Goal: Task Accomplishment & Management: Use online tool/utility

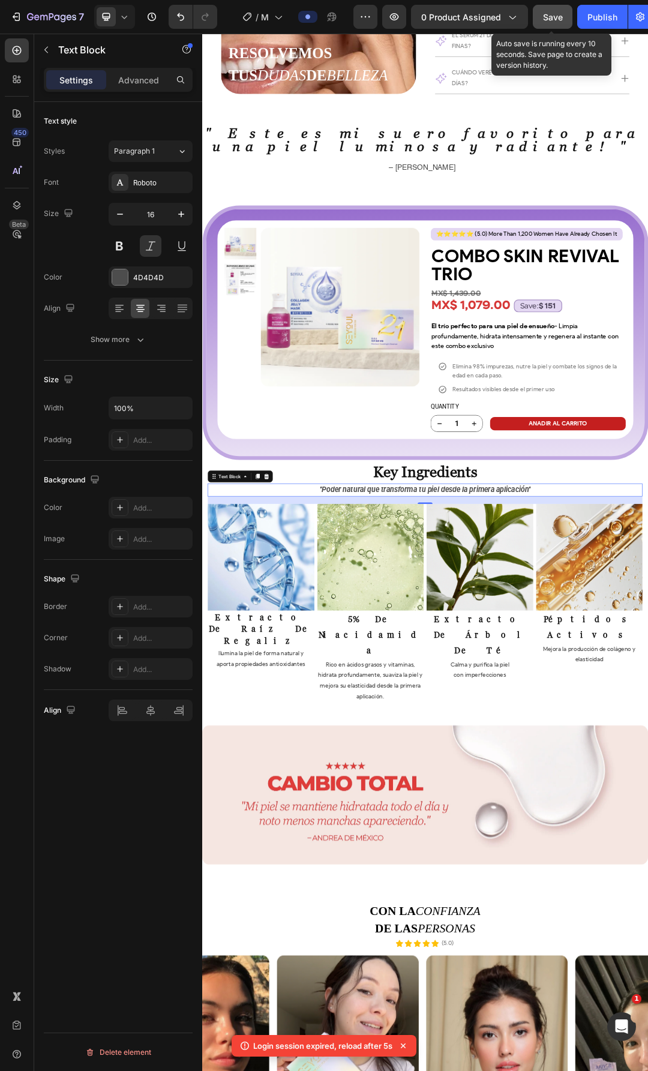
click at [558, 22] on span "Save" at bounding box center [553, 17] width 20 height 10
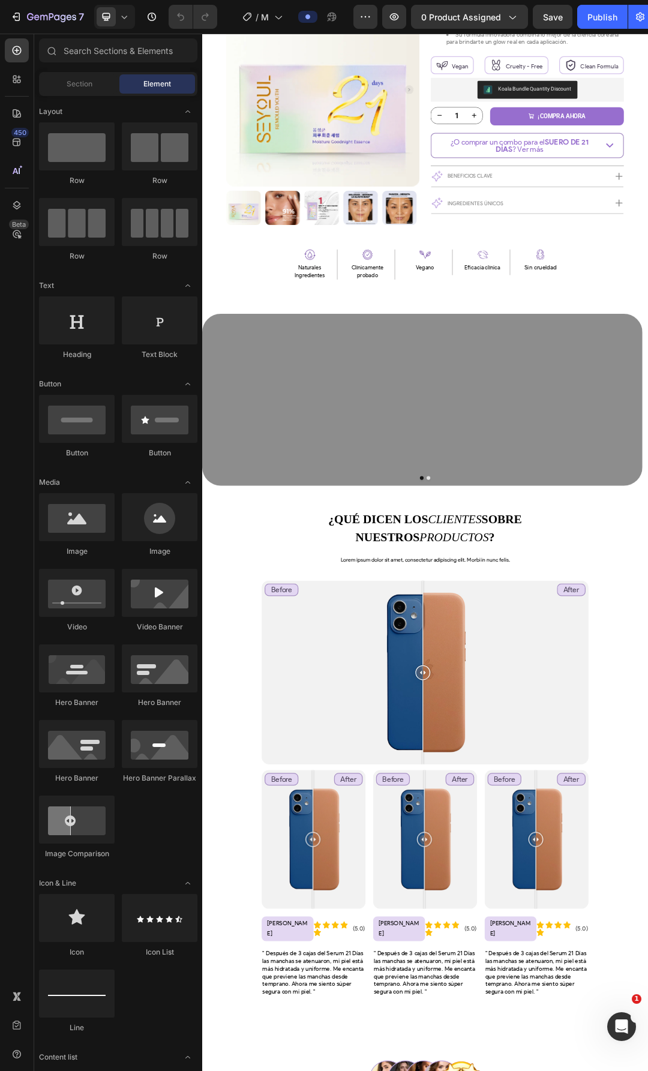
scroll to position [540, 0]
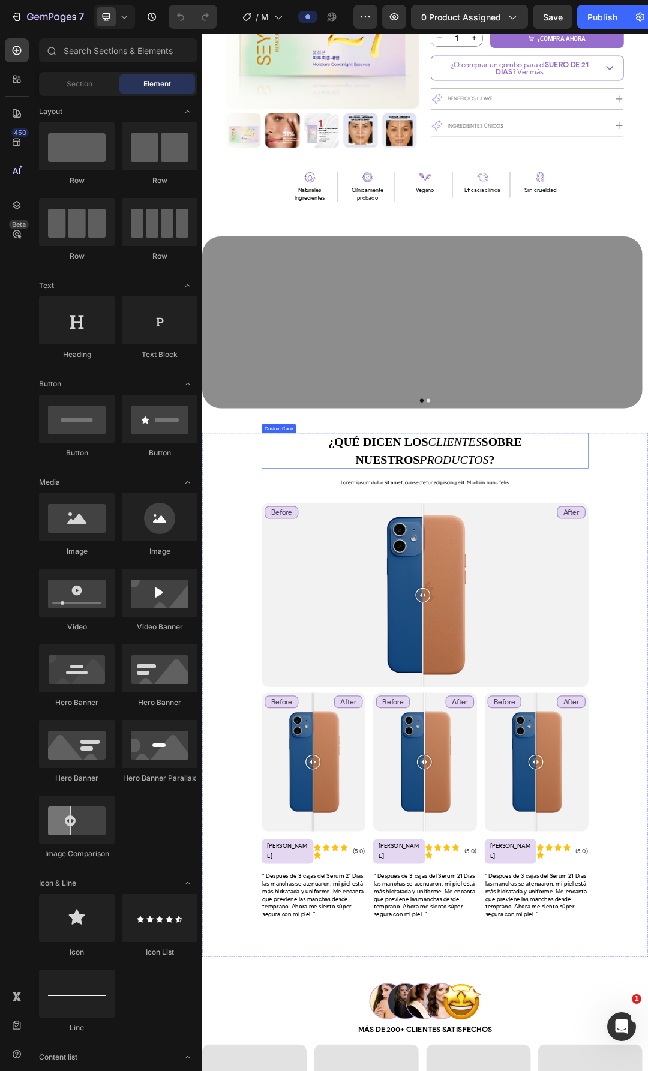
click at [520, 696] on h2 "¿QUÉ DICEN LOS CLIENTES SOBRE NUESTROS PRODUCTOS ?" at bounding box center [562, 708] width 528 height 58
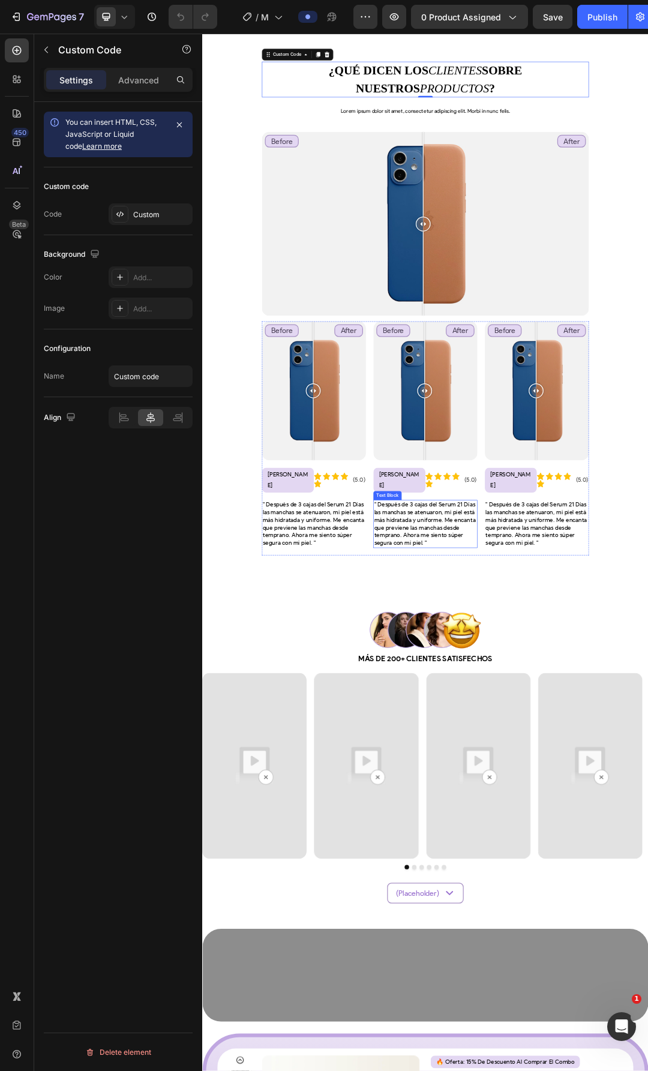
scroll to position [1500, 0]
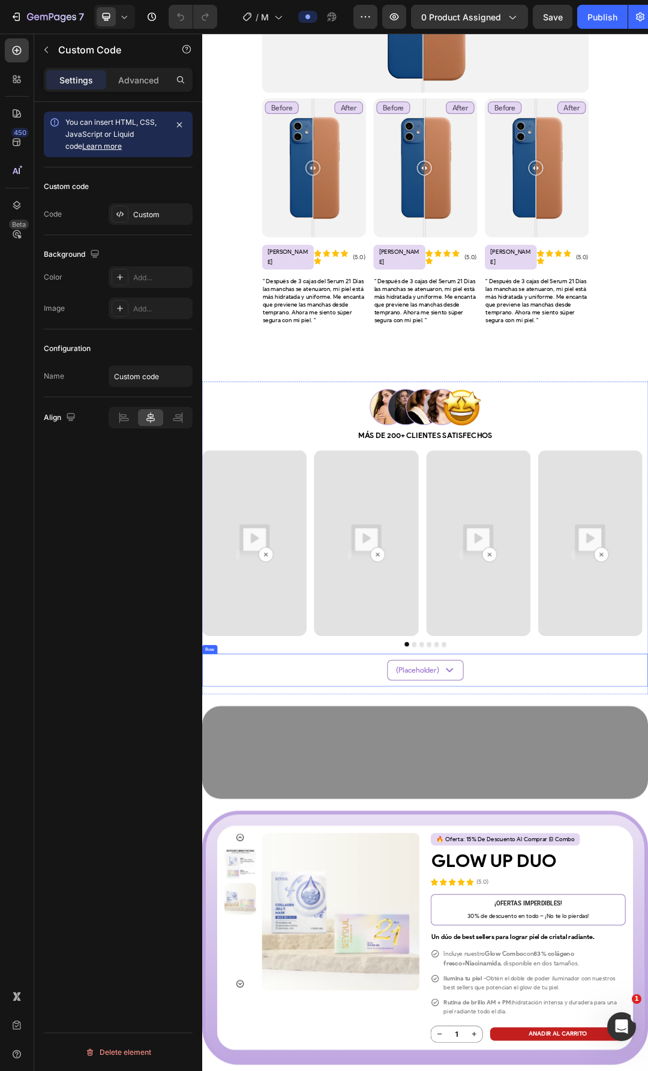
click at [643, 1036] on div "(Placeholder) Text Block Icon Row Row" at bounding box center [562, 1062] width 720 height 53
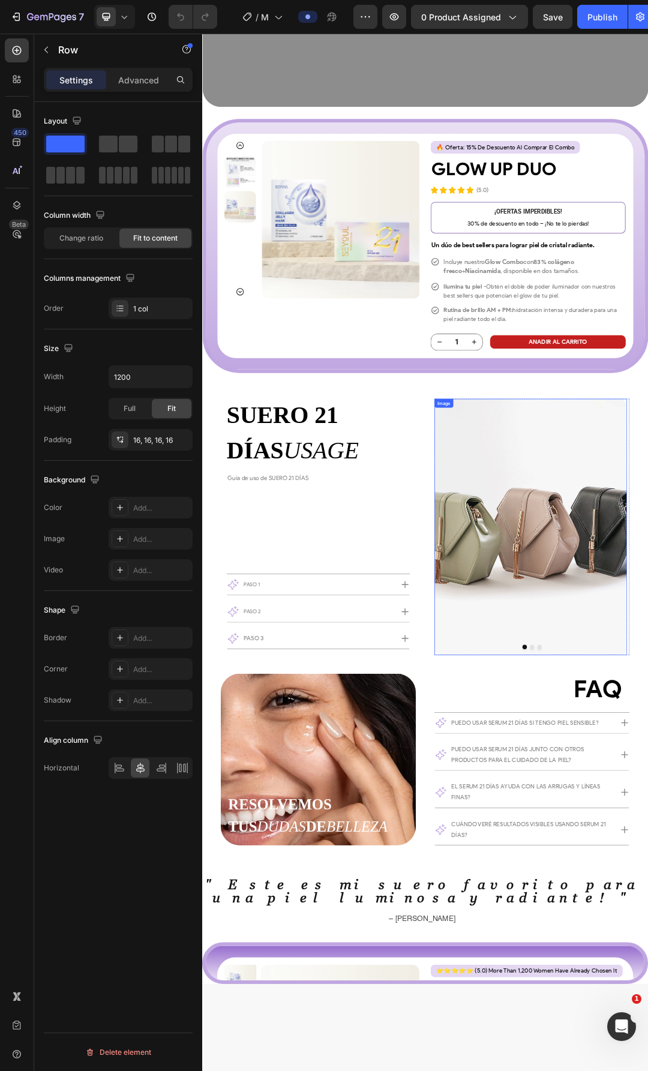
scroll to position [2700, 0]
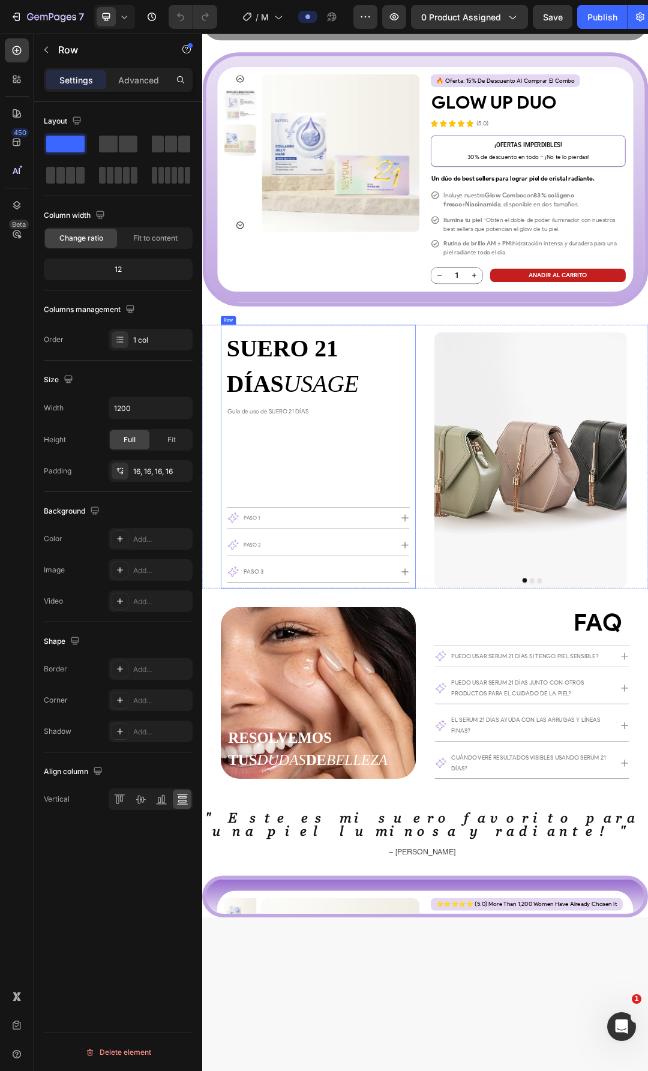
click at [466, 678] on div "SUERO 21 DÍAS USAGE Custom Code Guía de uso [PERSON_NAME] 21 DÍAS Text Block Ro…" at bounding box center [390, 717] width 296 height 407
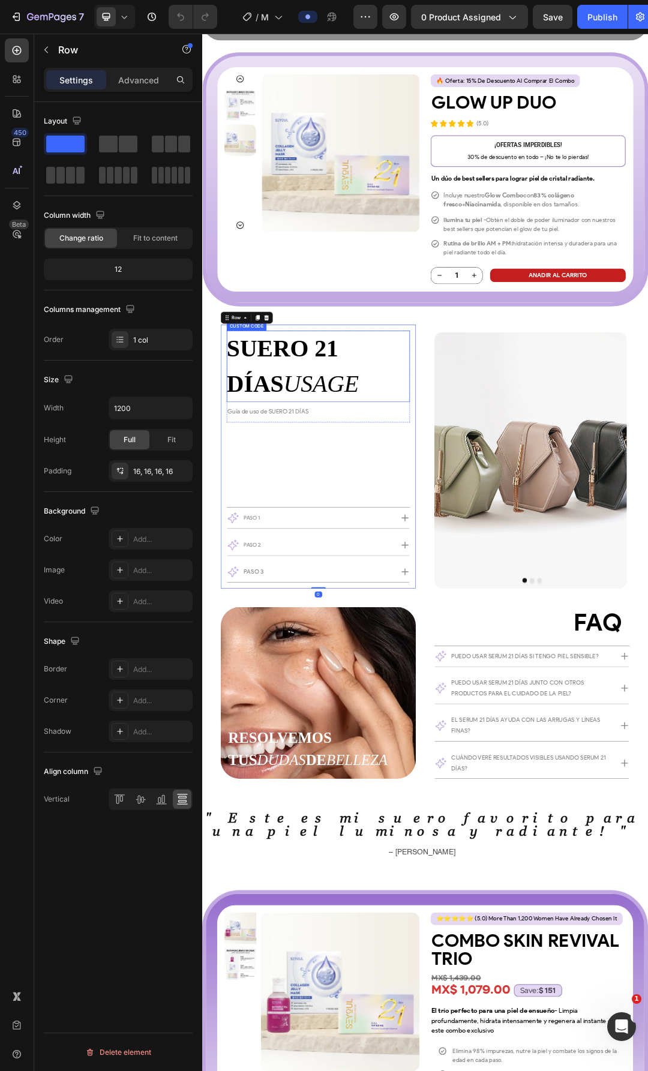
click at [382, 575] on h2 "SUERO 21 DÍAS USAGE" at bounding box center [390, 571] width 296 height 115
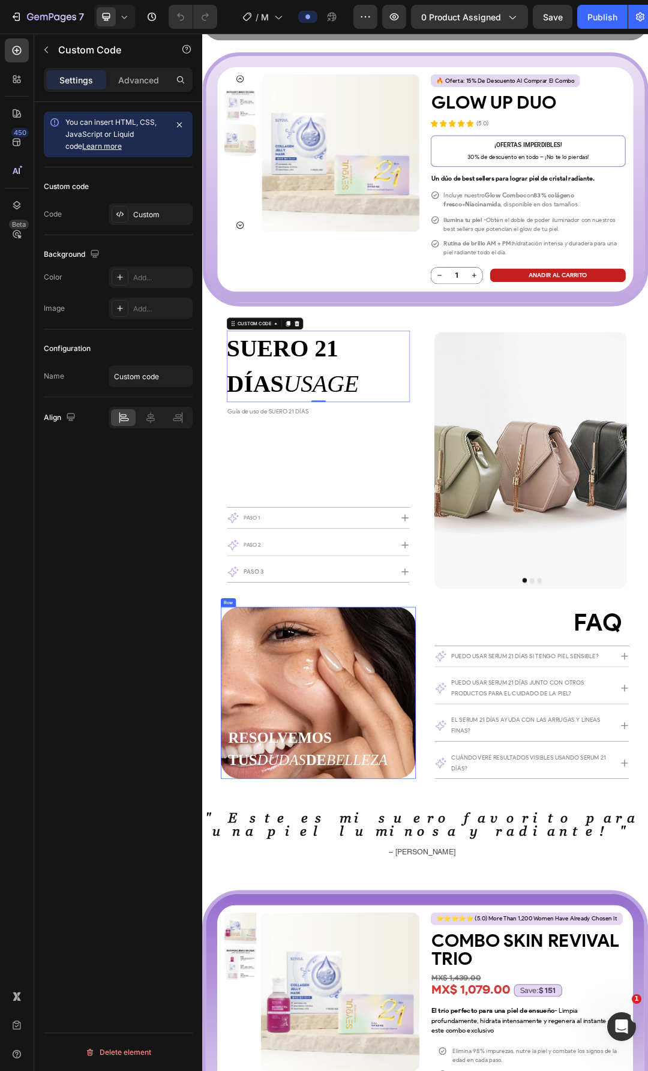
scroll to position [3001, 0]
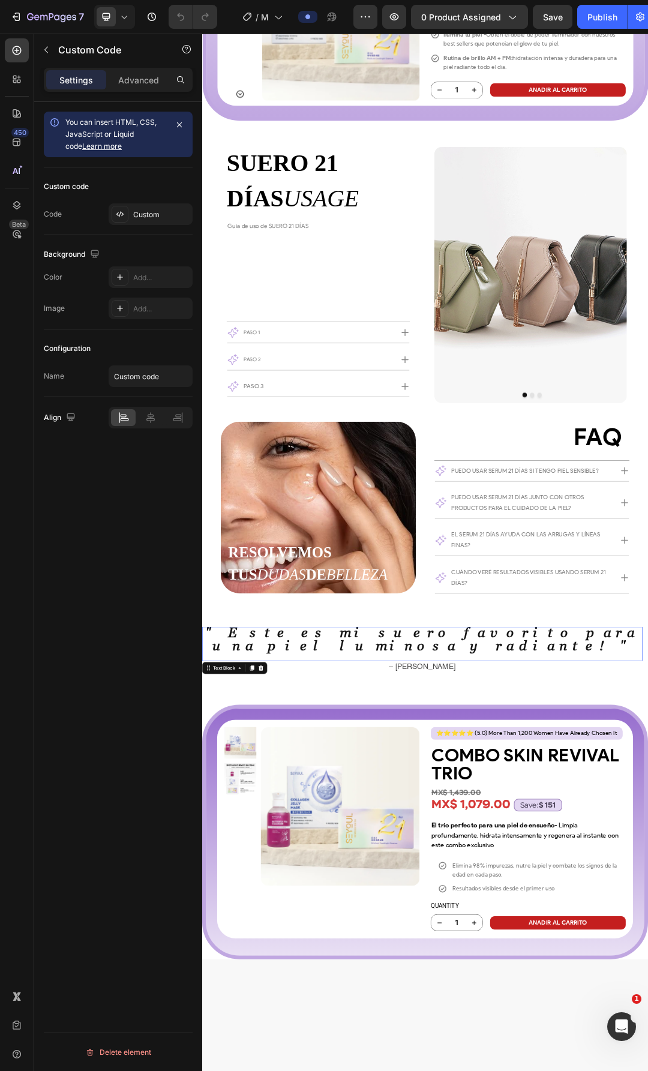
click at [491, 1010] on strong "" Este es mi suero favorito para una piel luminosa y radiante! "" at bounding box center [558, 1012] width 701 height 46
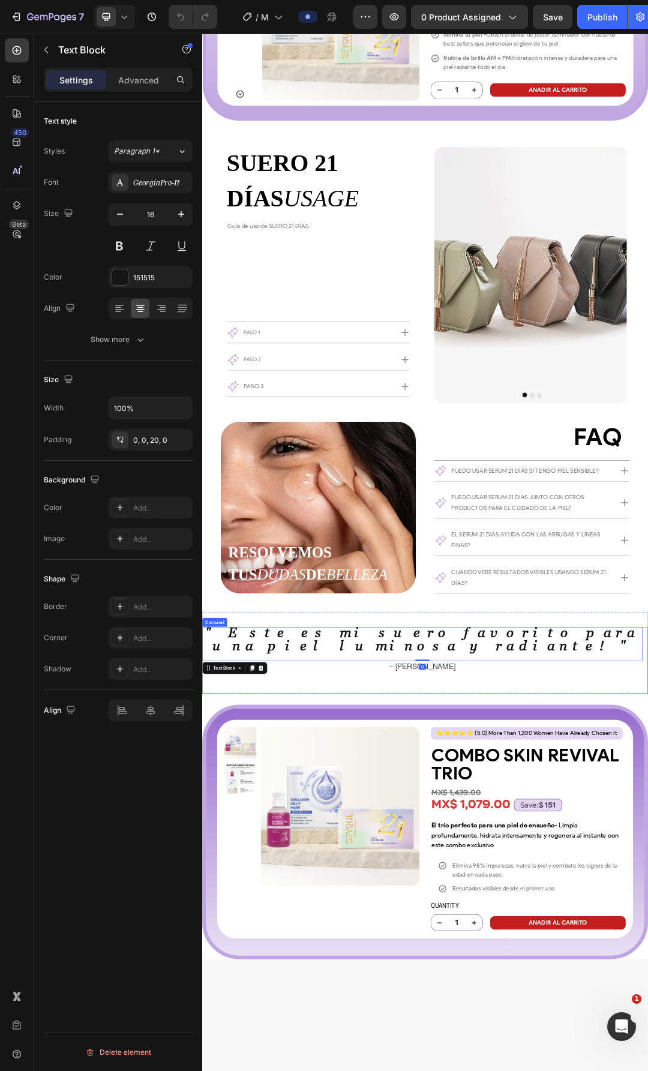
click at [648, 1053] on div "" Este es mi suero favorito para una piel luminosa y radiante! " Text Block 0 –…" at bounding box center [557, 1045] width 711 height 107
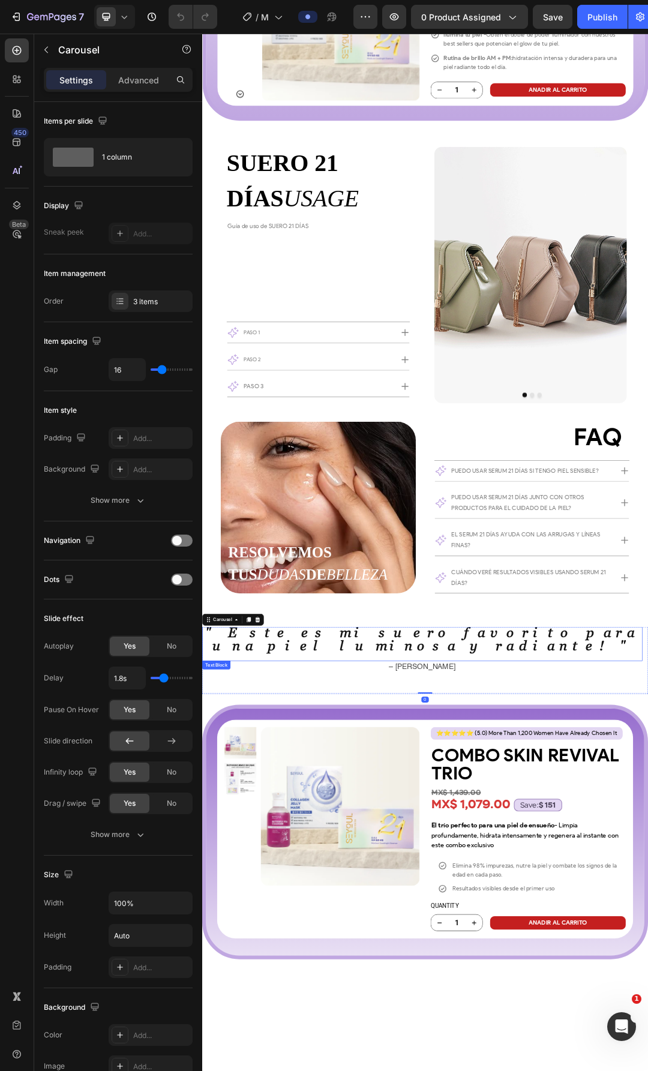
click at [648, 1008] on strong "" Este es mi suero favorito para una piel luminosa y radiante! "" at bounding box center [558, 1012] width 701 height 46
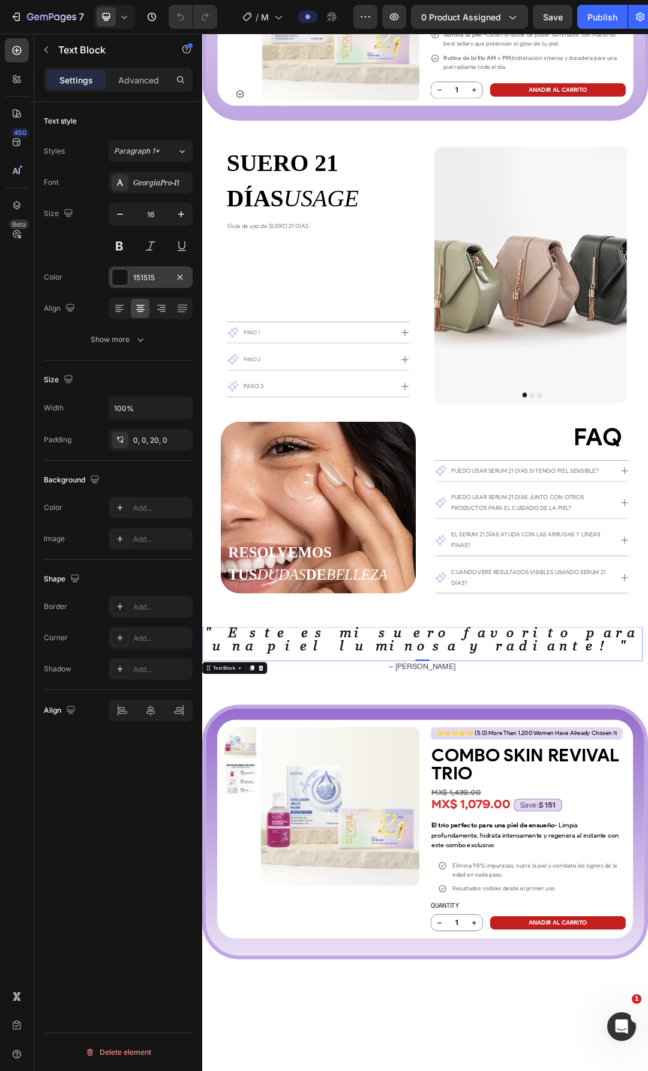
click at [146, 277] on div "151515" at bounding box center [150, 277] width 35 height 11
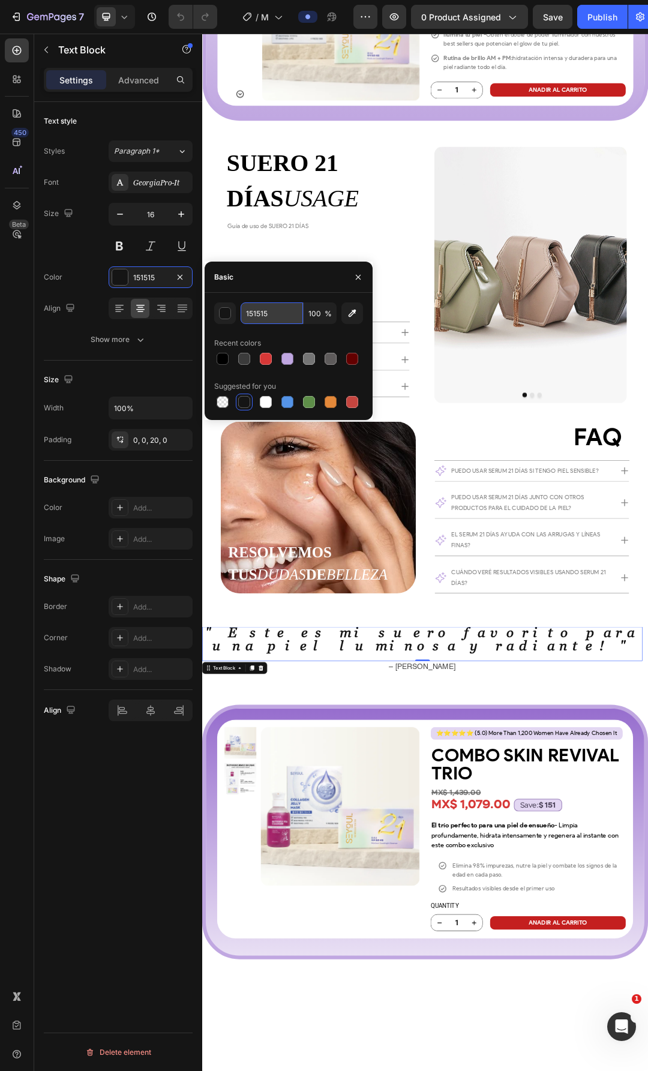
click at [267, 314] on input "151515" at bounding box center [272, 313] width 62 height 22
type input "000000"
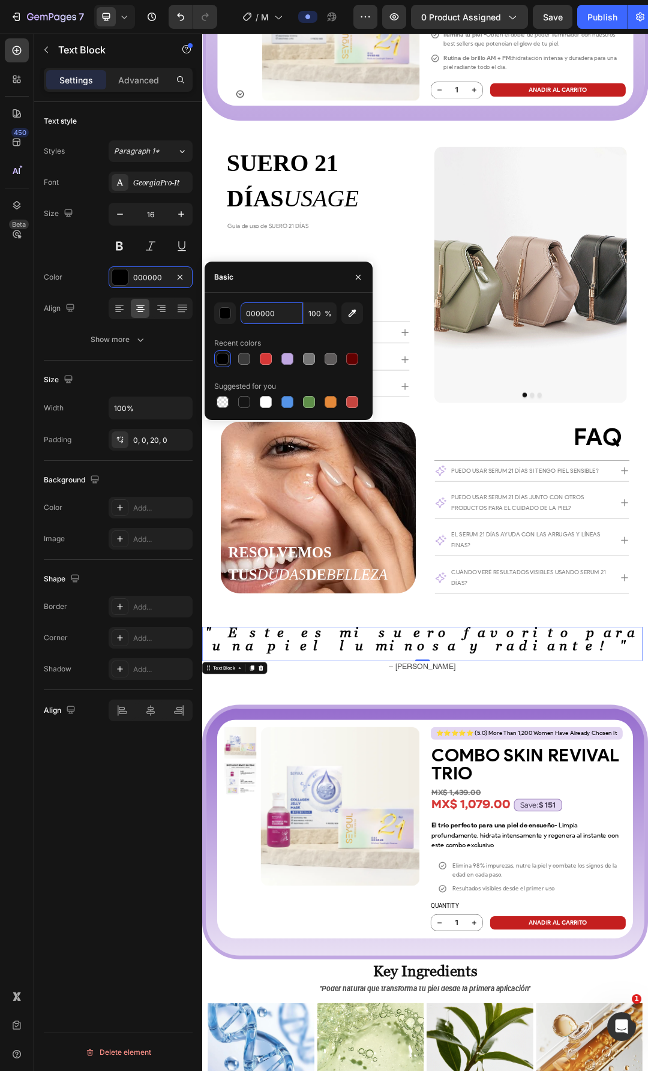
scroll to position [3241, 0]
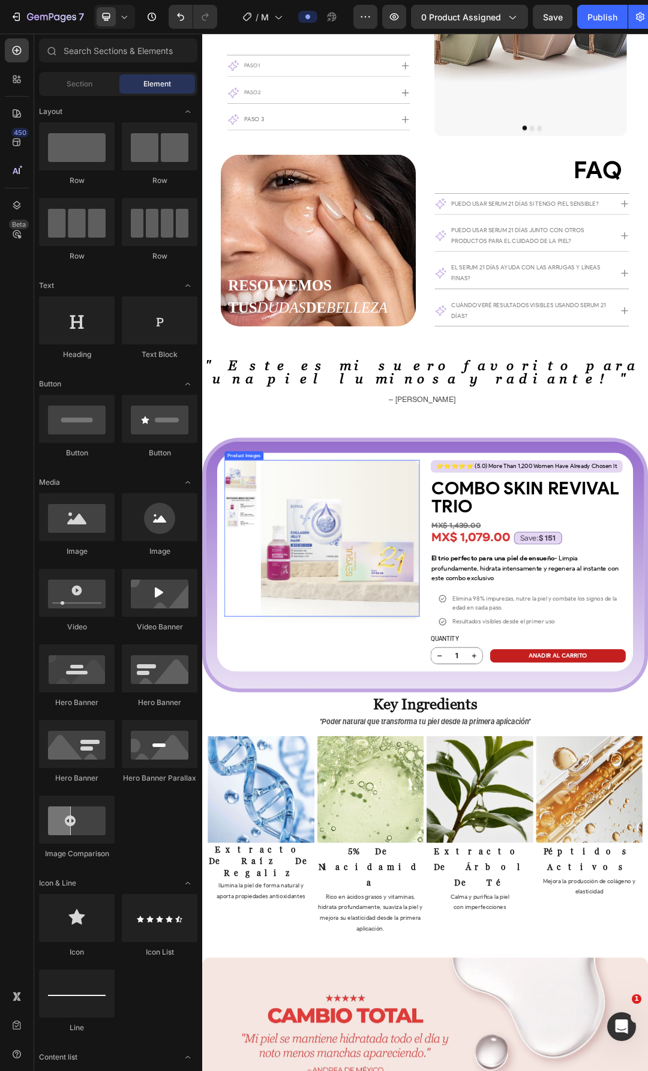
scroll to position [3541, 0]
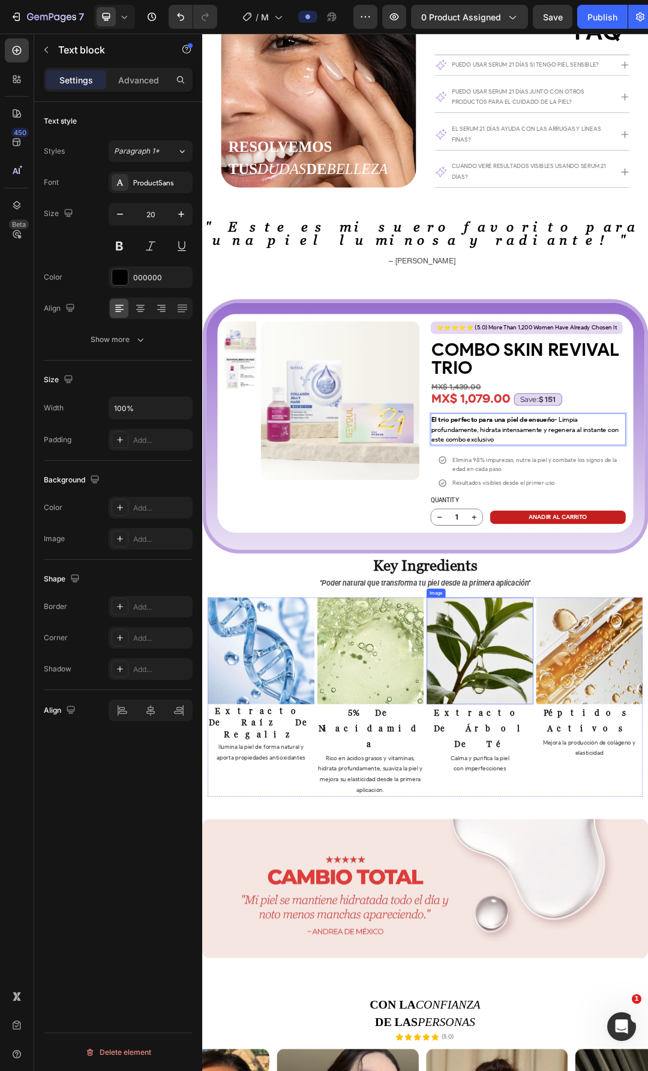
scroll to position [3661, 0]
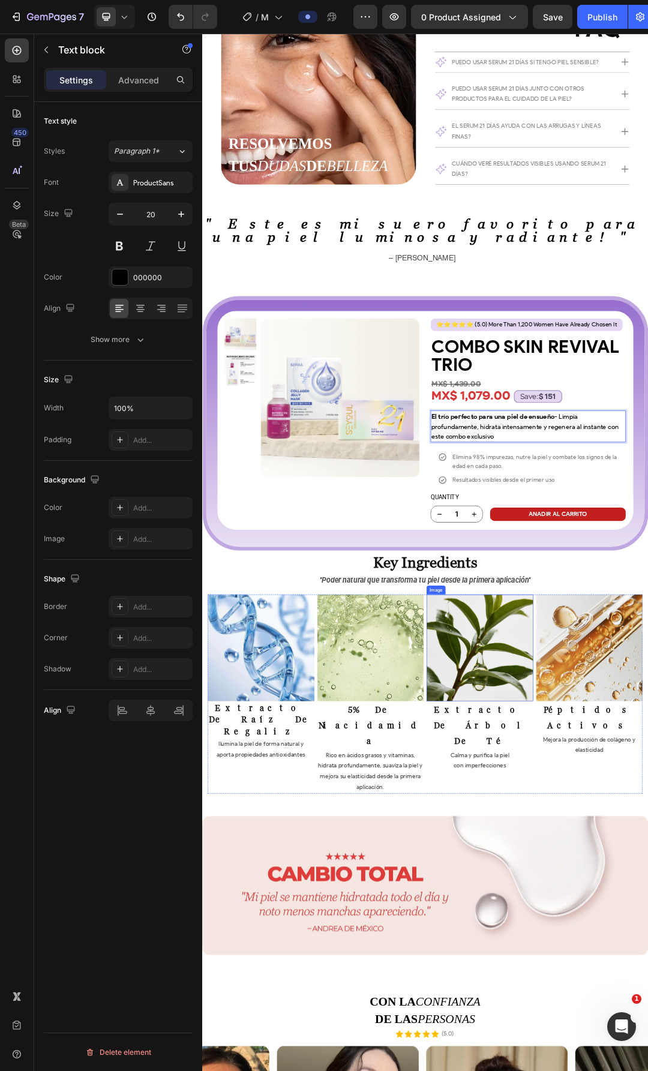
click at [621, 1029] on img at bounding box center [651, 1026] width 172 height 172
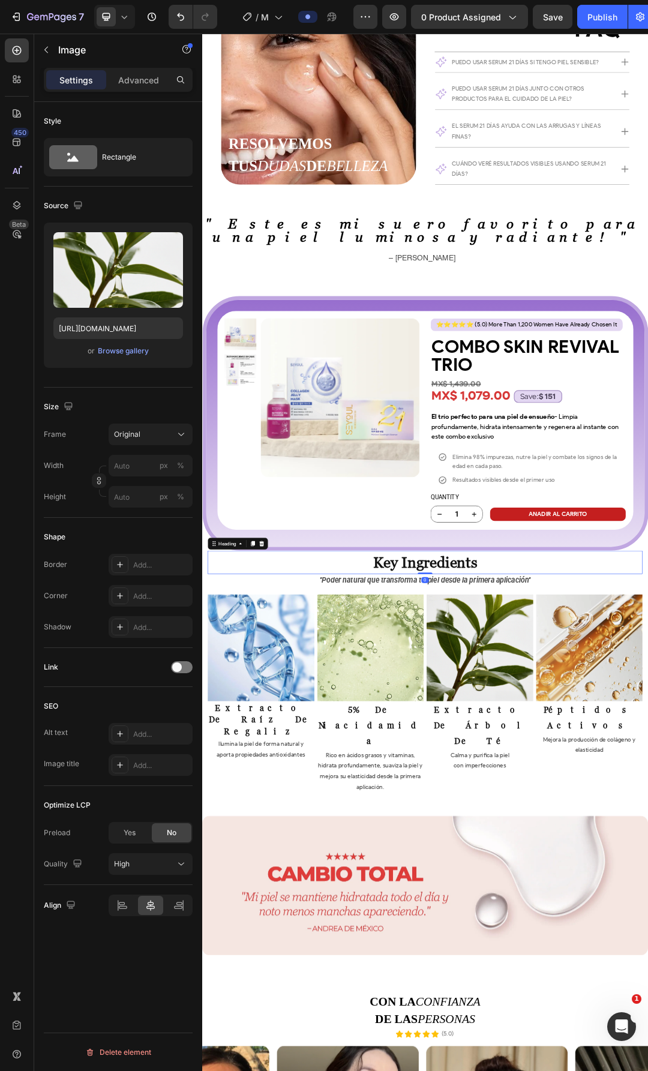
click at [648, 879] on h2 "key ingredients" at bounding box center [562, 888] width 702 height 38
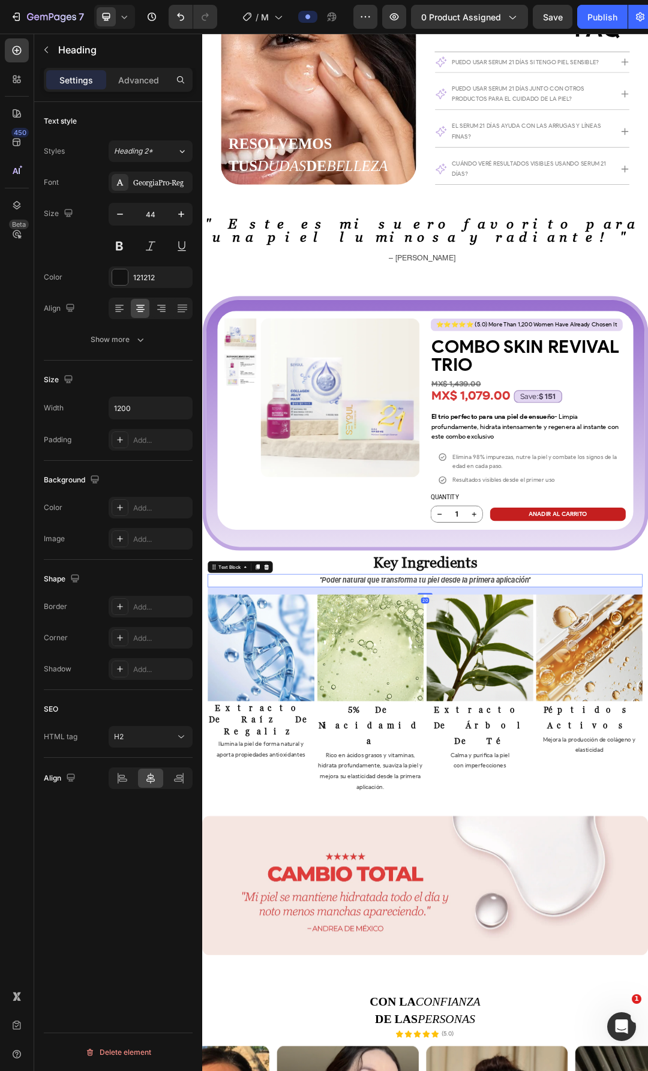
click at [648, 908] on p "''Poder natural que transforma tu piel desde la primera aplicación''" at bounding box center [562, 917] width 700 height 19
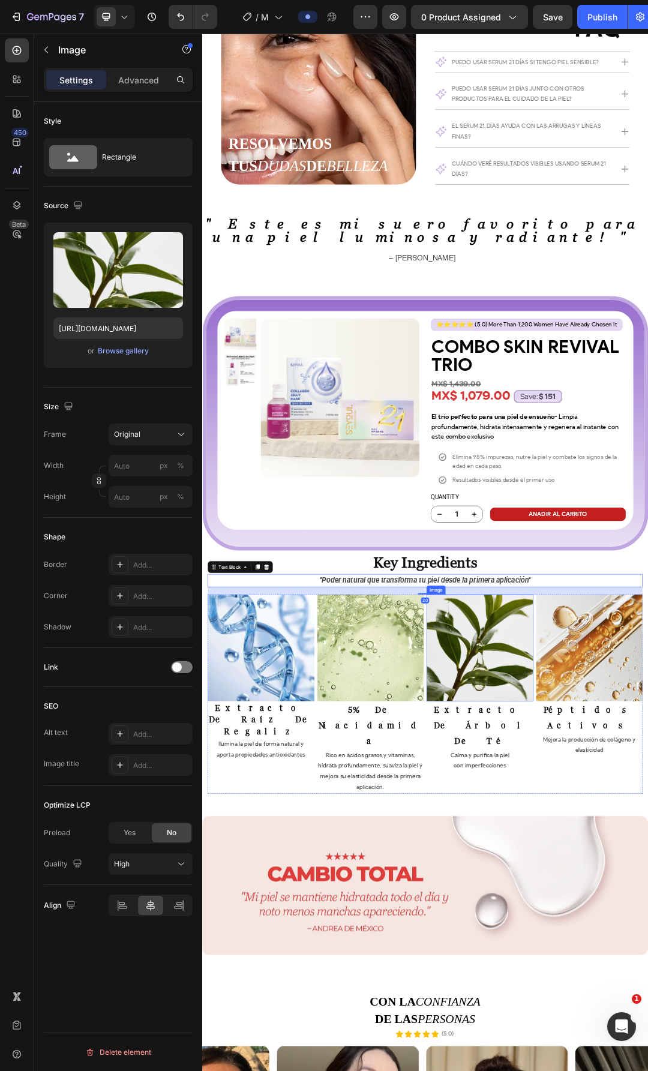
click at [648, 1056] on img at bounding box center [651, 1026] width 172 height 172
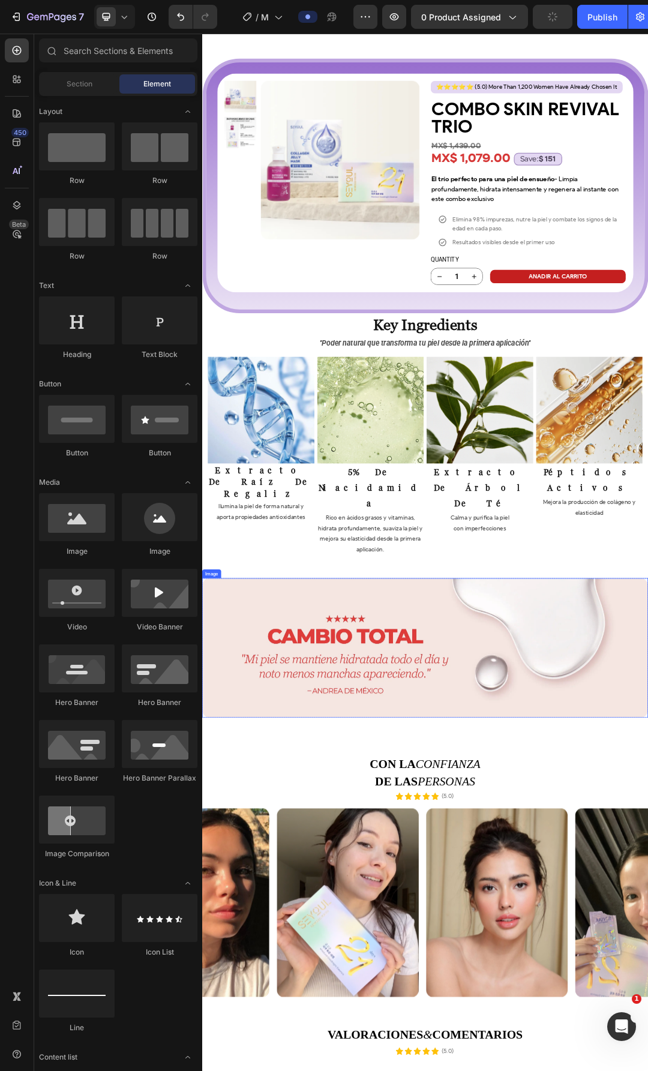
scroll to position [4206, 0]
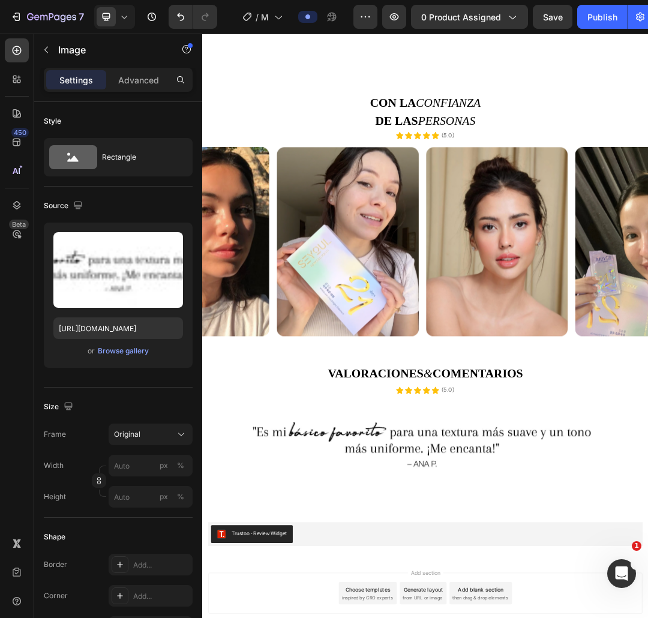
scroll to position [5409, 0]
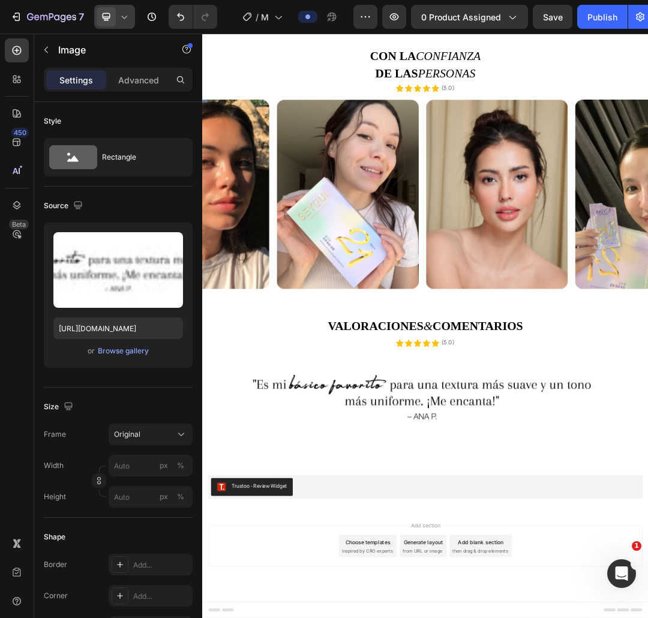
click at [121, 19] on icon at bounding box center [124, 17] width 12 height 12
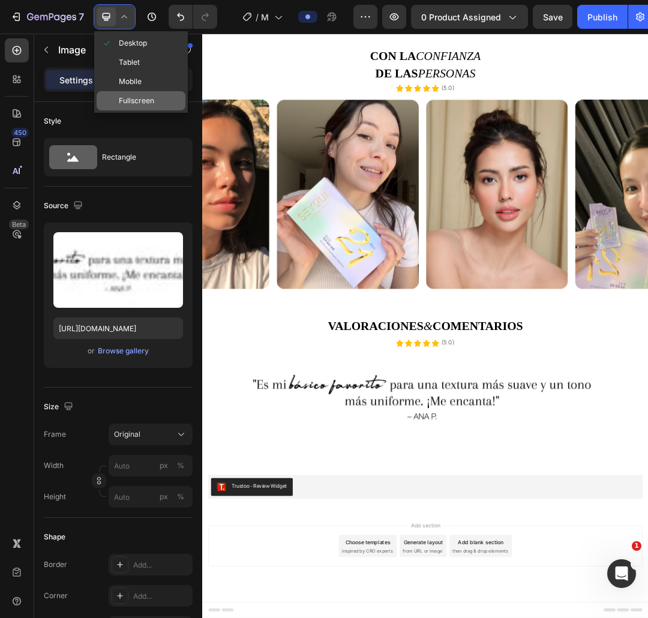
click at [139, 97] on span "Fullscreen" at bounding box center [136, 101] width 35 height 12
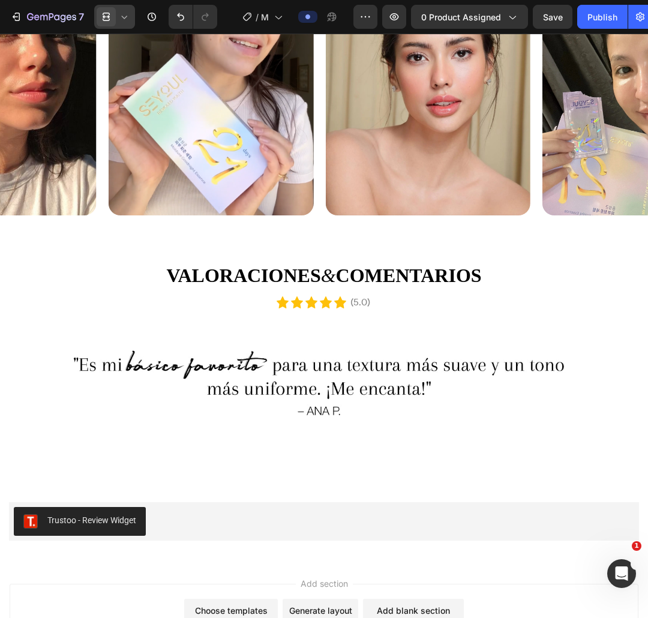
scroll to position [5423, 0]
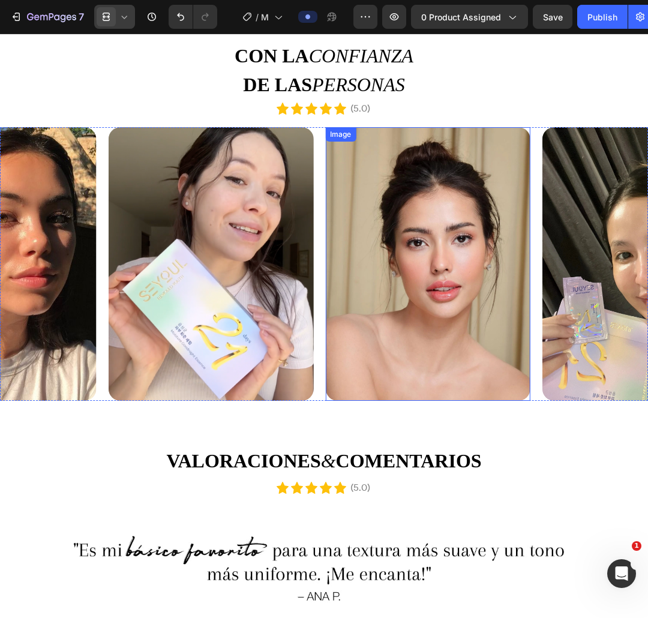
click at [326, 298] on img at bounding box center [427, 264] width 205 height 274
click at [622, 268] on circle "Carousel Next Arrow" at bounding box center [627, 263] width 19 height 19
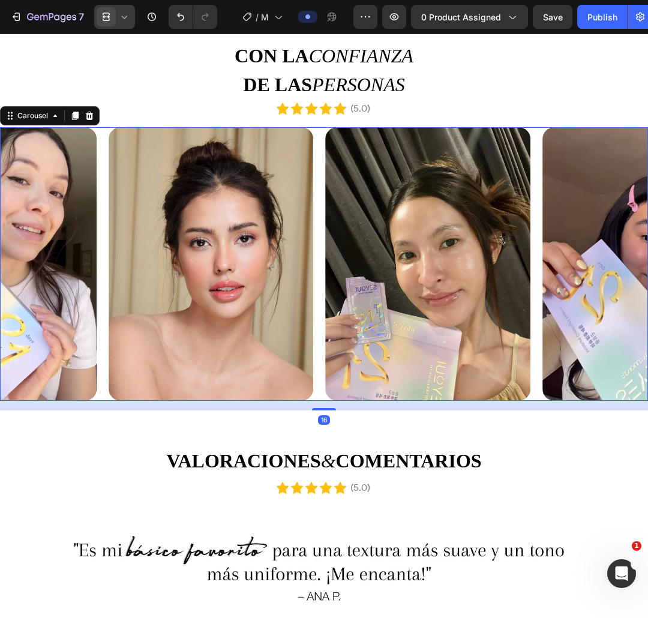
click at [622, 268] on circle "Carousel Next Arrow" at bounding box center [627, 263] width 19 height 19
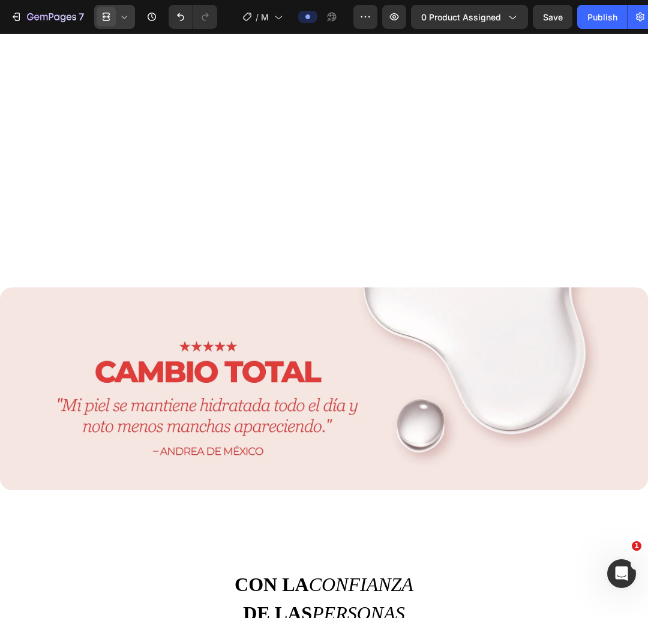
scroll to position [4822, 0]
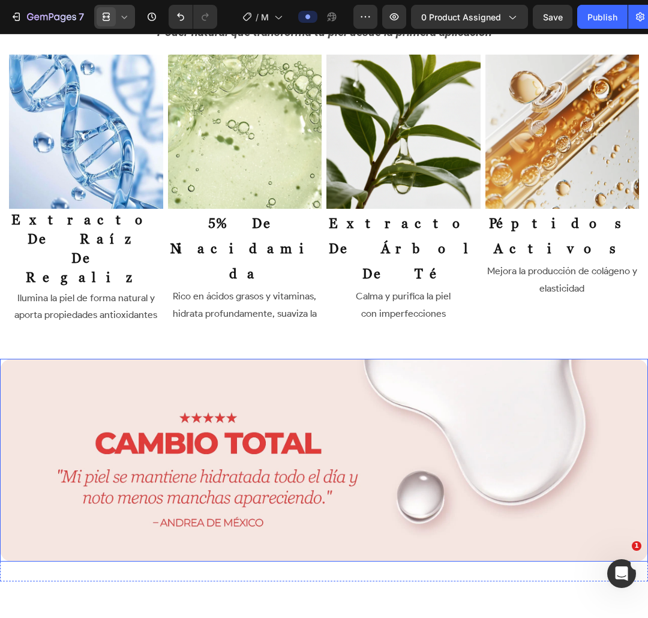
click at [317, 360] on img at bounding box center [324, 460] width 648 height 203
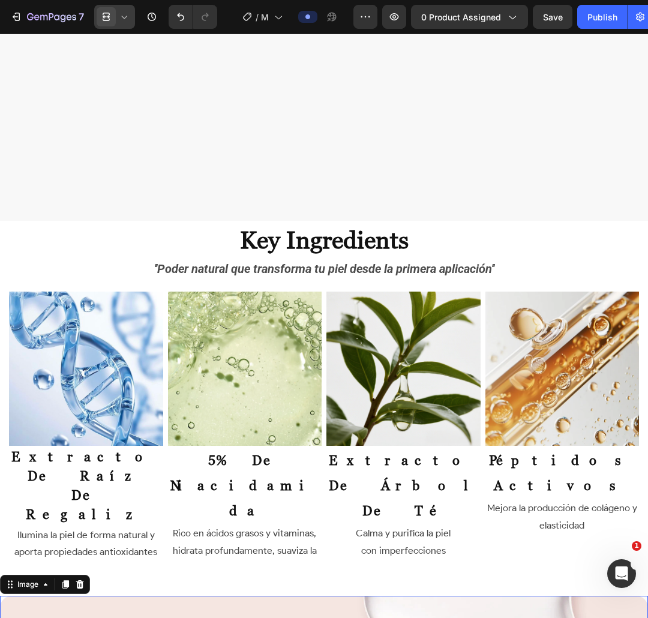
scroll to position [4462, 0]
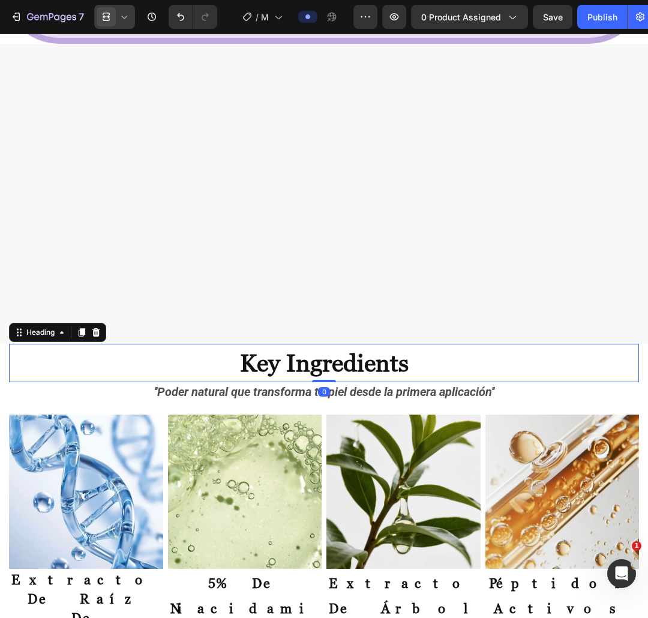
click at [328, 363] on strong "key ingredients" at bounding box center [324, 363] width 169 height 28
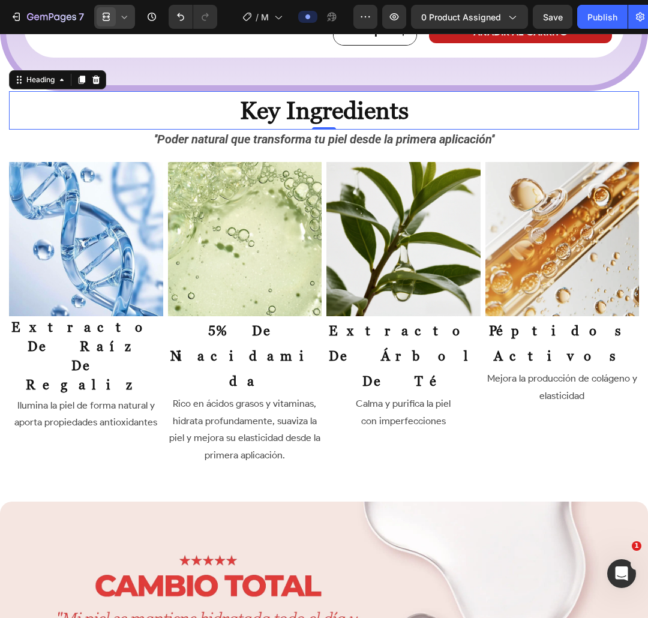
scroll to position [4402, 0]
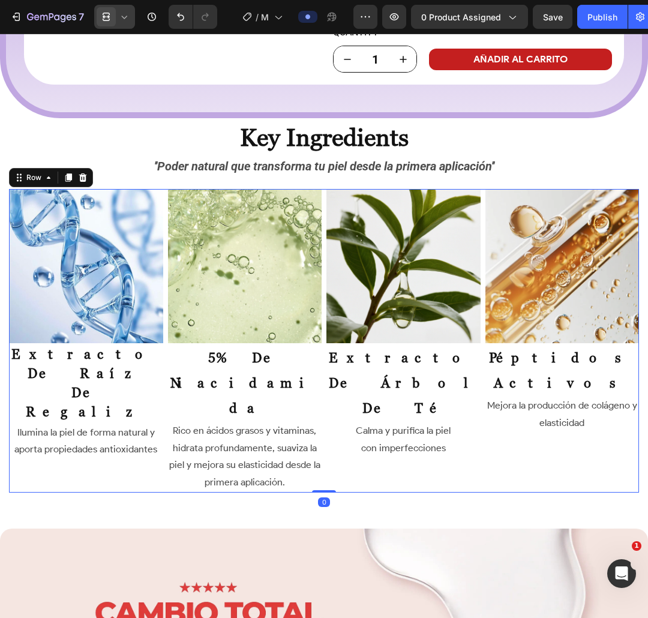
click at [462, 425] on div "Image extracto de árbol de té Heading Calma y purifica la piel con imperfeccion…" at bounding box center [403, 341] width 154 height 304
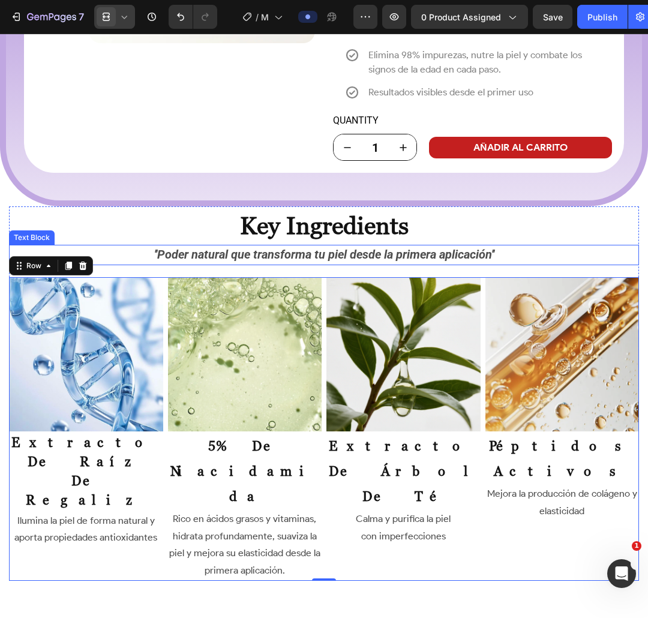
scroll to position [4222, 0]
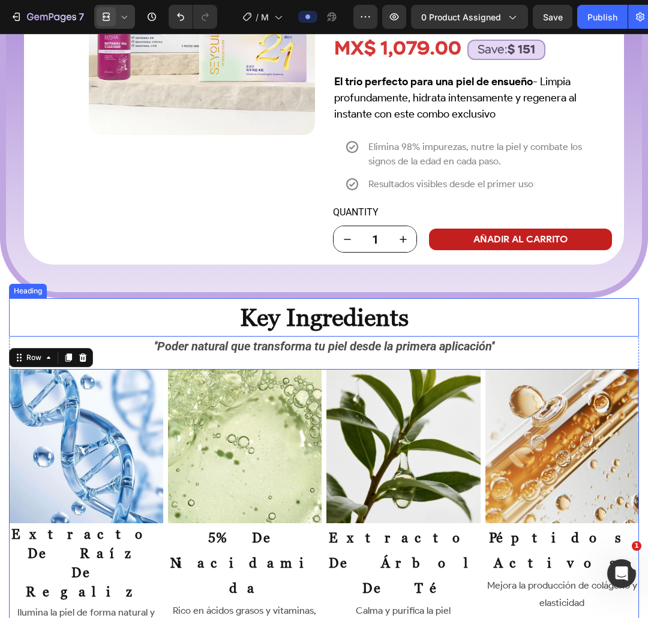
click at [437, 318] on h2 "key ingredients" at bounding box center [324, 317] width 630 height 38
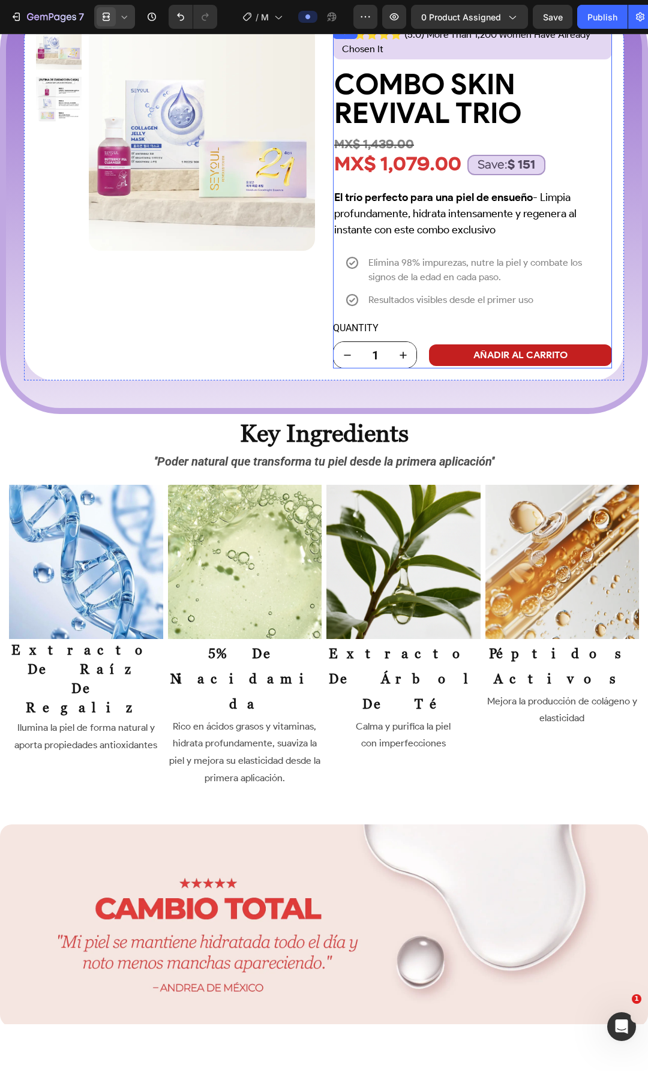
scroll to position [3944, 0]
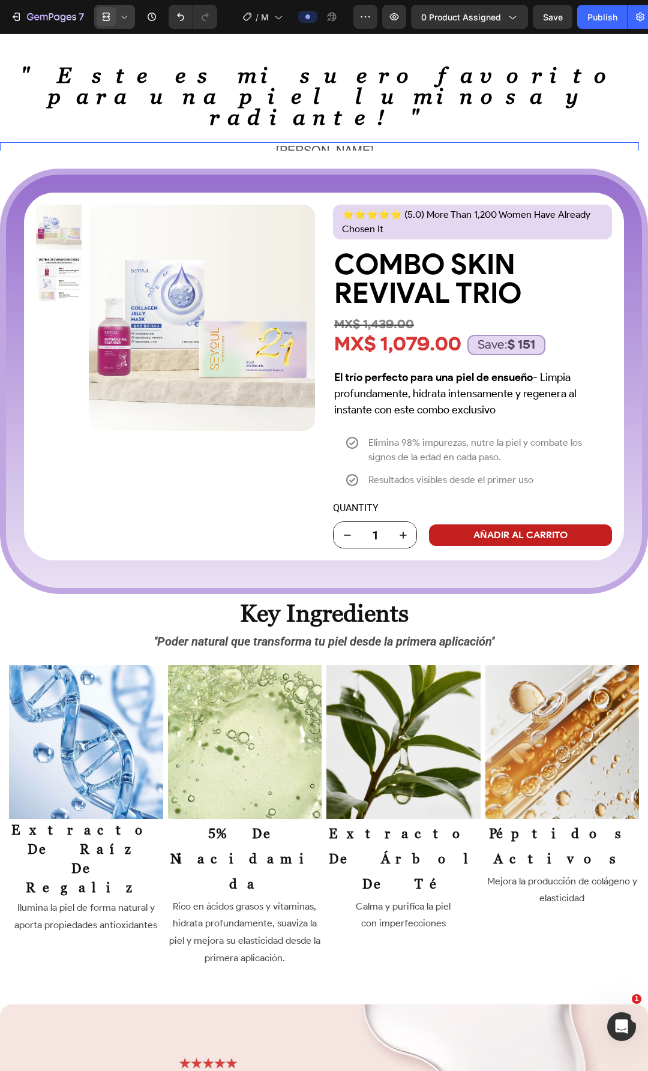
click at [253, 143] on p "– [PERSON_NAME]" at bounding box center [319, 152] width 637 height 18
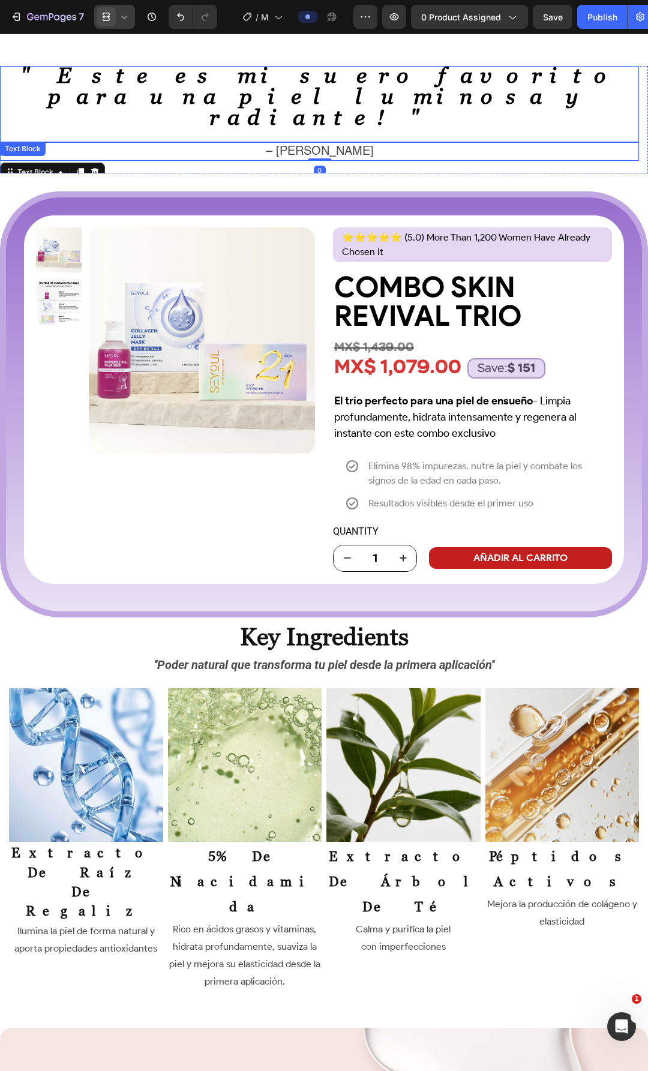
click at [315, 79] on strong "" Este es mi suero favorito para una piel luminosa y radiante! "" at bounding box center [319, 96] width 599 height 67
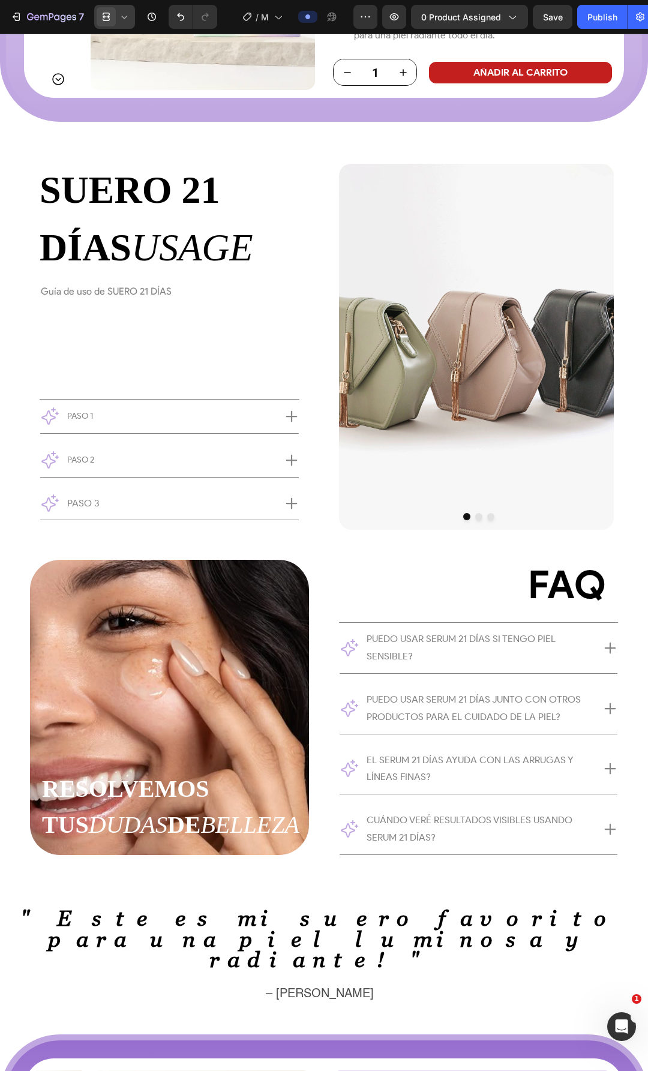
scroll to position [3047, 0]
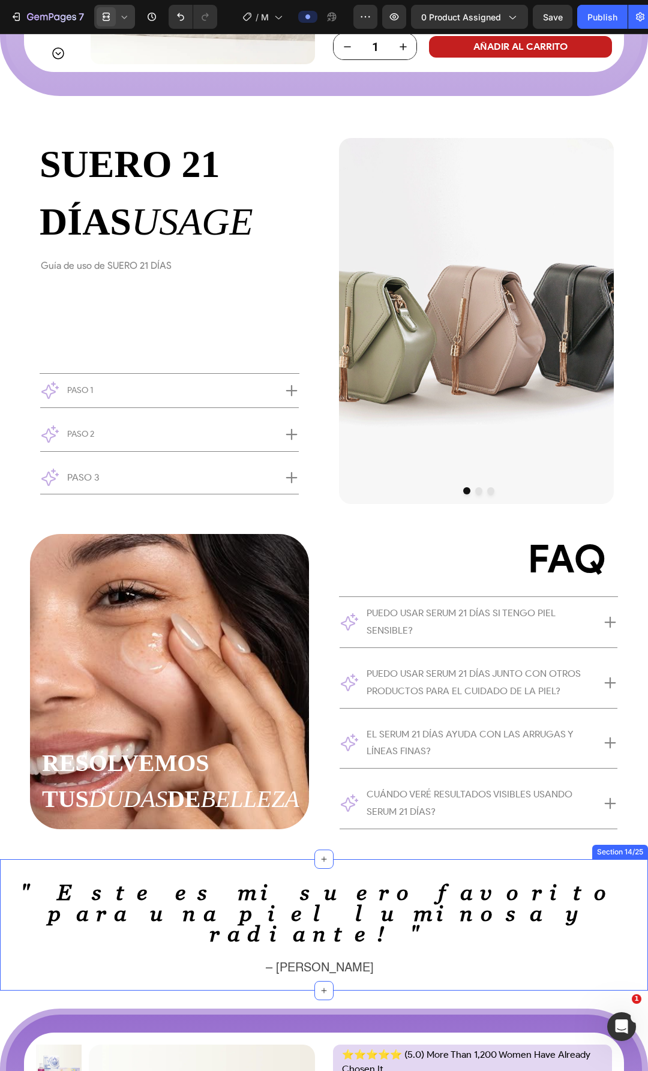
click at [169, 881] on div "" Este es mi suero favorito para una piel luminosa y radiante! " Text Block – […" at bounding box center [324, 924] width 648 height 131
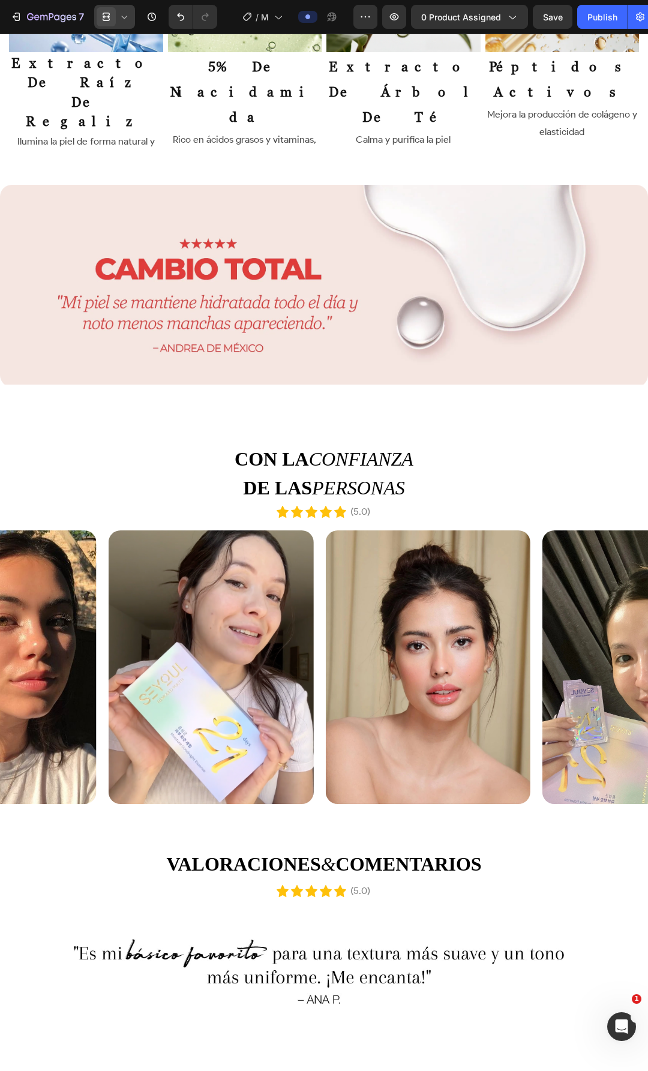
scroll to position [5181, 0]
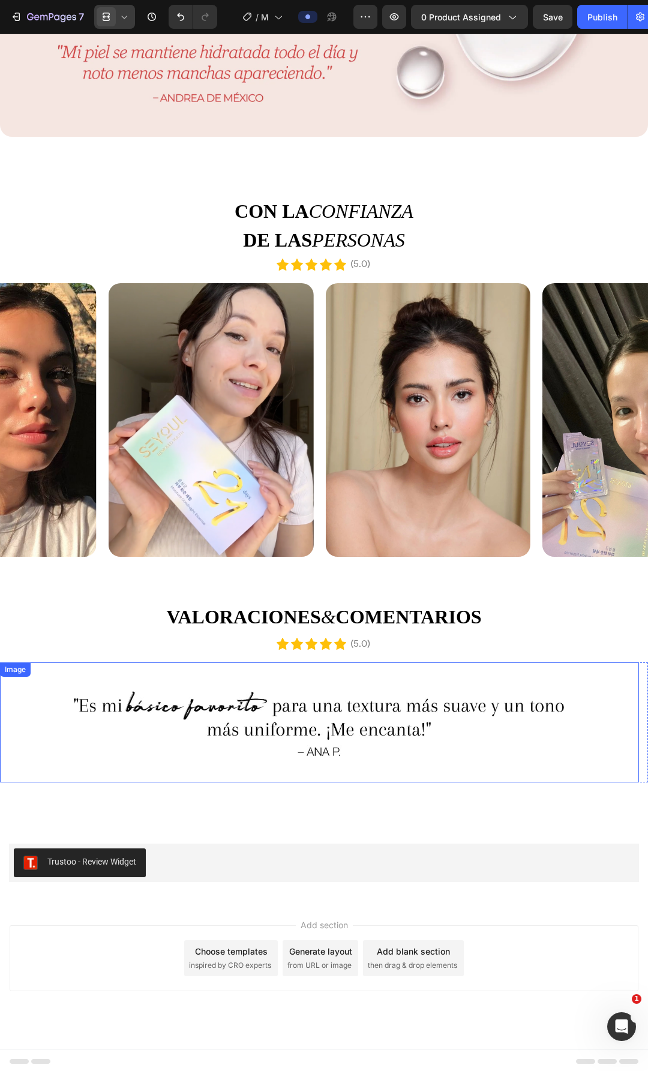
click at [330, 702] on img at bounding box center [319, 723] width 639 height 120
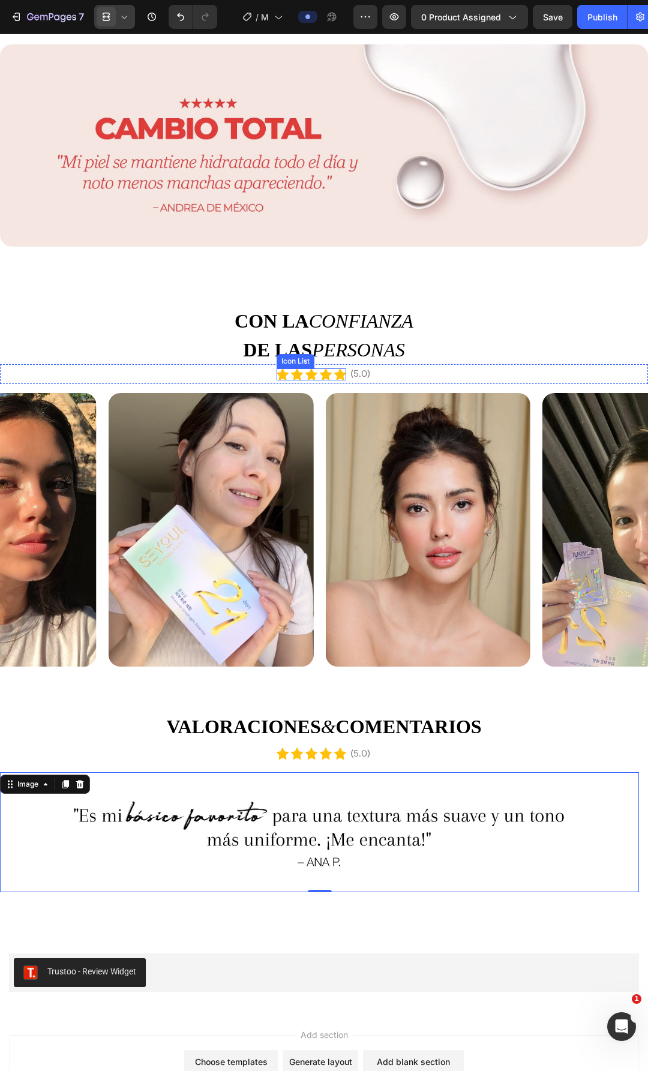
scroll to position [4941, 0]
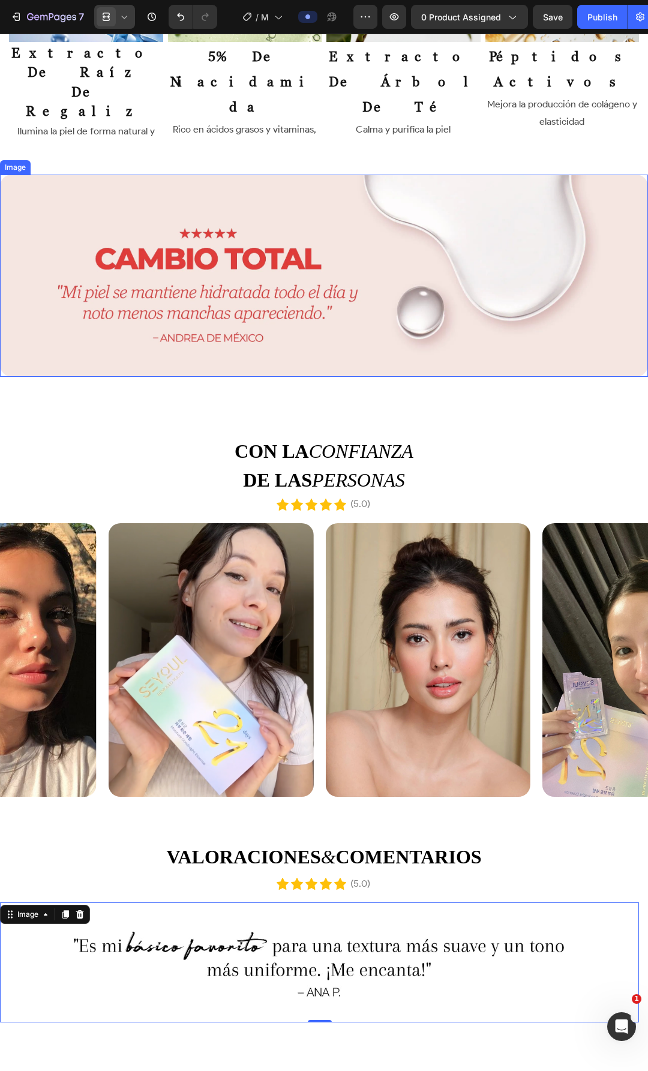
click at [288, 241] on img at bounding box center [324, 276] width 648 height 203
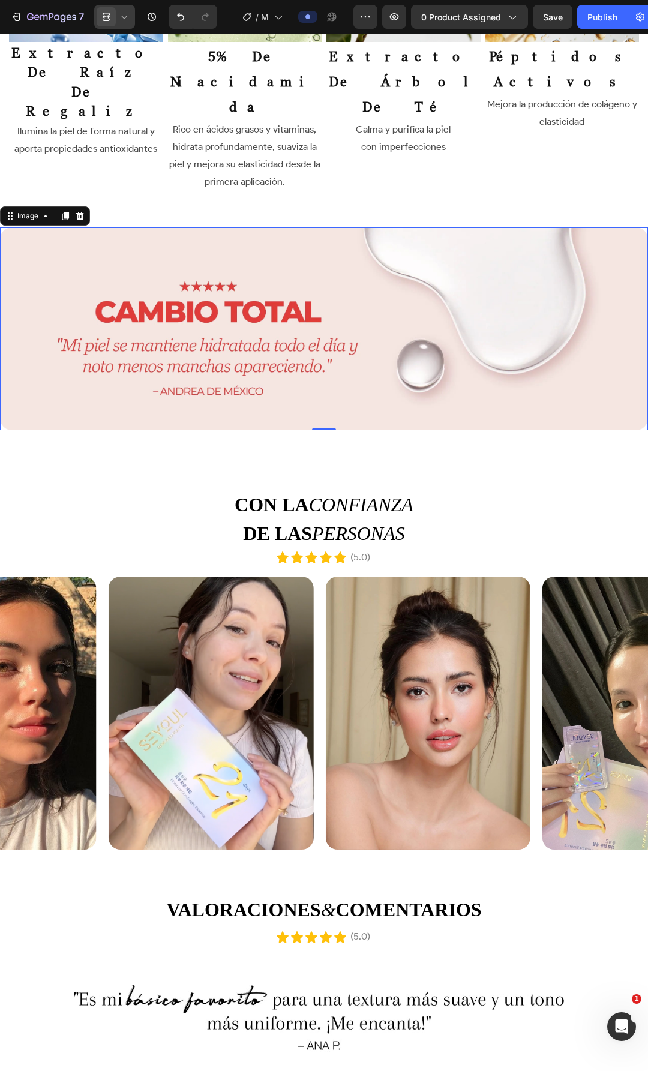
click at [259, 267] on img at bounding box center [324, 328] width 648 height 203
click at [332, 266] on img at bounding box center [324, 328] width 648 height 203
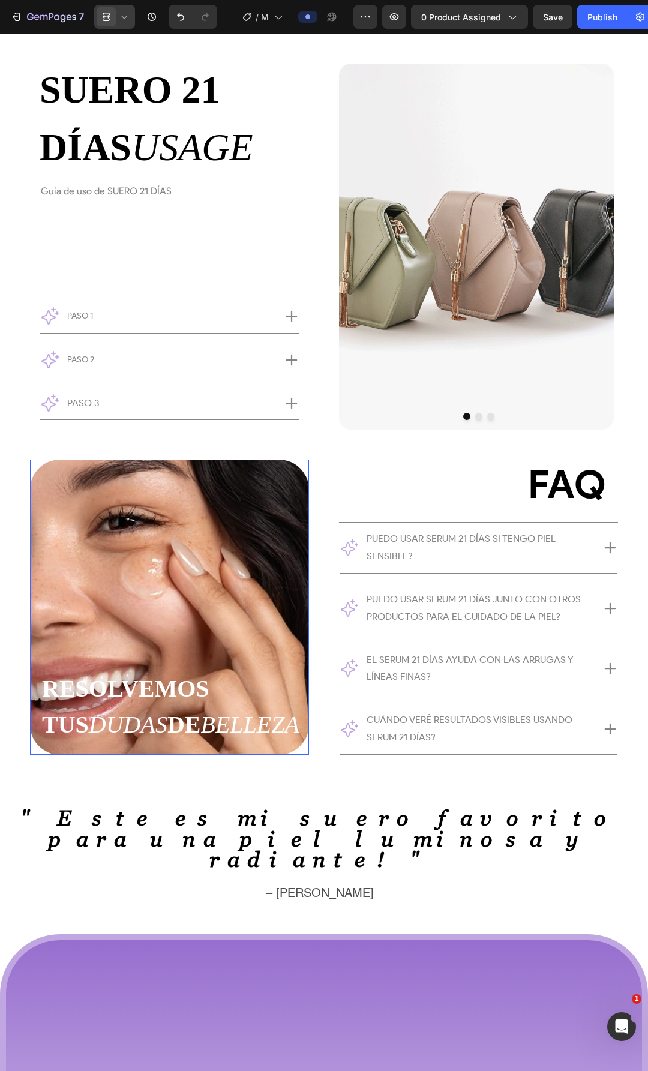
scroll to position [2821, 0]
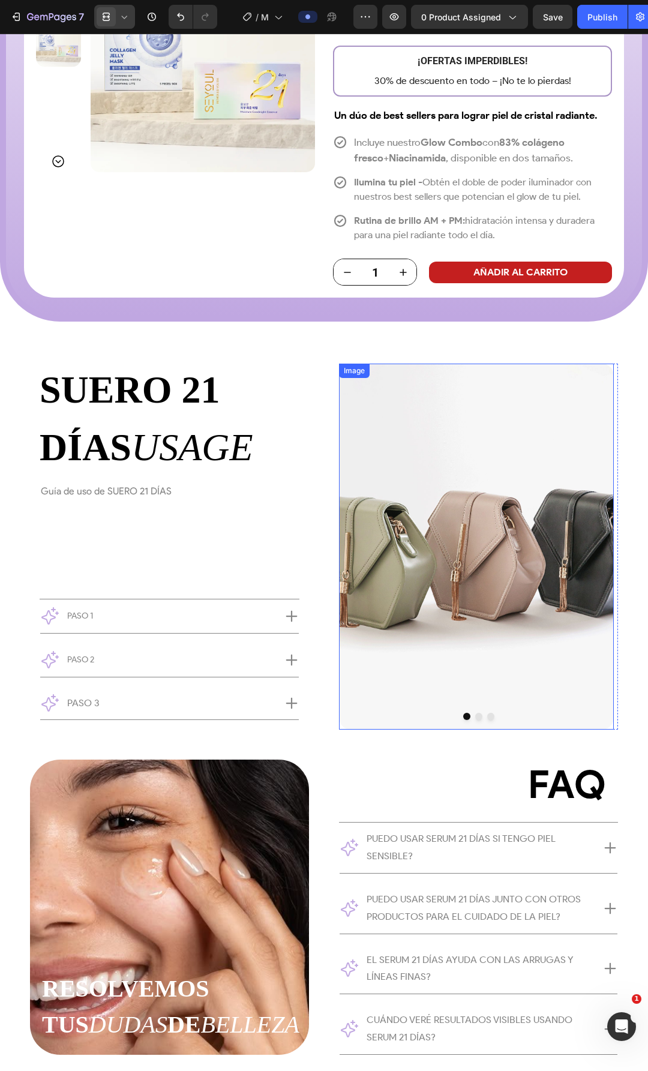
click at [532, 468] on img at bounding box center [476, 547] width 275 height 366
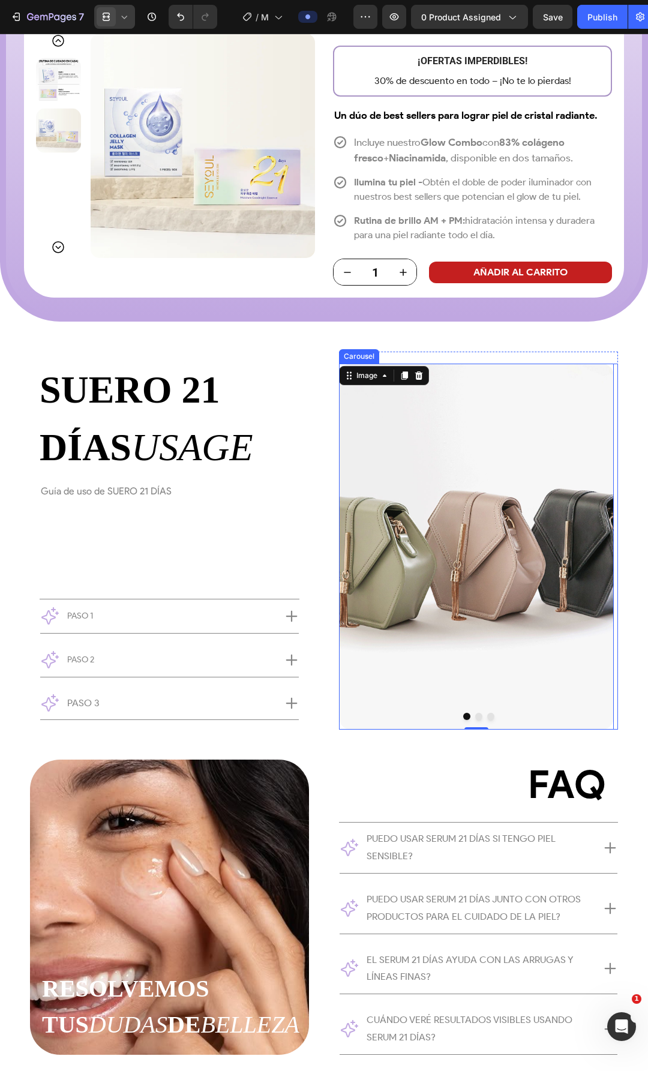
click at [476, 718] on div at bounding box center [478, 716] width 279 height 7
click at [475, 718] on button "Dot" at bounding box center [478, 716] width 7 height 7
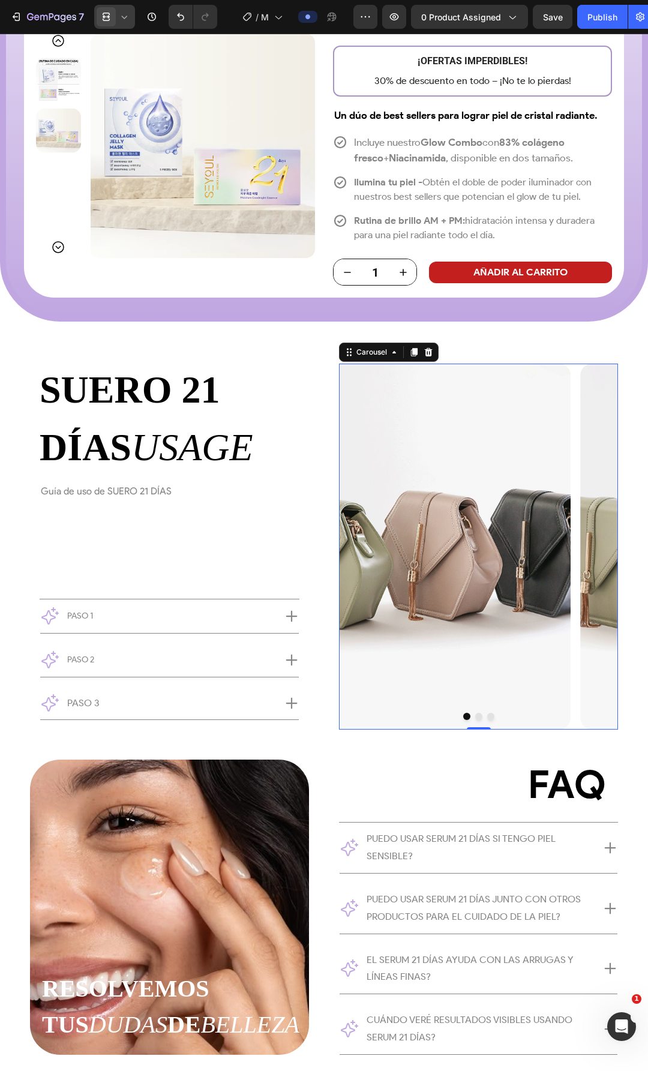
click at [487, 720] on button "Dot" at bounding box center [490, 716] width 7 height 7
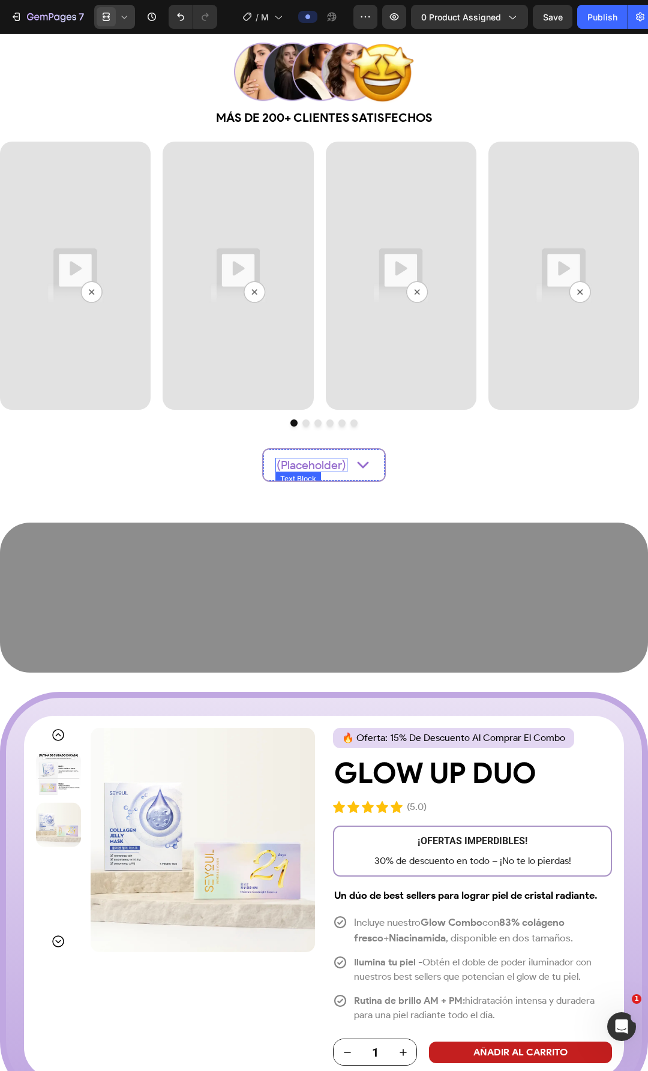
scroll to position [1921, 0]
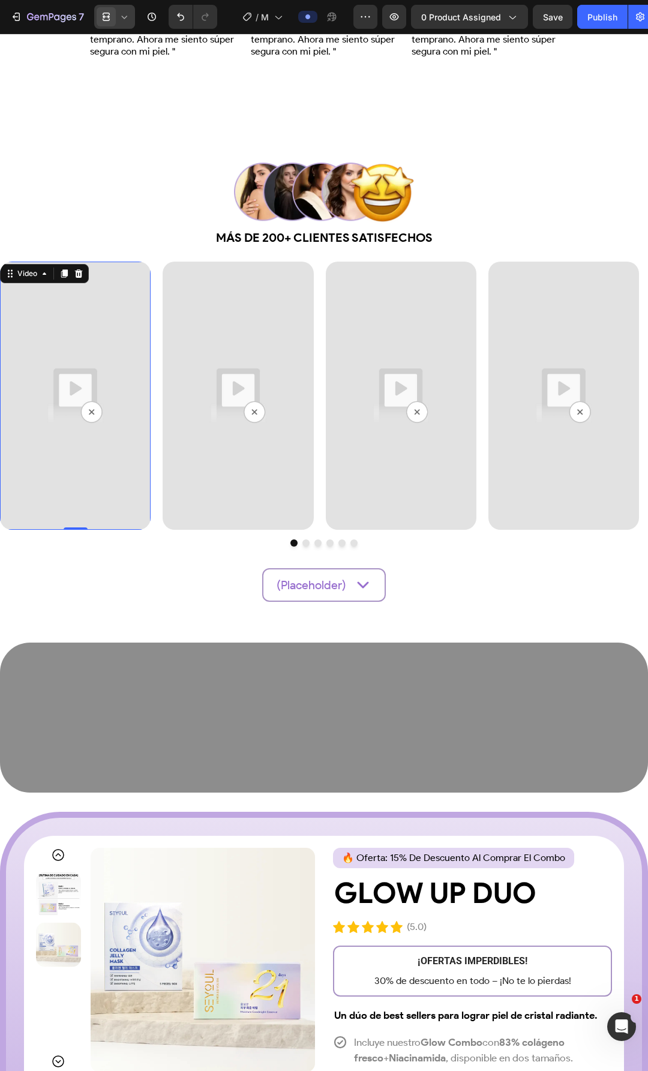
click at [110, 368] on img at bounding box center [75, 396] width 151 height 268
click at [263, 366] on img at bounding box center [238, 396] width 151 height 268
click at [353, 362] on img at bounding box center [401, 396] width 151 height 268
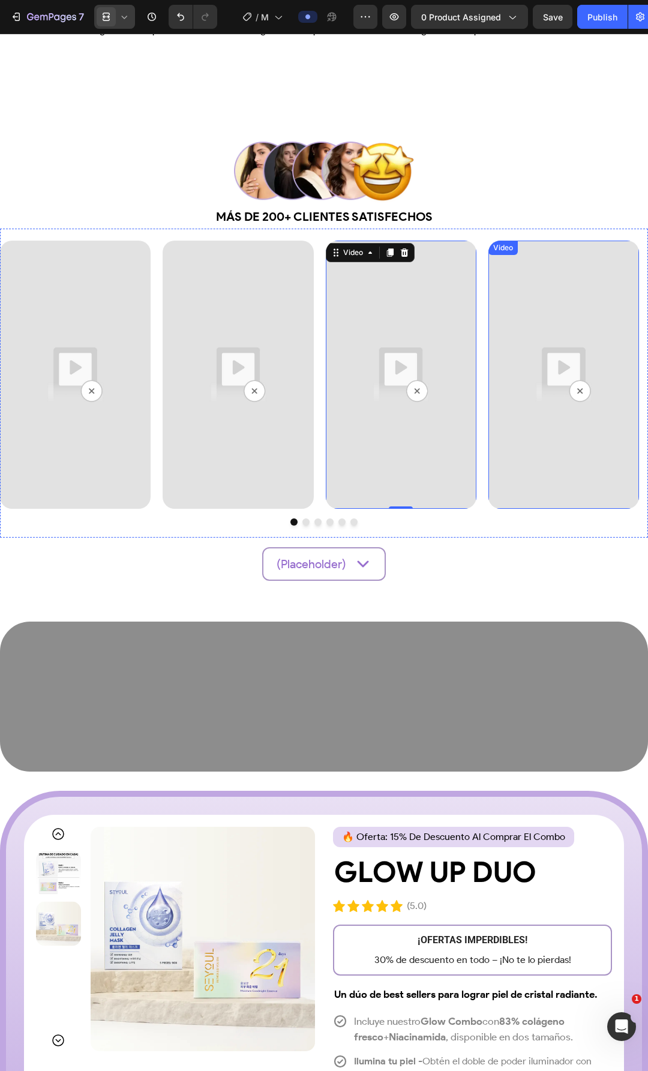
click at [529, 310] on img at bounding box center [563, 375] width 151 height 268
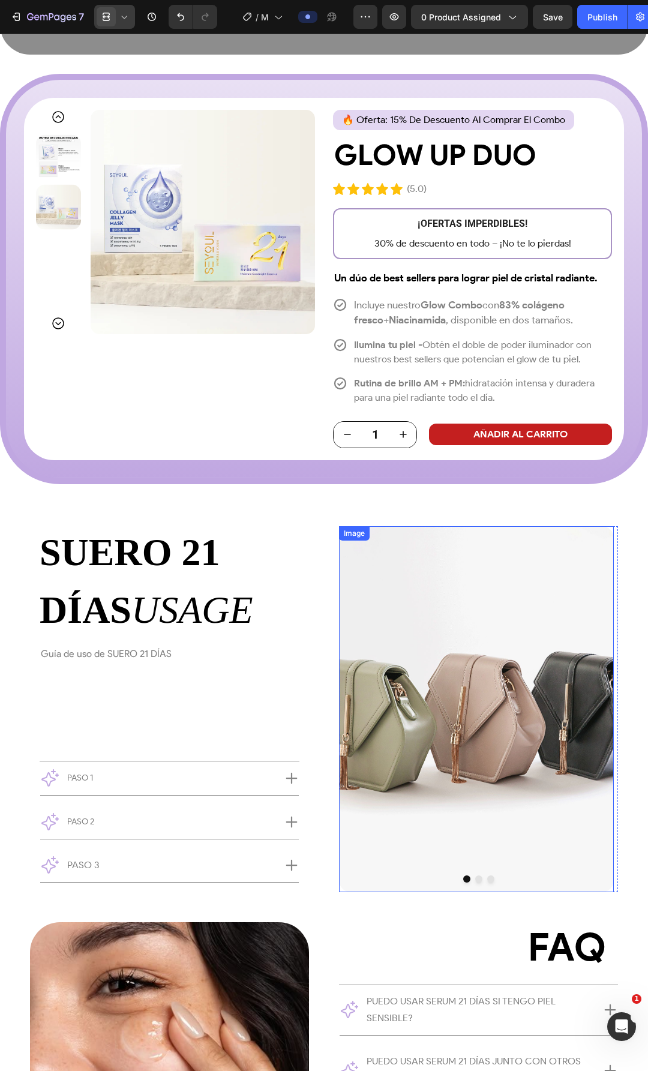
scroll to position [2641, 0]
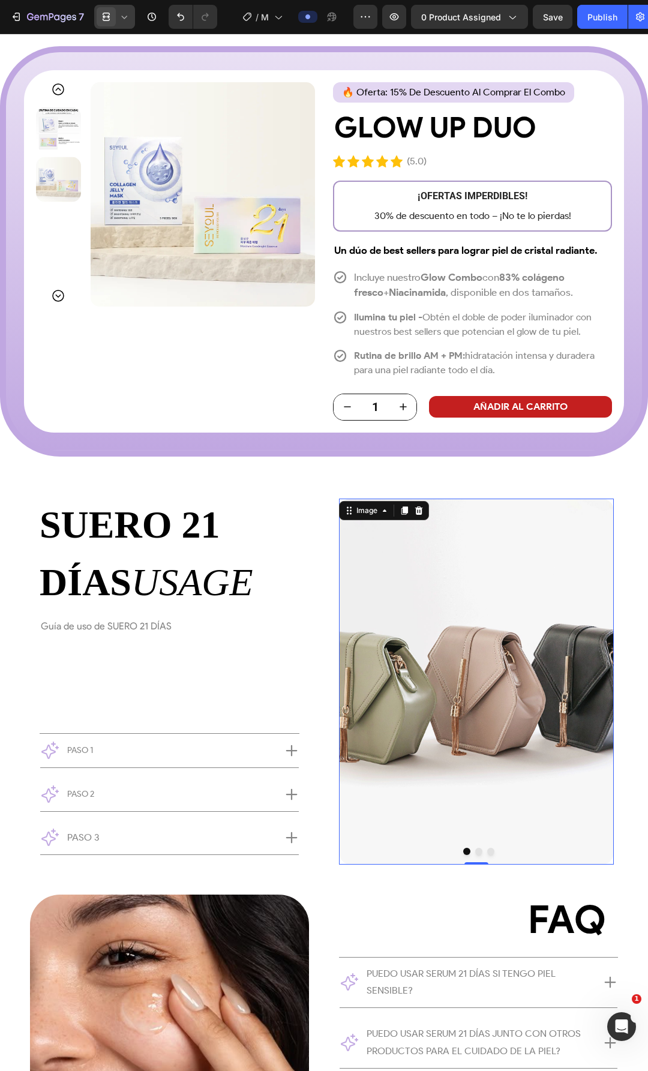
click at [443, 569] on img at bounding box center [476, 682] width 275 height 366
click at [475, 852] on button "Dot" at bounding box center [478, 851] width 7 height 7
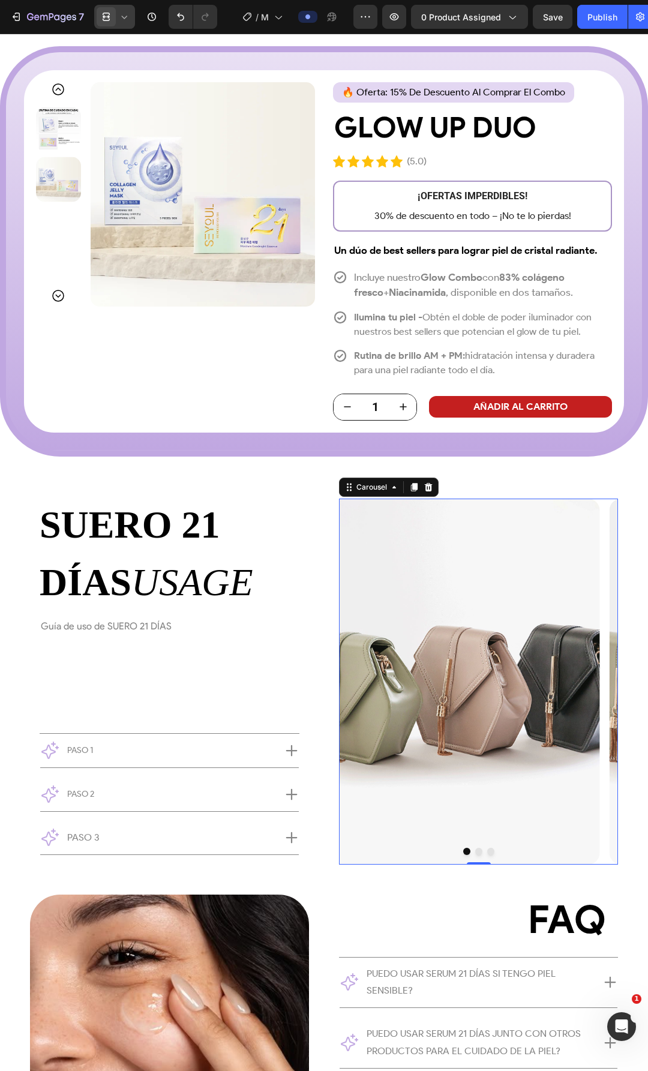
click at [457, 550] on div "Image Image Image" at bounding box center [478, 682] width 279 height 366
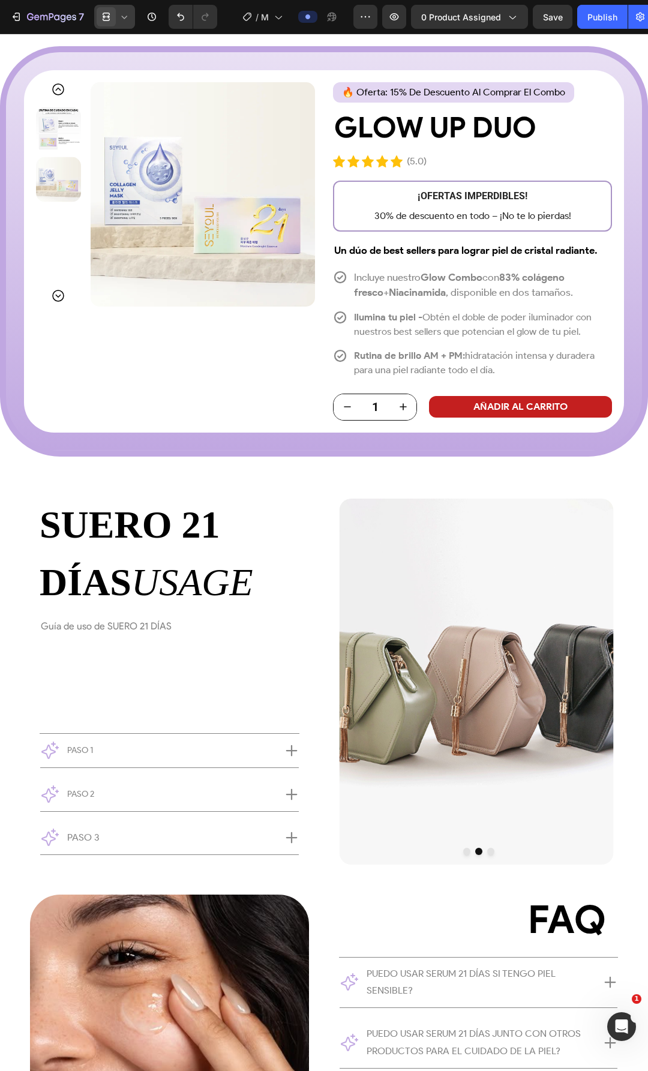
click at [457, 569] on img at bounding box center [476, 682] width 275 height 366
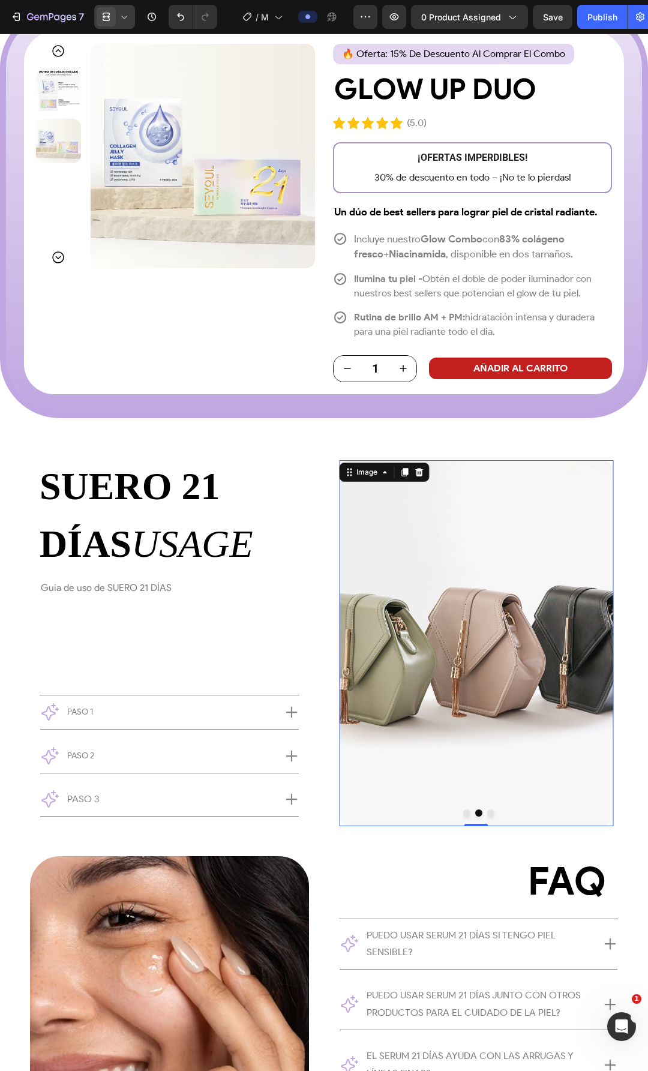
scroll to position [2701, 0]
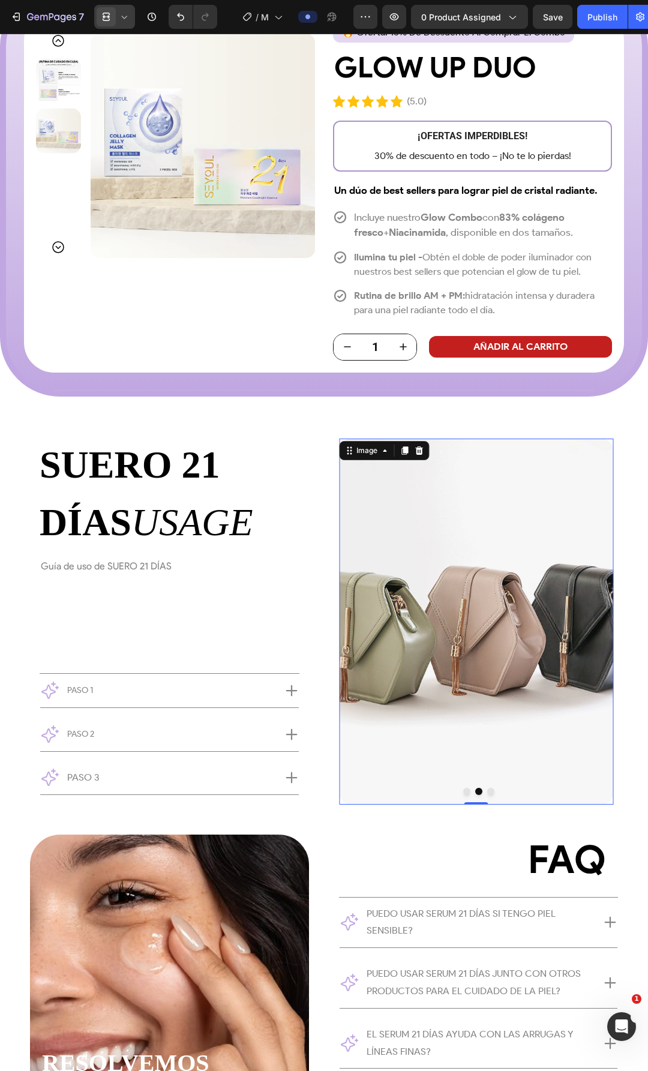
click at [462, 595] on img at bounding box center [476, 622] width 275 height 366
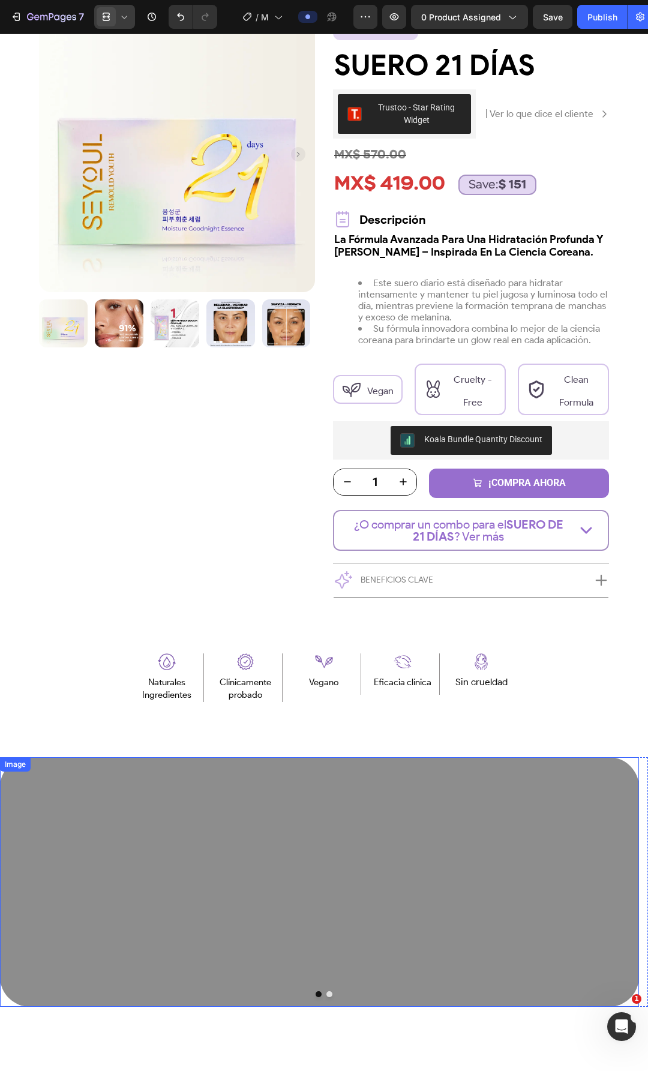
scroll to position [25, 0]
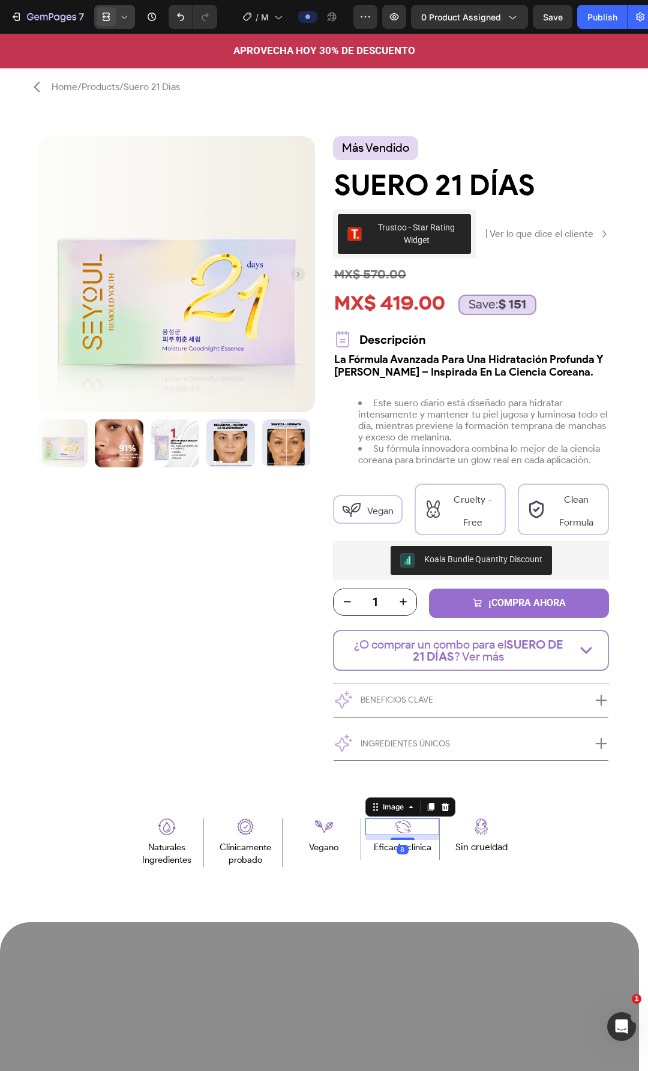
click at [419, 829] on div at bounding box center [402, 827] width 74 height 16
click at [444, 832] on div at bounding box center [481, 827] width 74 height 16
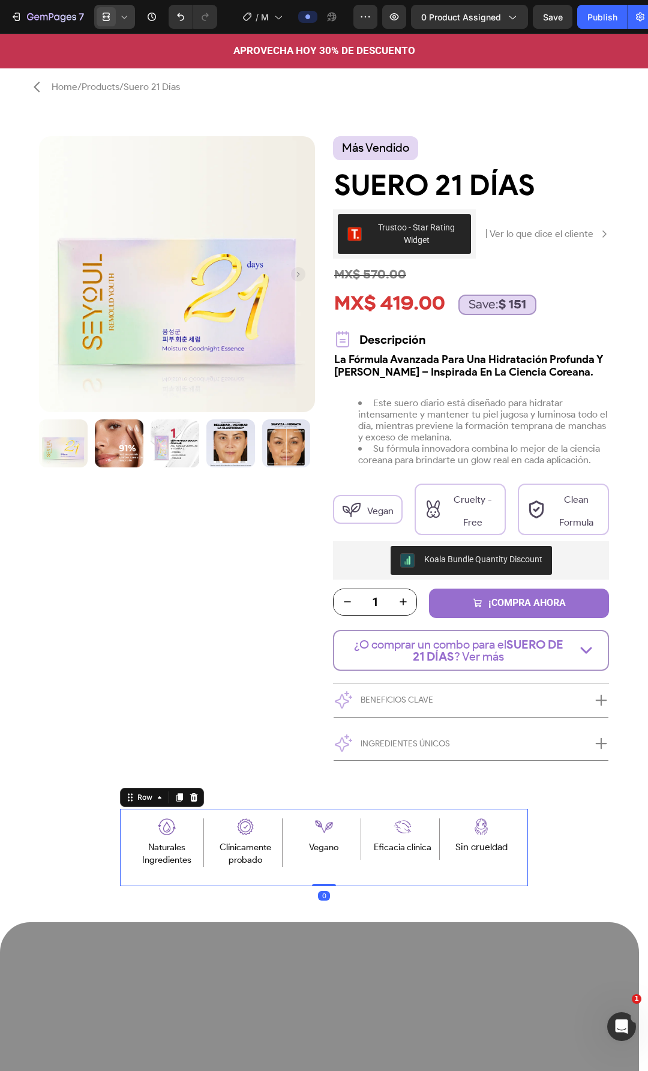
click at [436, 867] on div "Image Naturales Ingredientes Text Block Row Image Clínicamente probado Text Blo…" at bounding box center [324, 847] width 408 height 77
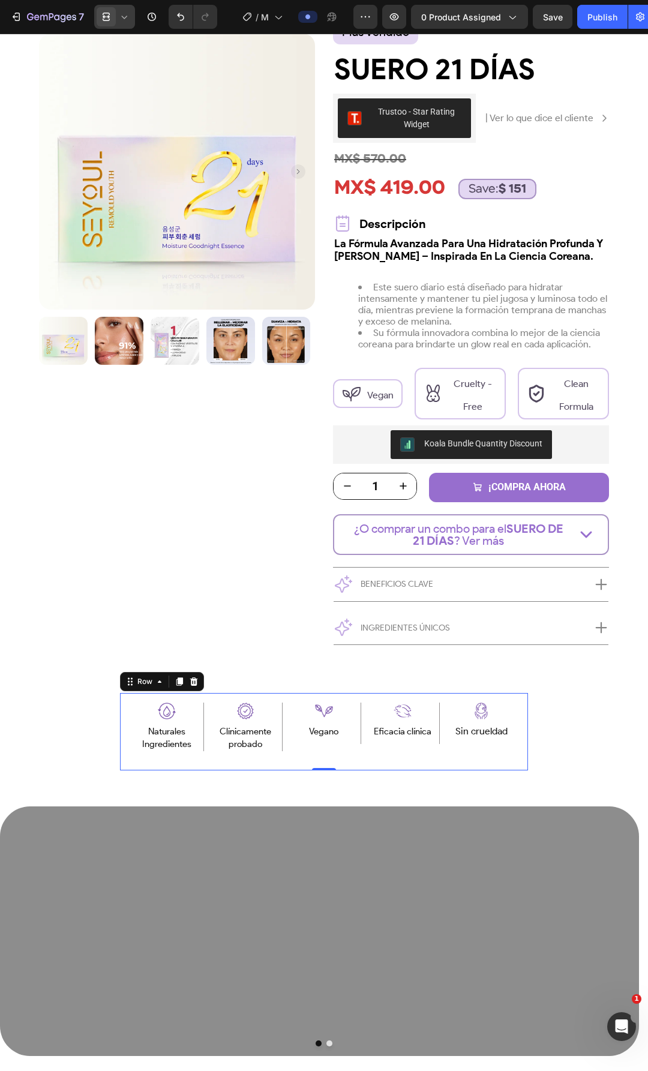
scroll to position [145, 0]
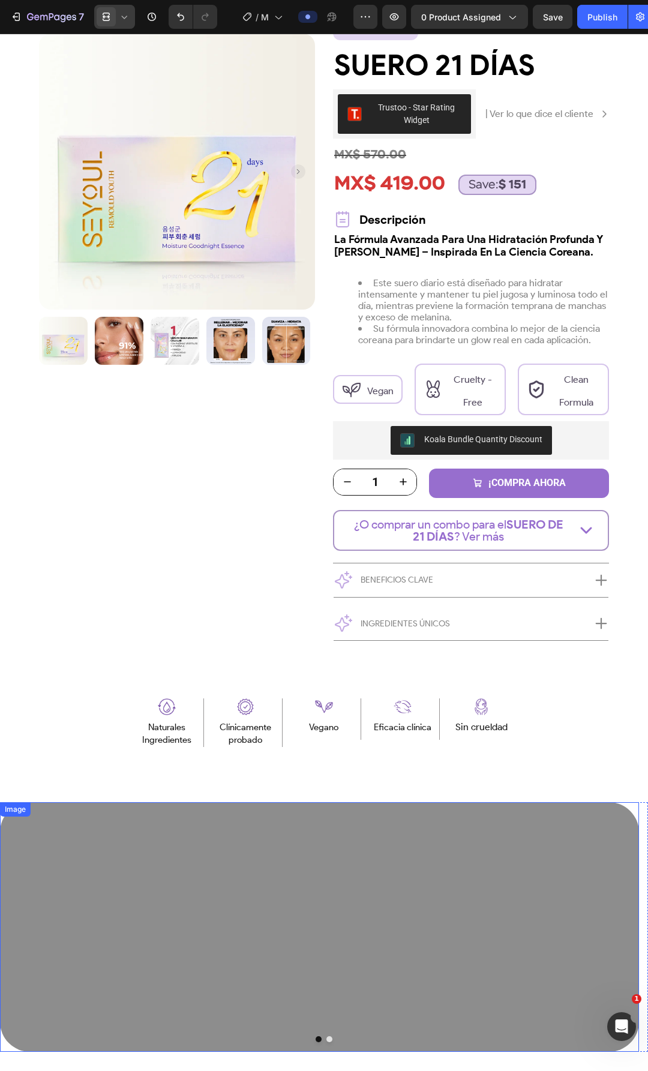
scroll to position [445, 0]
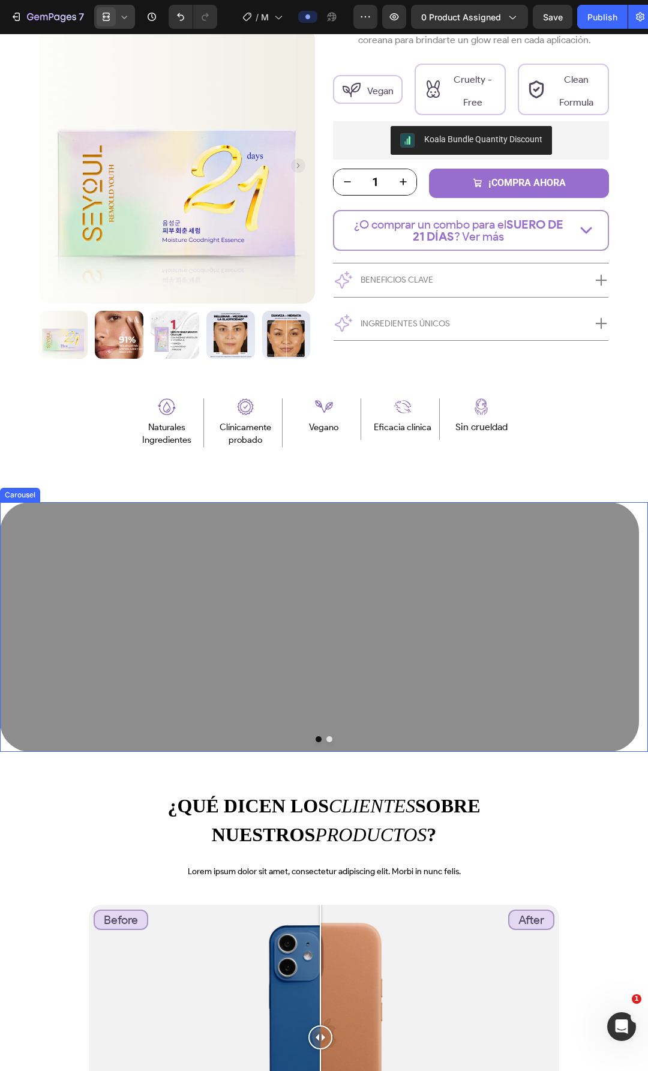
click at [326, 738] on button "Dot" at bounding box center [329, 739] width 6 height 6
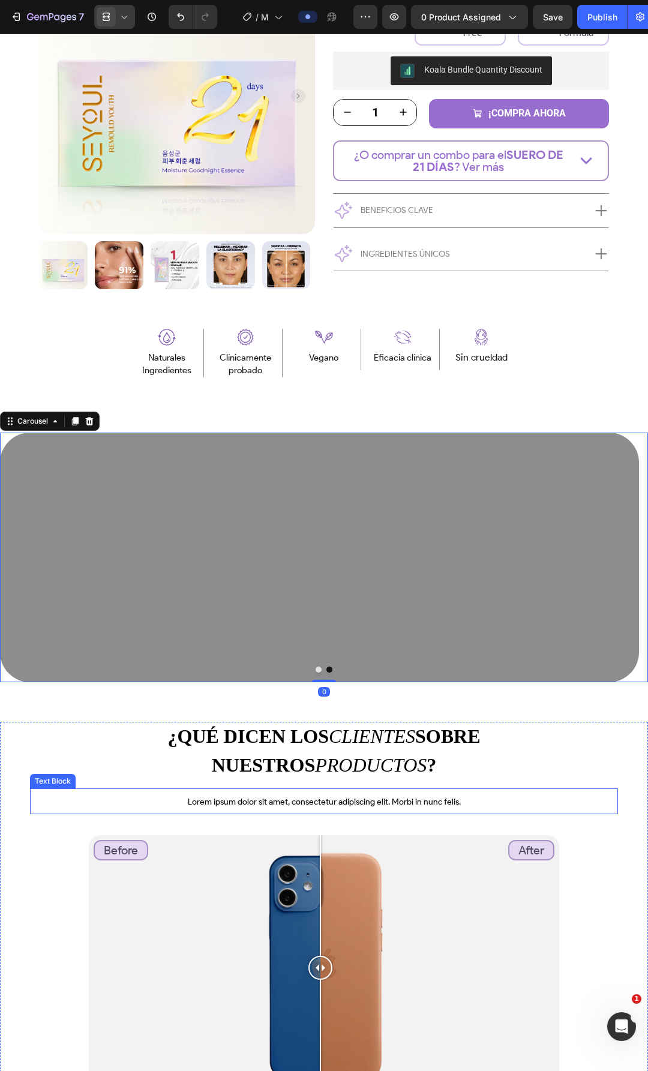
scroll to position [625, 0]
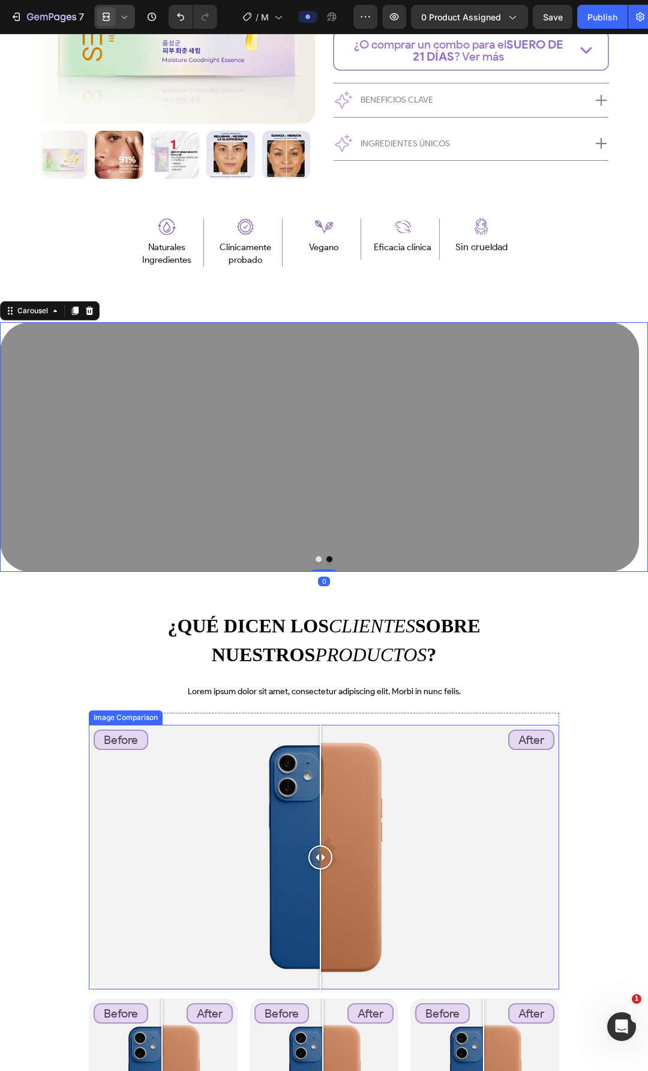
click at [393, 670] on div "¿QUÉ DICEN LOS CLIENTES SOBRE NUESTROS PRODUCTOS ? Custom Code Lorem ipsum dolo…" at bounding box center [324, 997] width 588 height 771
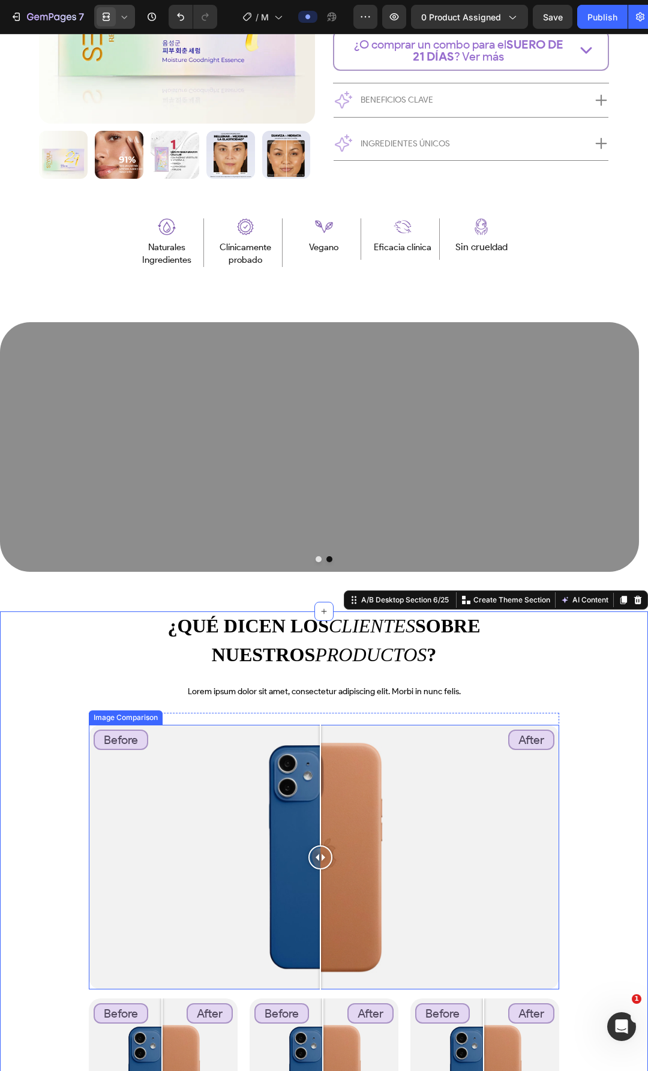
click at [428, 876] on div "Before After" at bounding box center [324, 857] width 470 height 265
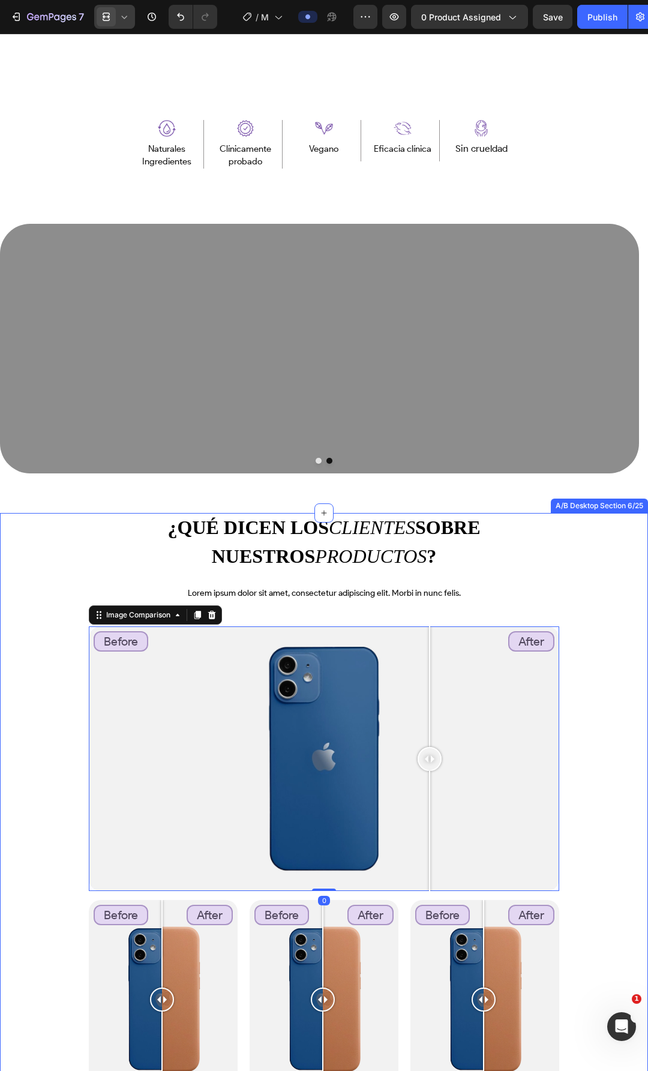
scroll to position [805, 0]
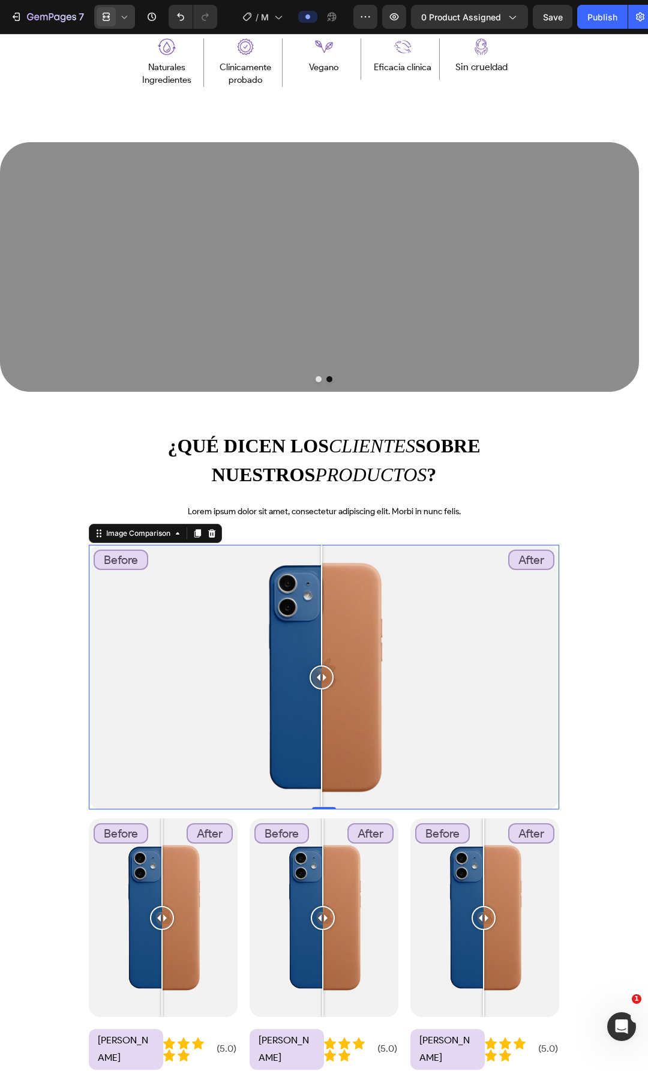
drag, startPoint x: 428, startPoint y: 674, endPoint x: 320, endPoint y: 685, distance: 108.6
click at [320, 685] on div at bounding box center [322, 678] width 24 height 24
click at [224, 652] on div "Before After" at bounding box center [324, 677] width 470 height 265
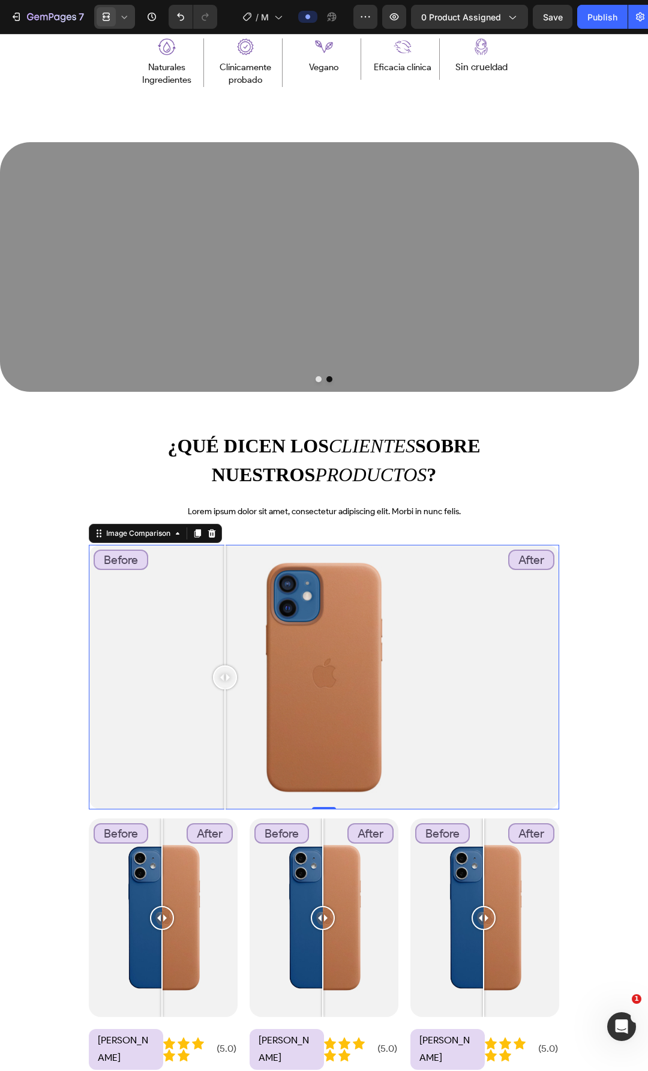
click at [455, 653] on div "Before After" at bounding box center [324, 677] width 470 height 265
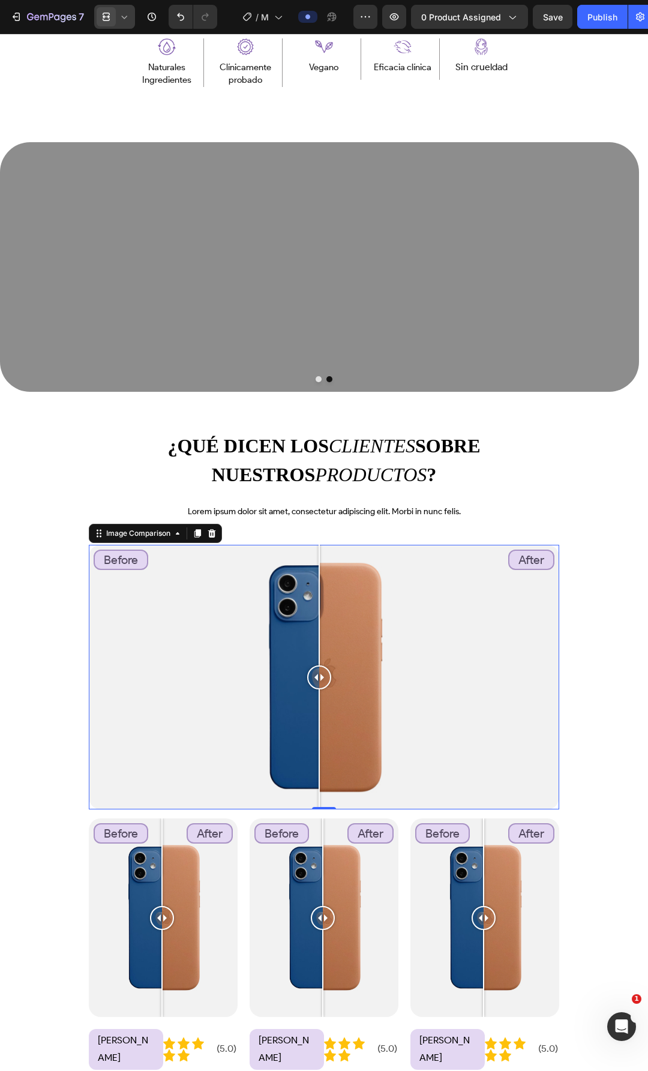
drag, startPoint x: 242, startPoint y: 668, endPoint x: 323, endPoint y: 672, distance: 81.1
click at [323, 672] on div "Before After" at bounding box center [324, 677] width 470 height 265
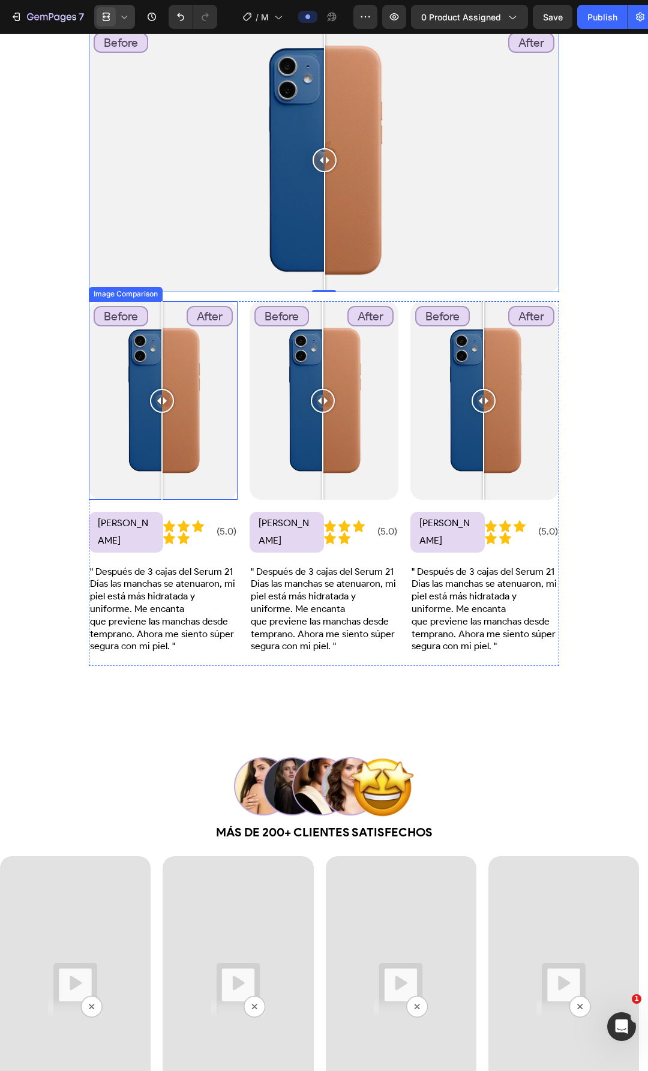
scroll to position [1465, 0]
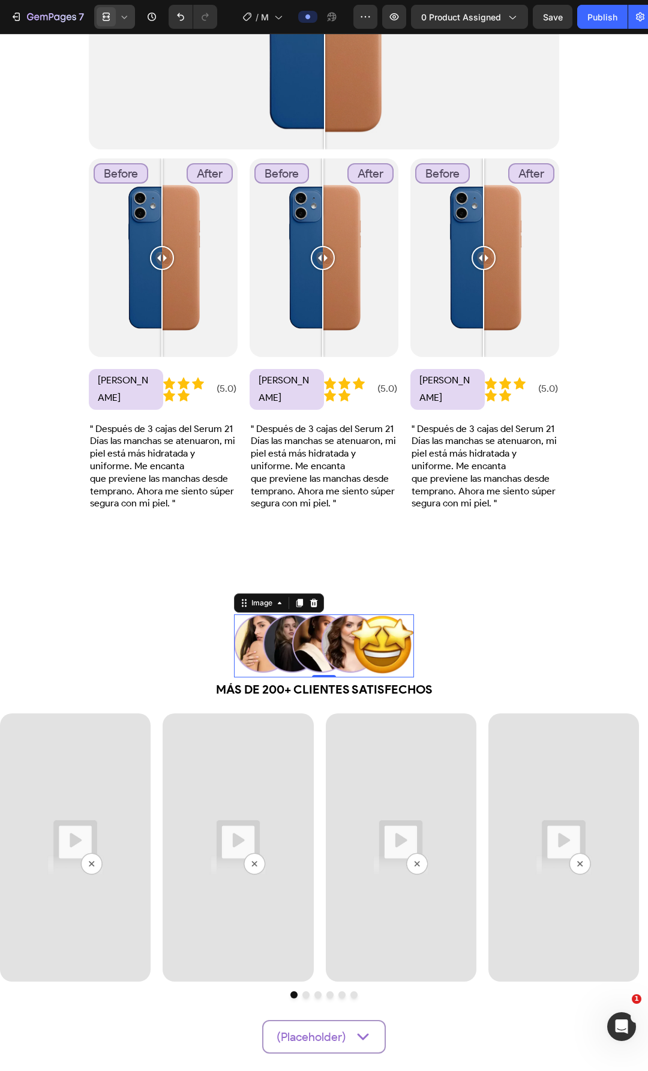
click at [349, 630] on img at bounding box center [324, 646] width 180 height 63
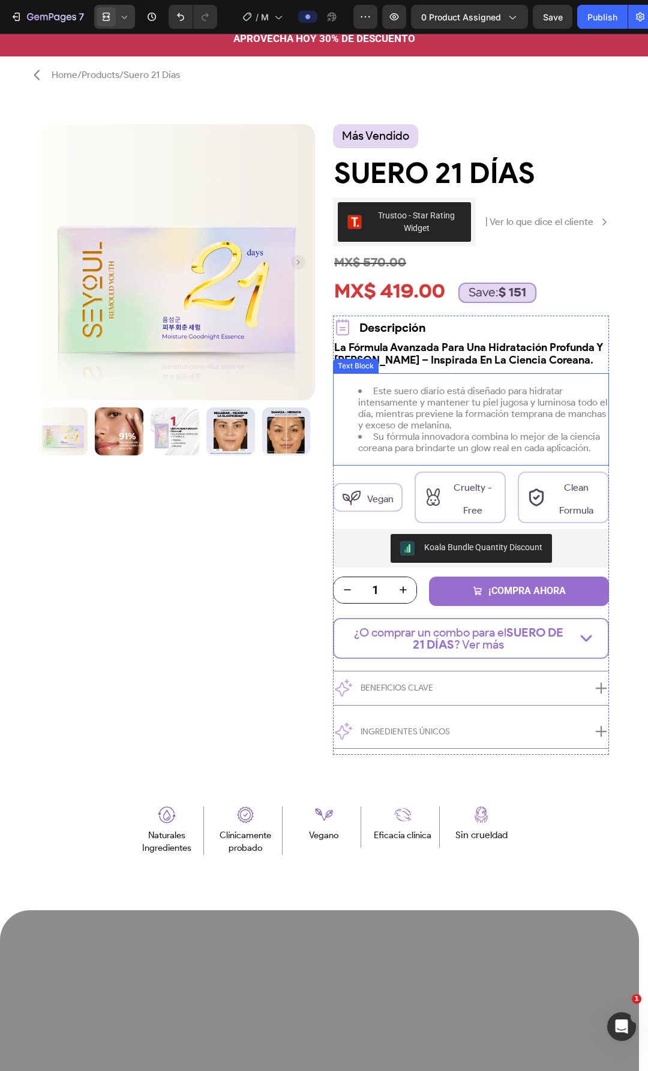
scroll to position [0, 0]
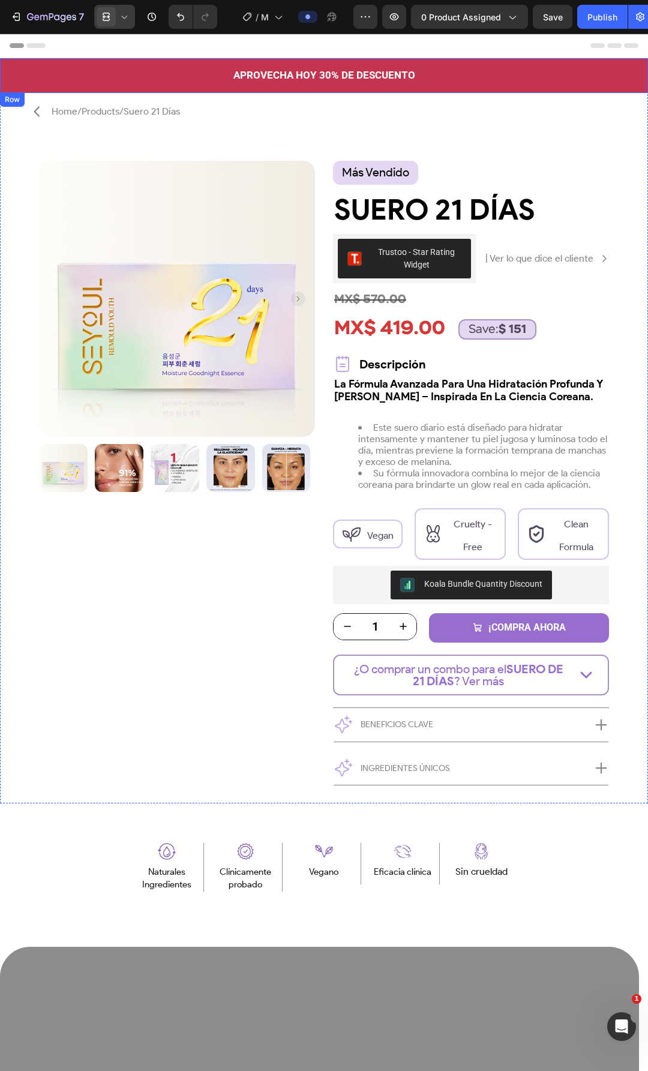
click at [494, 89] on div "APROVECHA [DATE] 30% DE DESCUENTO Text Block Row" at bounding box center [324, 75] width 648 height 35
click at [521, 76] on p "APROVECHA HOY 30% DE DESCUENTO" at bounding box center [324, 76] width 646 height 18
click at [517, 89] on div "APROVECHA [DATE] 30% DE DESCUENTO Text Block Row 0" at bounding box center [324, 75] width 648 height 35
click at [452, 87] on div "APROVECHA [DATE] 30% DE DESCUENTO Text Block Row 0" at bounding box center [324, 75] width 648 height 35
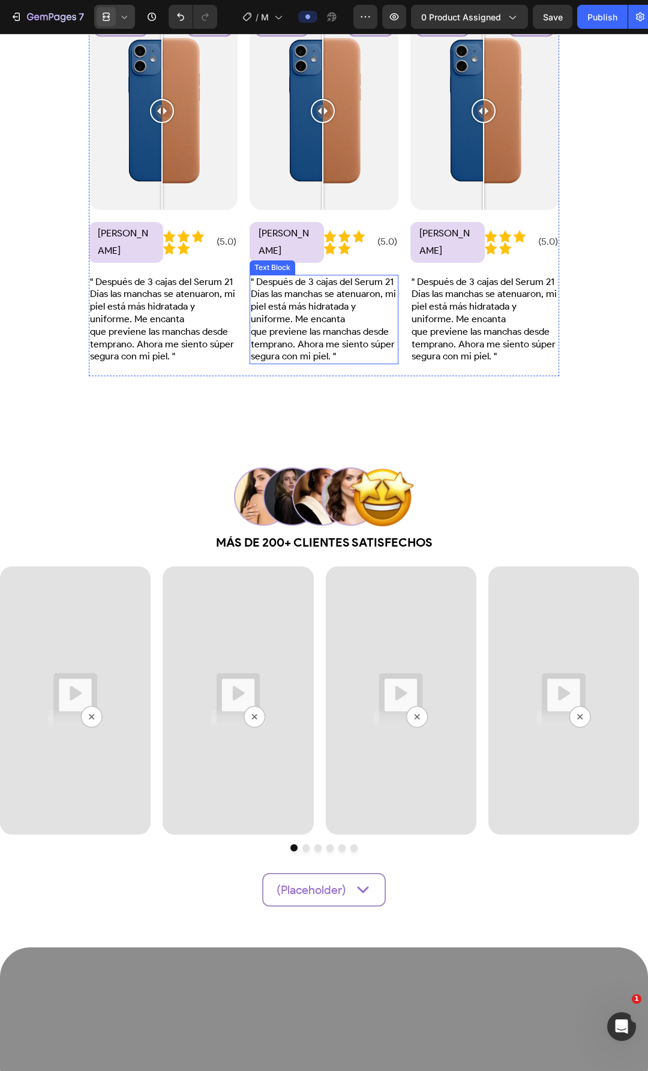
scroll to position [1680, 0]
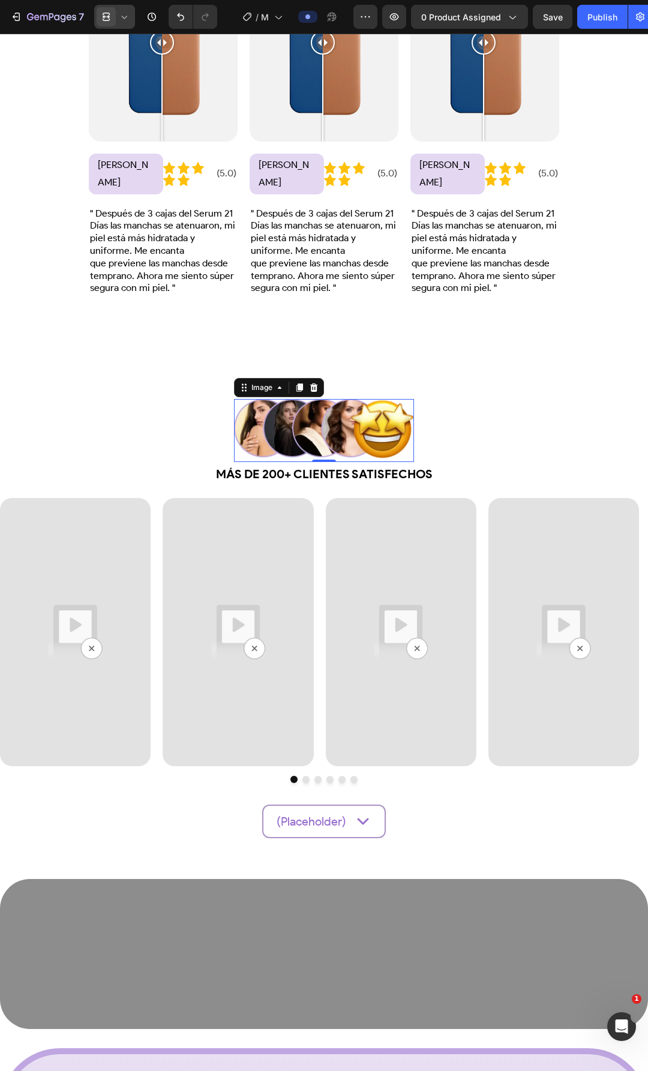
click at [328, 405] on img at bounding box center [324, 430] width 180 height 63
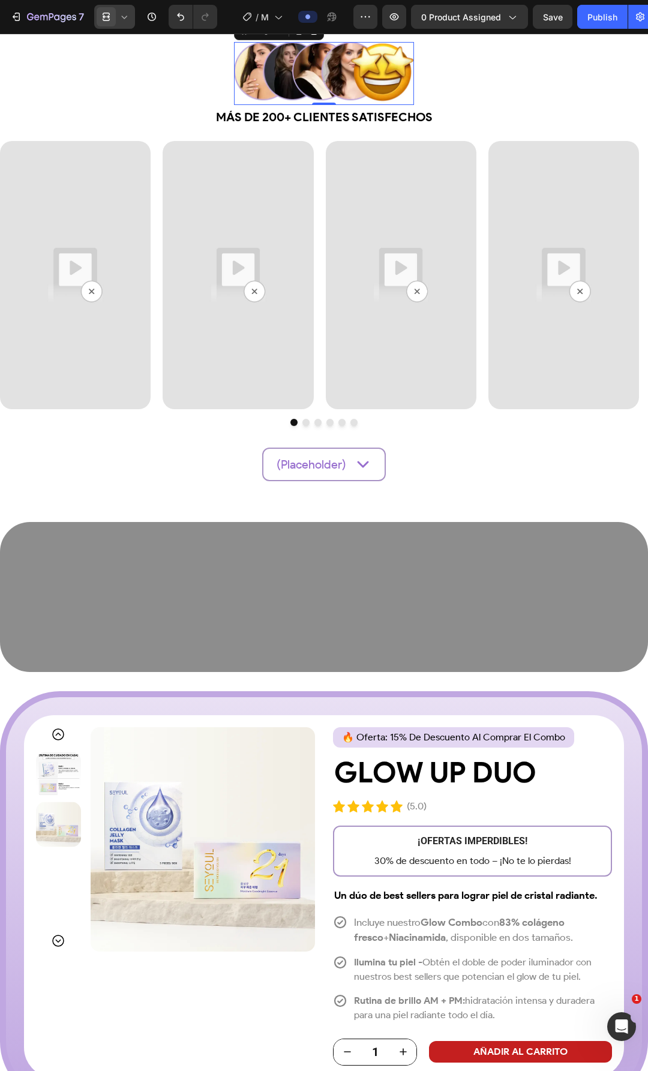
scroll to position [2040, 0]
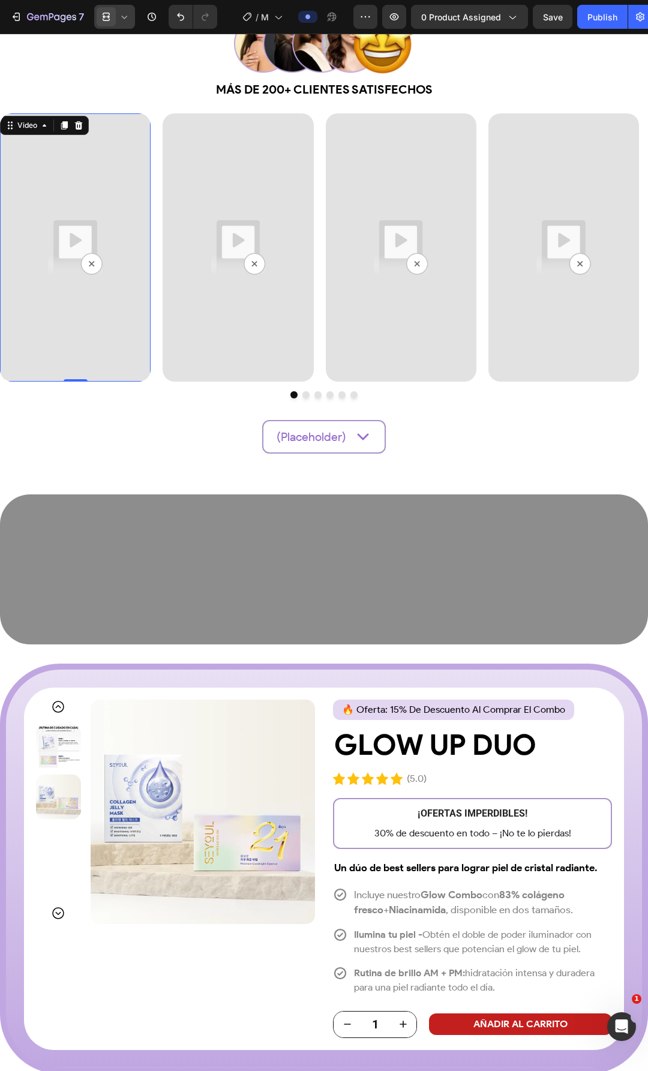
click at [80, 338] on img at bounding box center [75, 247] width 151 height 268
click at [91, 262] on img at bounding box center [75, 247] width 151 height 268
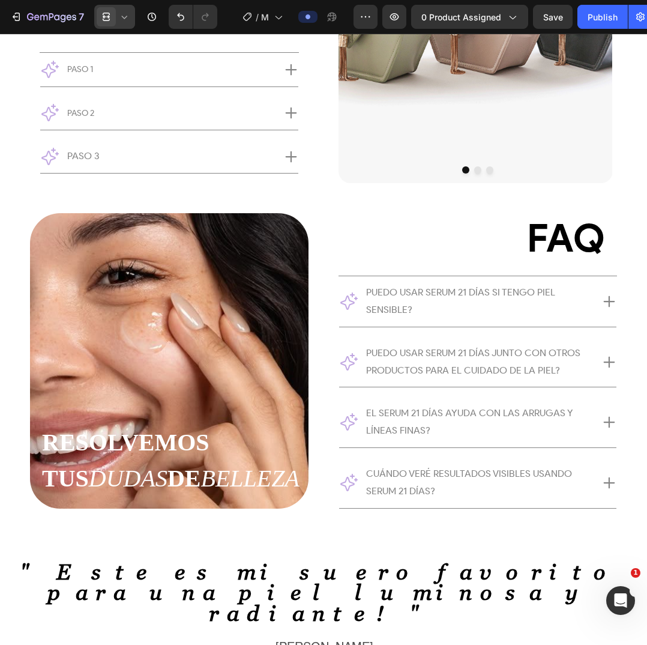
scroll to position [3438, 0]
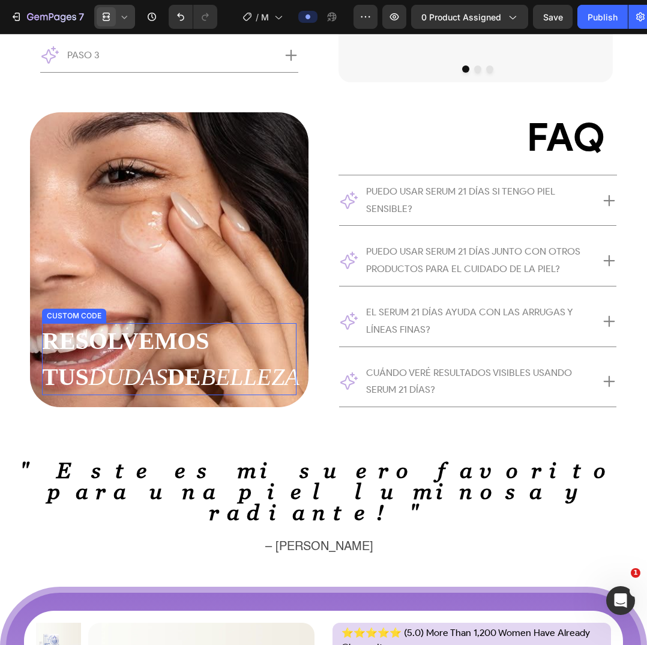
click at [104, 323] on h2 "RESOLVEMOS TUS DUDAS DE BELLEZA" at bounding box center [169, 359] width 254 height 72
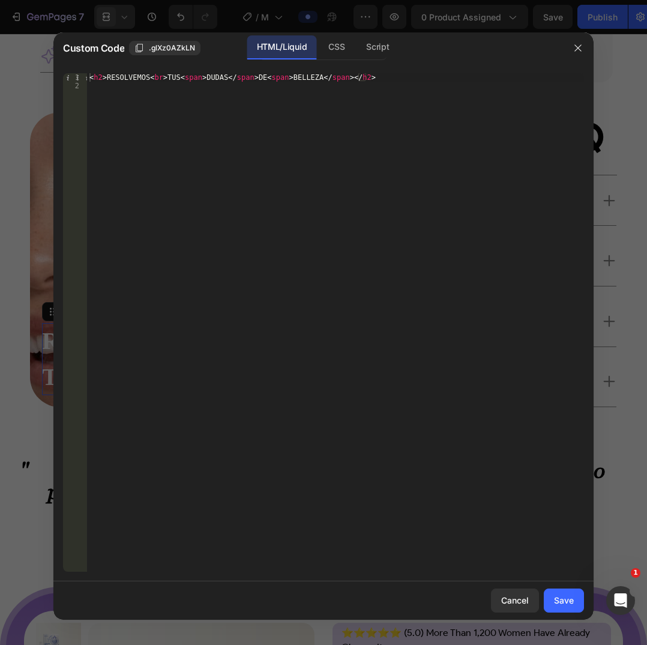
type textarea "<h2>RESOLVEMOS <br> TUS <span>DUDAS</span> DE <span>BELLEZA</span></h2>"
drag, startPoint x: 105, startPoint y: 81, endPoint x: 325, endPoint y: 77, distance: 219.7
click at [325, 77] on div "< h2 > RESOLVEMOS < br > TUS < span > DUDAS </ span > DE < span > BELLEZA </ sp…" at bounding box center [335, 330] width 497 height 515
click at [108, 80] on div "< h2 > RESOLVEMOS < br > TUS < span > DUDAS </ span > DE < span > BELLEZA </ sp…" at bounding box center [335, 330] width 497 height 515
drag, startPoint x: 106, startPoint y: 79, endPoint x: 322, endPoint y: 79, distance: 216.0
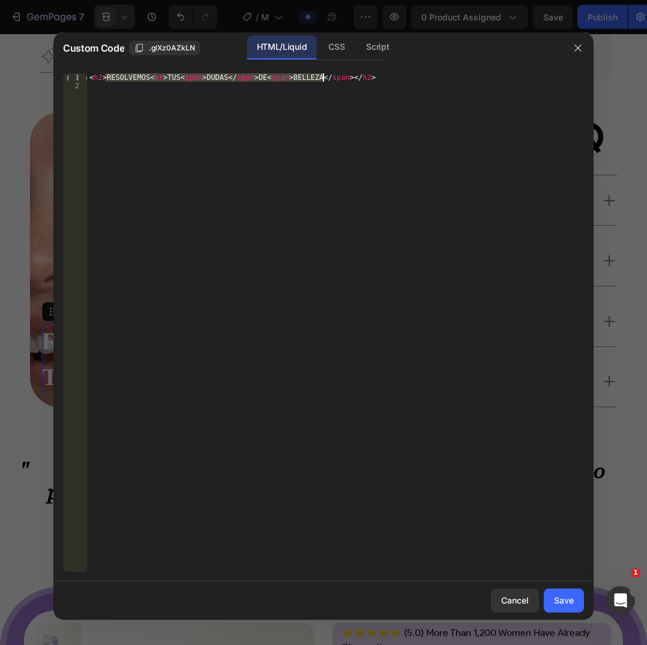
click at [322, 79] on div "< h2 > RESOLVEMOS < br > TUS < span > DUDAS </ span > DE < span > BELLEZA </ sp…" at bounding box center [335, 330] width 497 height 515
click at [586, 46] on button "button" at bounding box center [577, 47] width 19 height 19
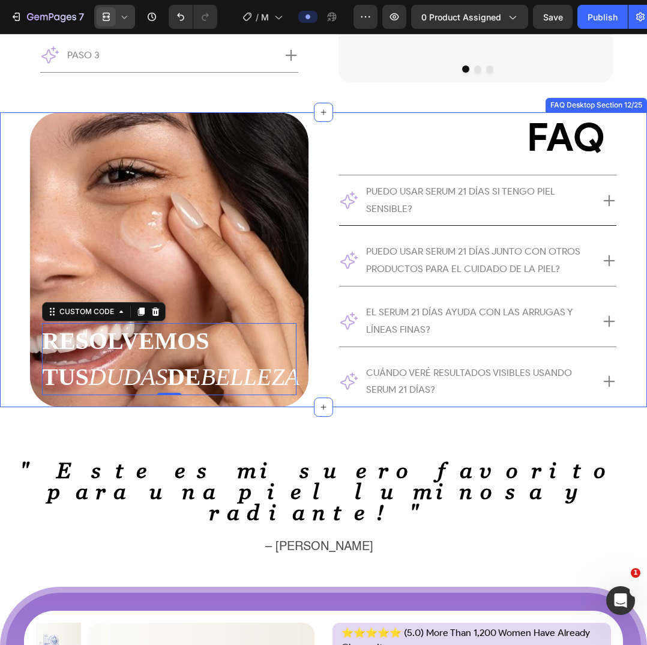
click at [413, 191] on span "Puedo usar Serum 21 Días si tengo piel sensible?" at bounding box center [460, 199] width 189 height 29
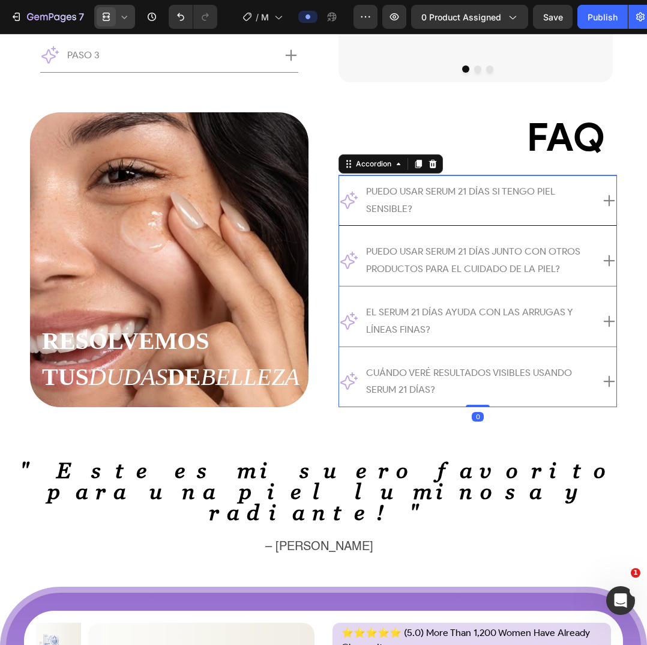
click at [397, 191] on span "Puedo usar Serum 21 Días si tengo piel sensible?" at bounding box center [460, 199] width 189 height 29
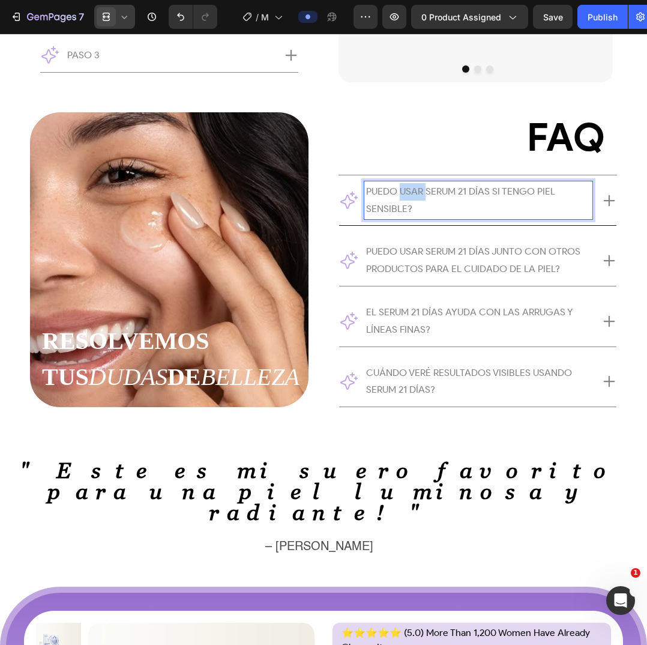
click at [397, 191] on span "Puedo usar Serum 21 Días si tengo piel sensible?" at bounding box center [460, 199] width 189 height 29
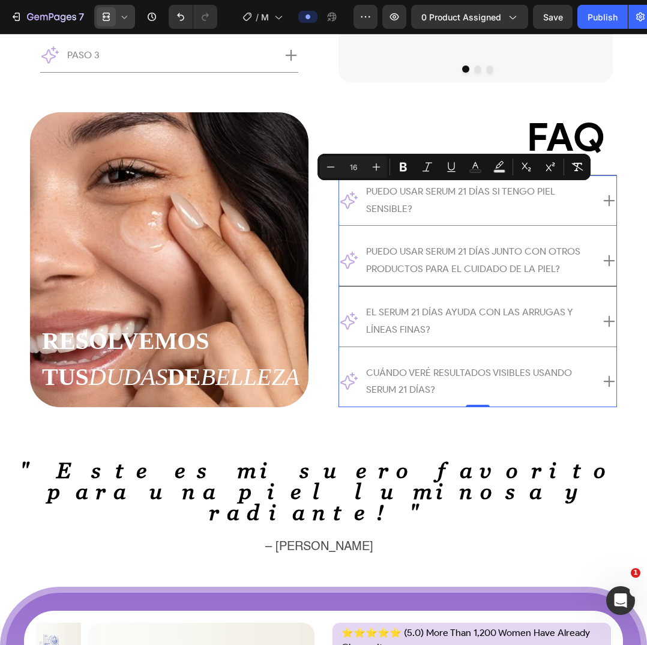
click at [415, 246] on span "Puedo usar Serum 21 Días junto con otros productos para el cuidado de la piel?" at bounding box center [473, 259] width 214 height 29
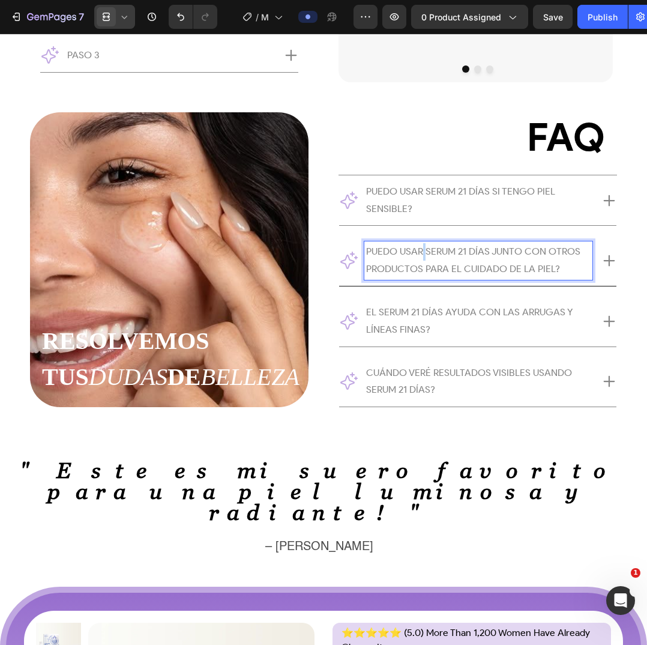
click at [415, 246] on span "Puedo usar Serum 21 Días junto con otros productos para el cuidado de la piel?" at bounding box center [473, 259] width 214 height 29
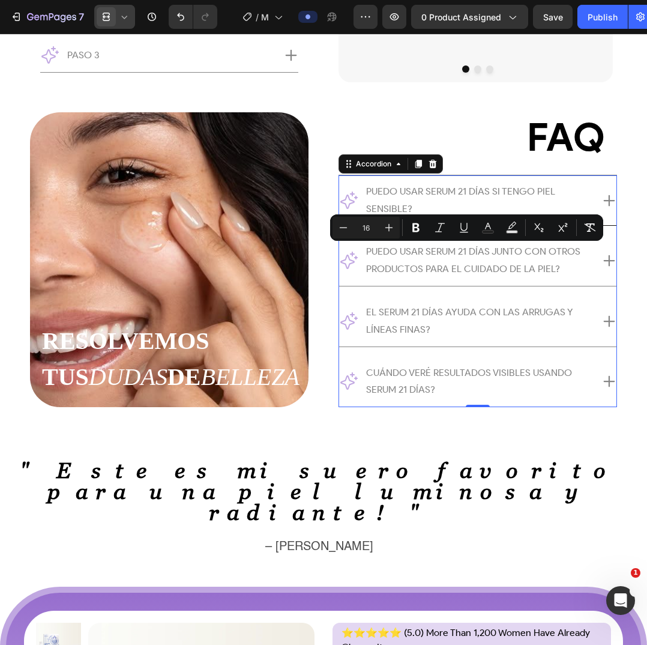
click at [439, 209] on p "Puedo usar Serum 21 Días si tengo piel sensible?" at bounding box center [478, 200] width 224 height 35
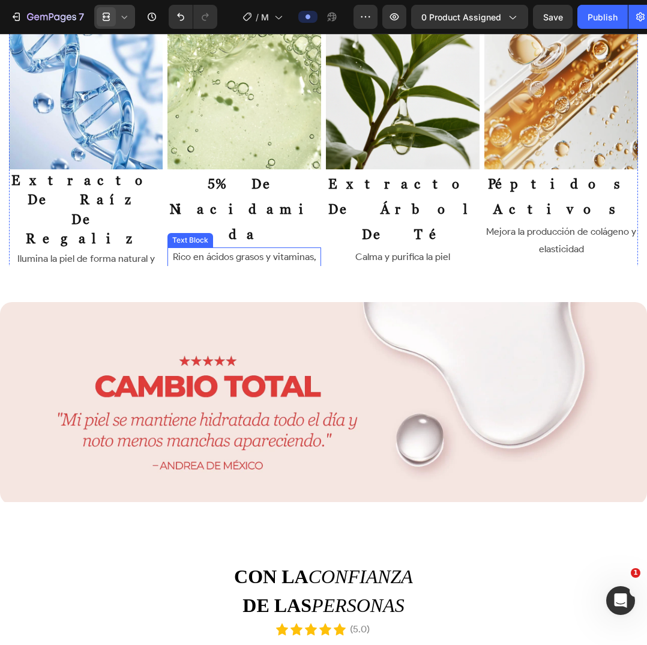
scroll to position [4818, 0]
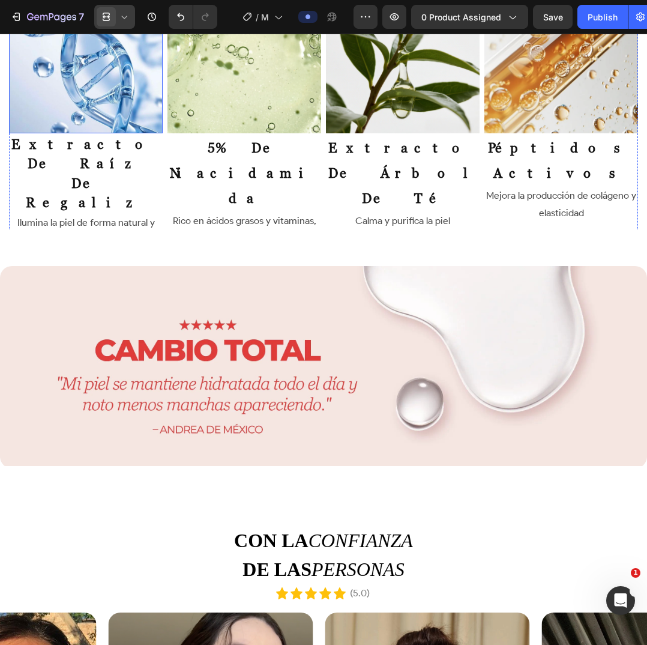
click at [108, 91] on img at bounding box center [86, 57] width 154 height 154
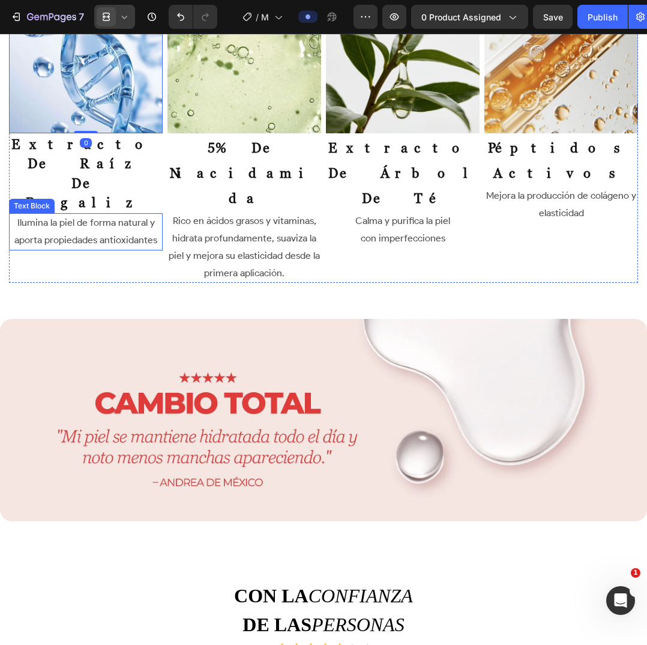
scroll to position [4638, 0]
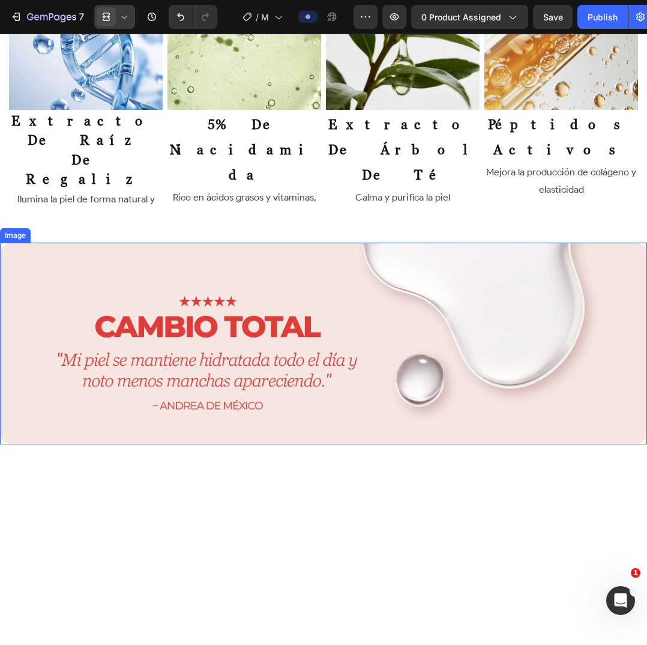
scroll to position [4518, 0]
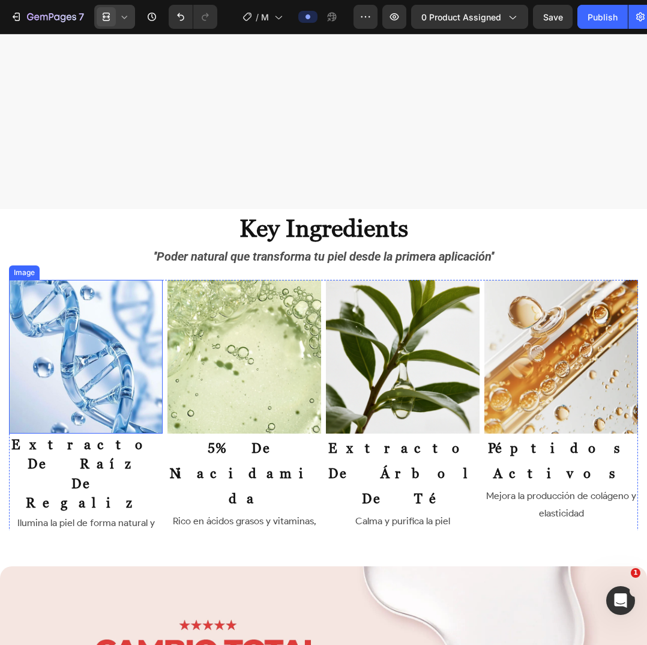
click at [116, 355] on img at bounding box center [86, 357] width 154 height 154
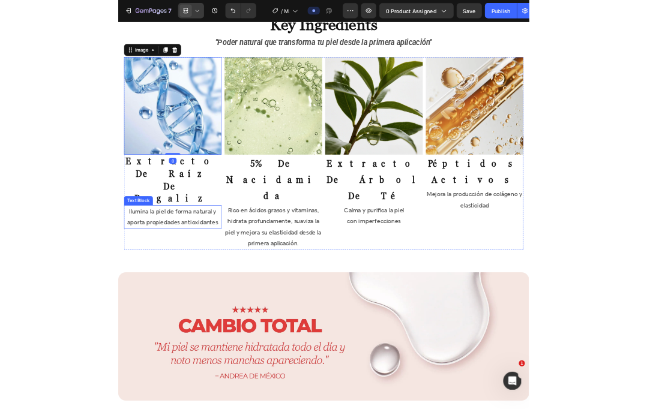
scroll to position [4698, 0]
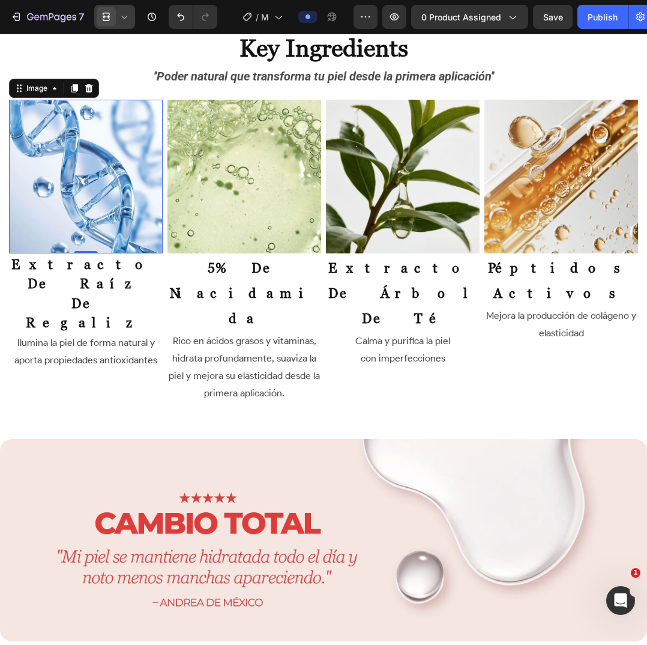
click at [109, 221] on img at bounding box center [86, 177] width 154 height 154
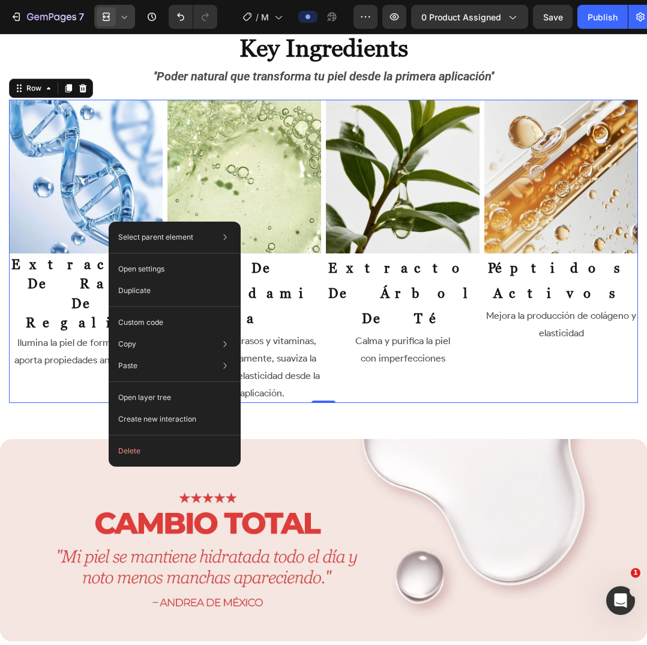
click at [163, 158] on div "Image extracto de raíz de regaliz Heading Ilumina la piel de forma natural y ap…" at bounding box center [323, 251] width 629 height 303
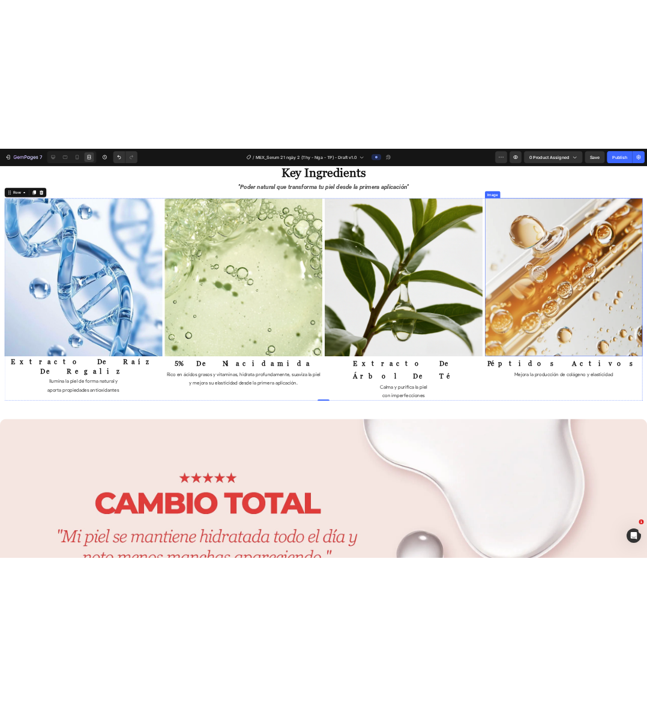
scroll to position [4698, 0]
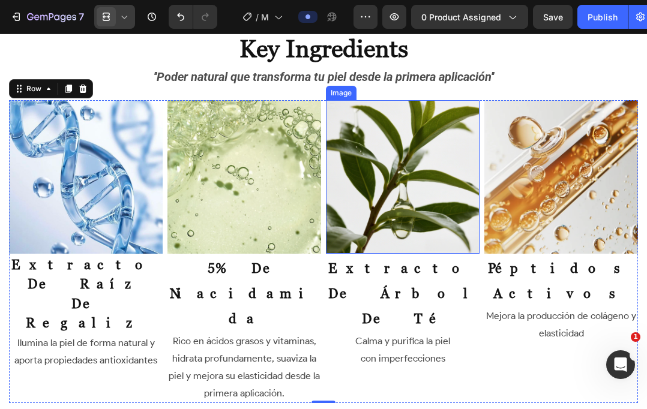
click at [427, 155] on img at bounding box center [403, 177] width 154 height 154
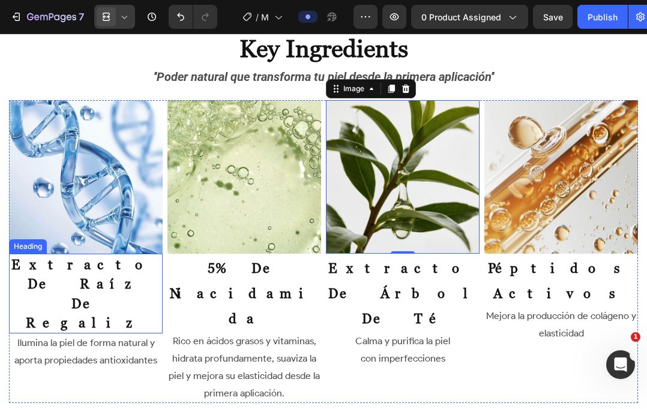
click at [104, 275] on strong "extracto de raíz de regaliz" at bounding box center [85, 294] width 149 height 74
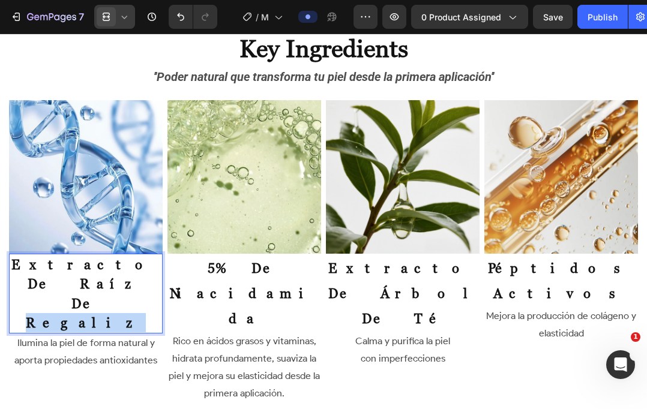
click at [94, 275] on strong "extracto de raíz de regaliz" at bounding box center [85, 294] width 149 height 74
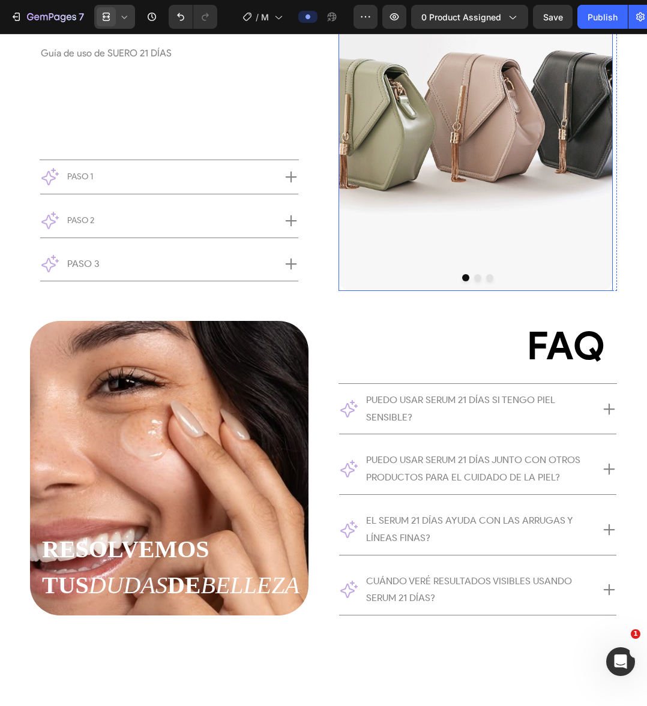
scroll to position [3053, 0]
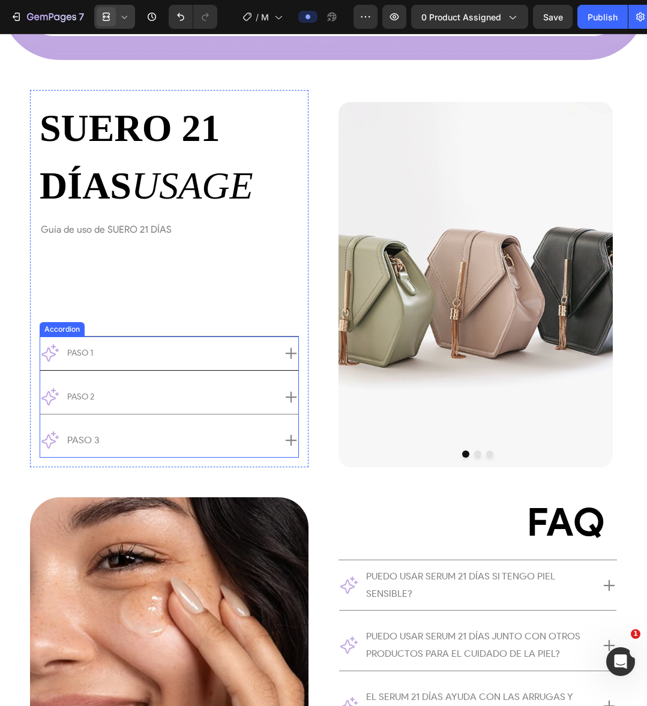
click at [274, 356] on div "Paso 1" at bounding box center [169, 354] width 258 height 34
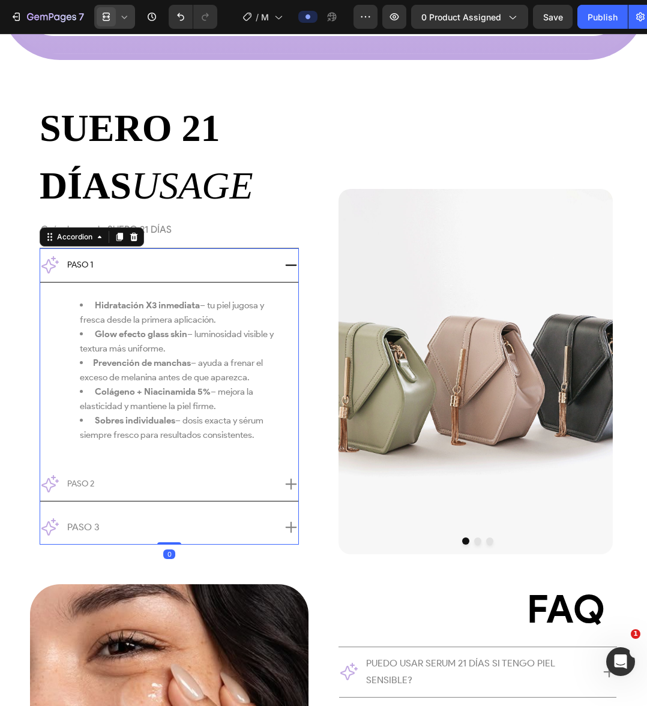
click at [284, 486] on icon at bounding box center [291, 484] width 14 height 14
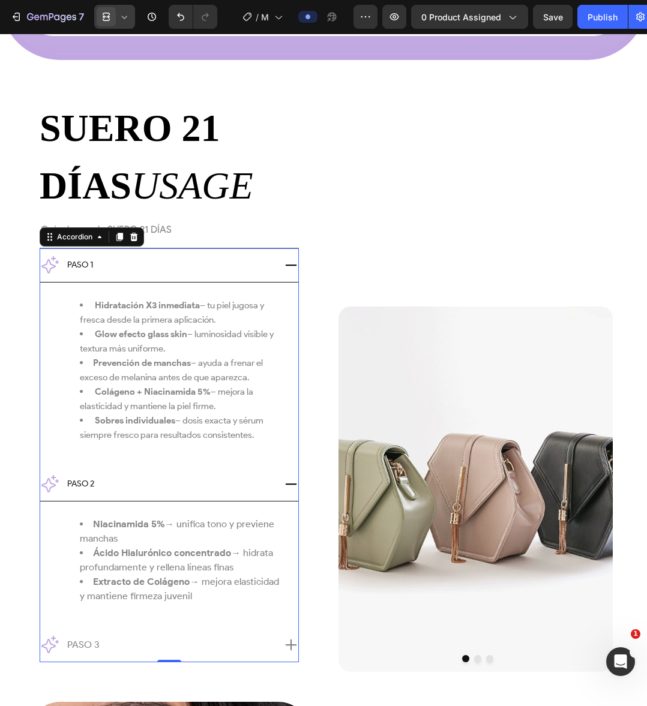
click at [287, 651] on icon at bounding box center [291, 645] width 11 height 11
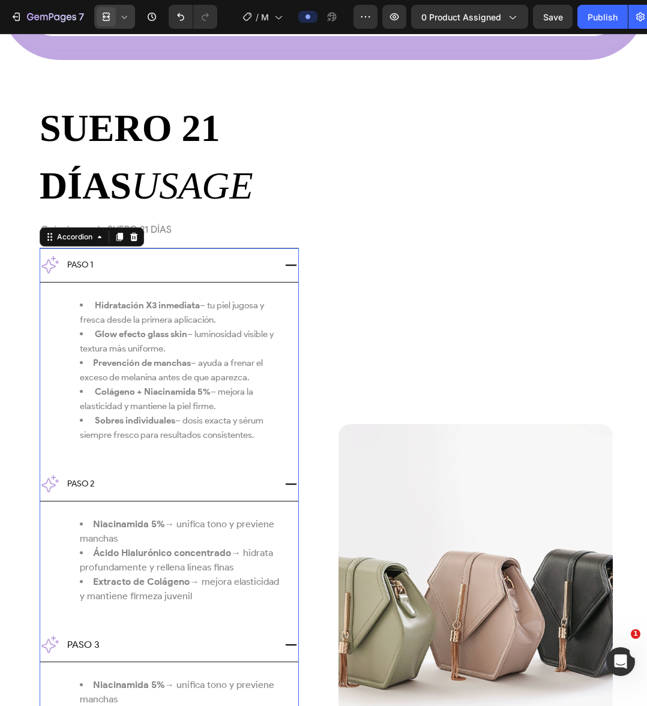
click at [289, 641] on icon at bounding box center [291, 645] width 14 height 14
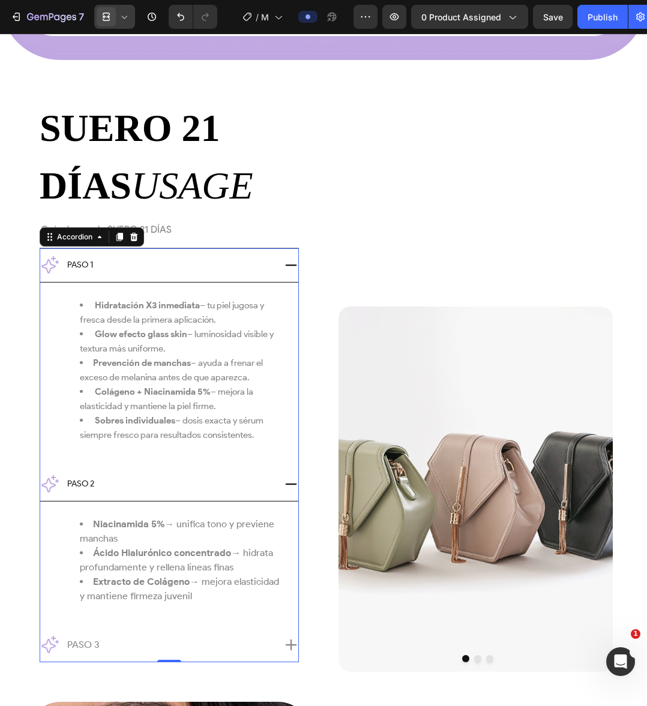
click at [284, 490] on icon at bounding box center [291, 484] width 14 height 14
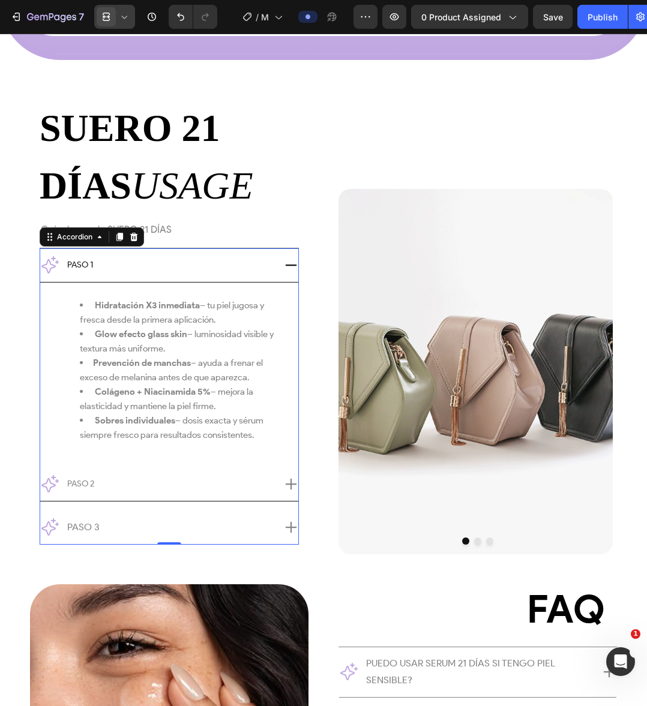
click at [288, 267] on icon at bounding box center [291, 265] width 14 height 14
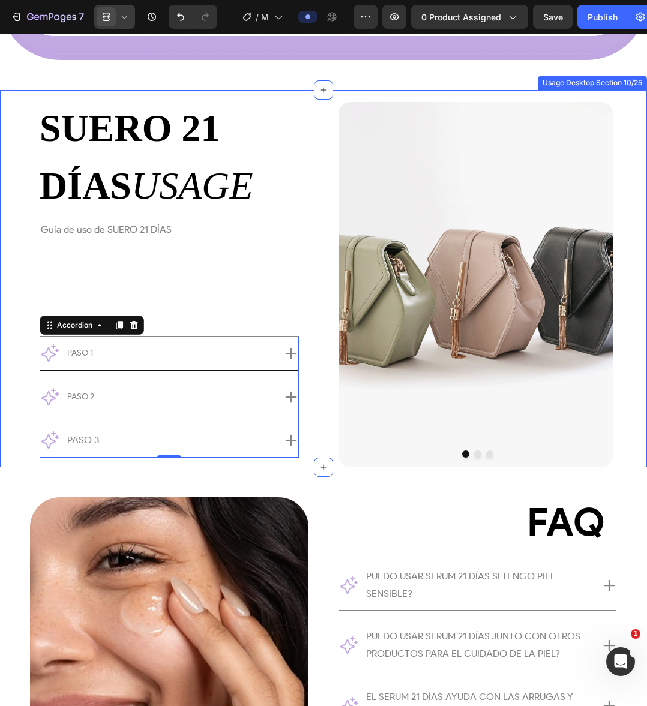
click at [323, 211] on div "SUERO 21 DÍAS USAGE Custom Code Guía de uso [PERSON_NAME] 21 DÍAS Text Block Ro…" at bounding box center [323, 278] width 647 height 377
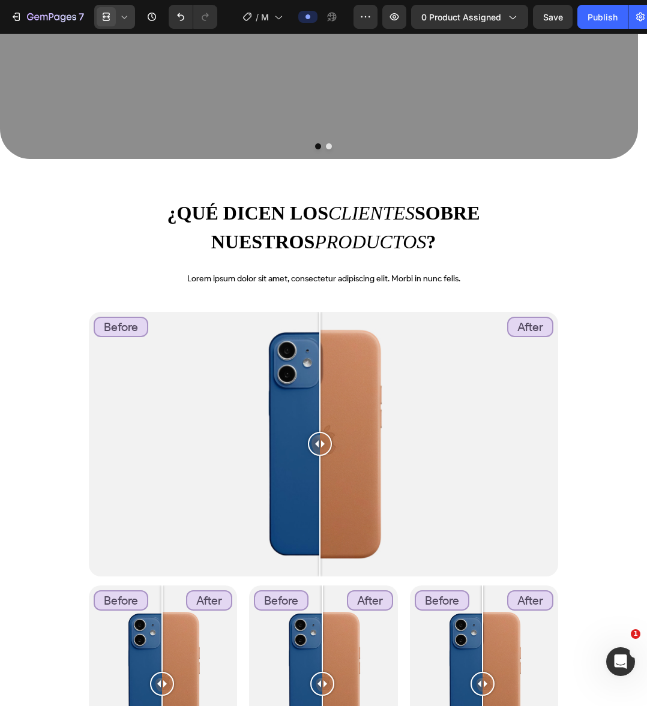
scroll to position [0, 0]
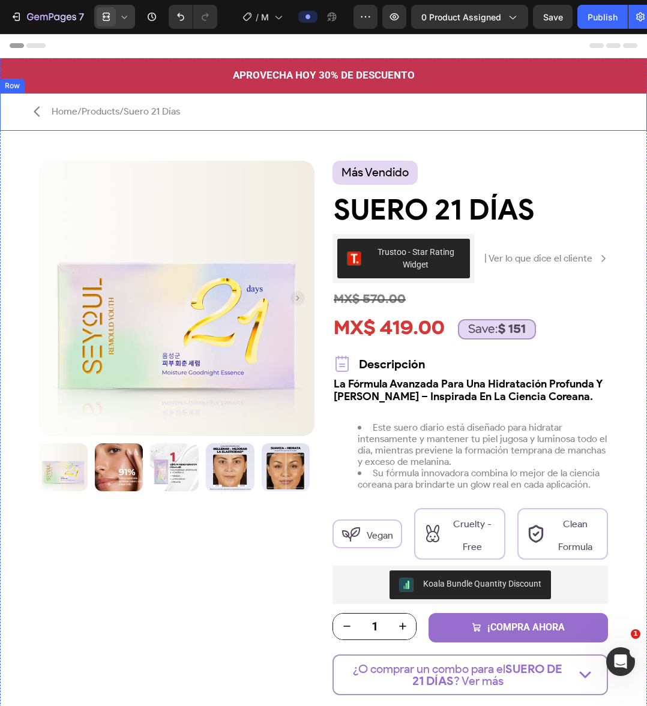
click at [239, 116] on div "Icon Home/Products/Suero 21 Días Text Block Row" at bounding box center [323, 112] width 647 height 38
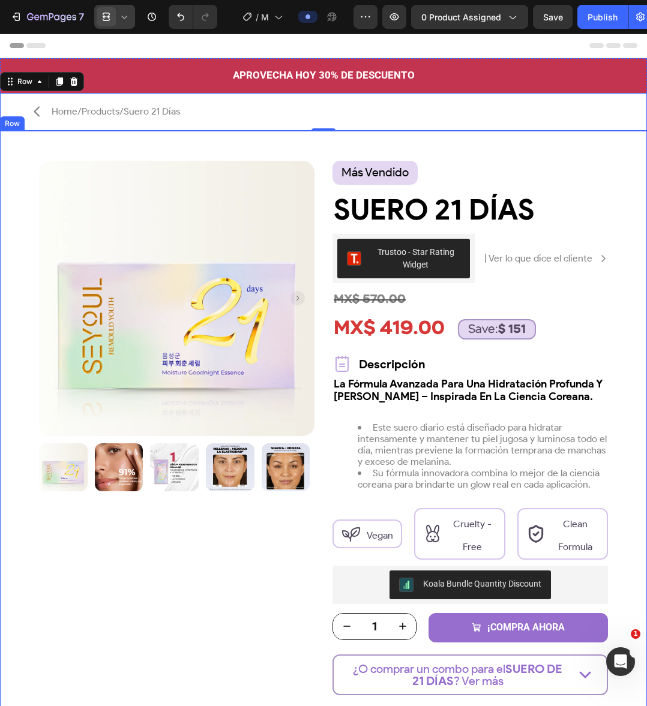
click at [232, 150] on div "Product Images Row más vendido Text Block Row Suero 21 Días Product Title Trust…" at bounding box center [323, 467] width 647 height 673
